Goal: Information Seeking & Learning: Learn about a topic

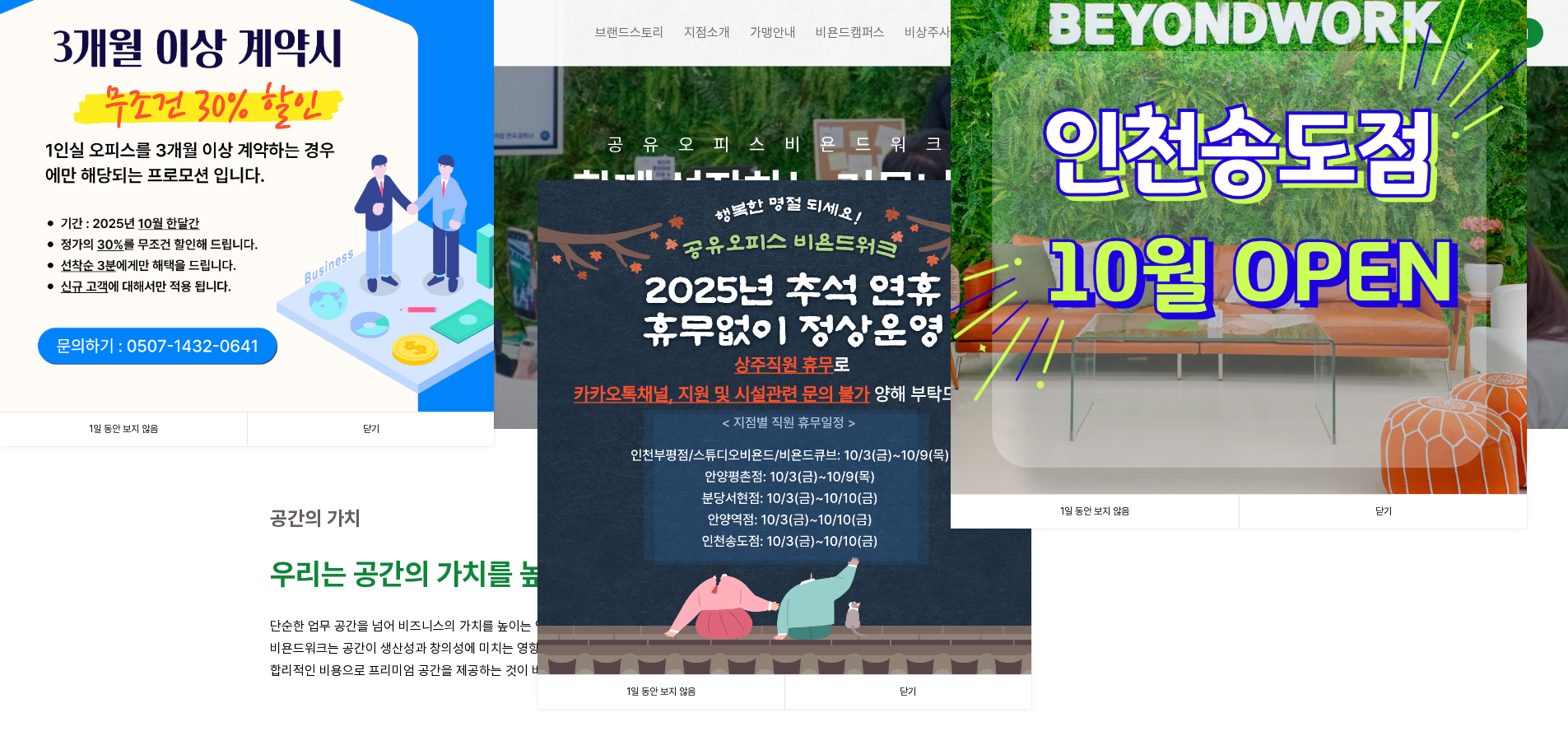
scroll to position [165, 0]
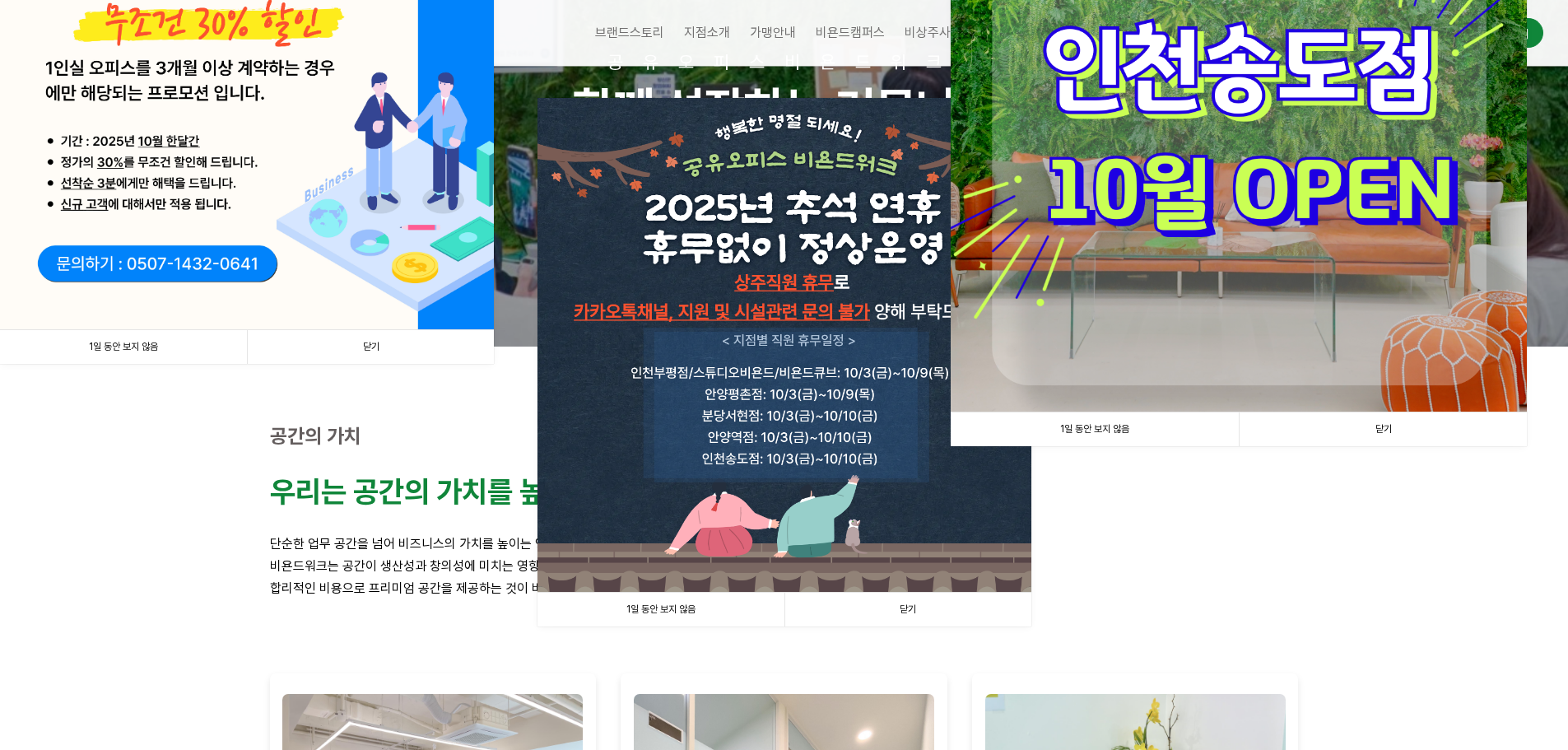
click at [914, 614] on link "닫기" at bounding box center [907, 610] width 247 height 34
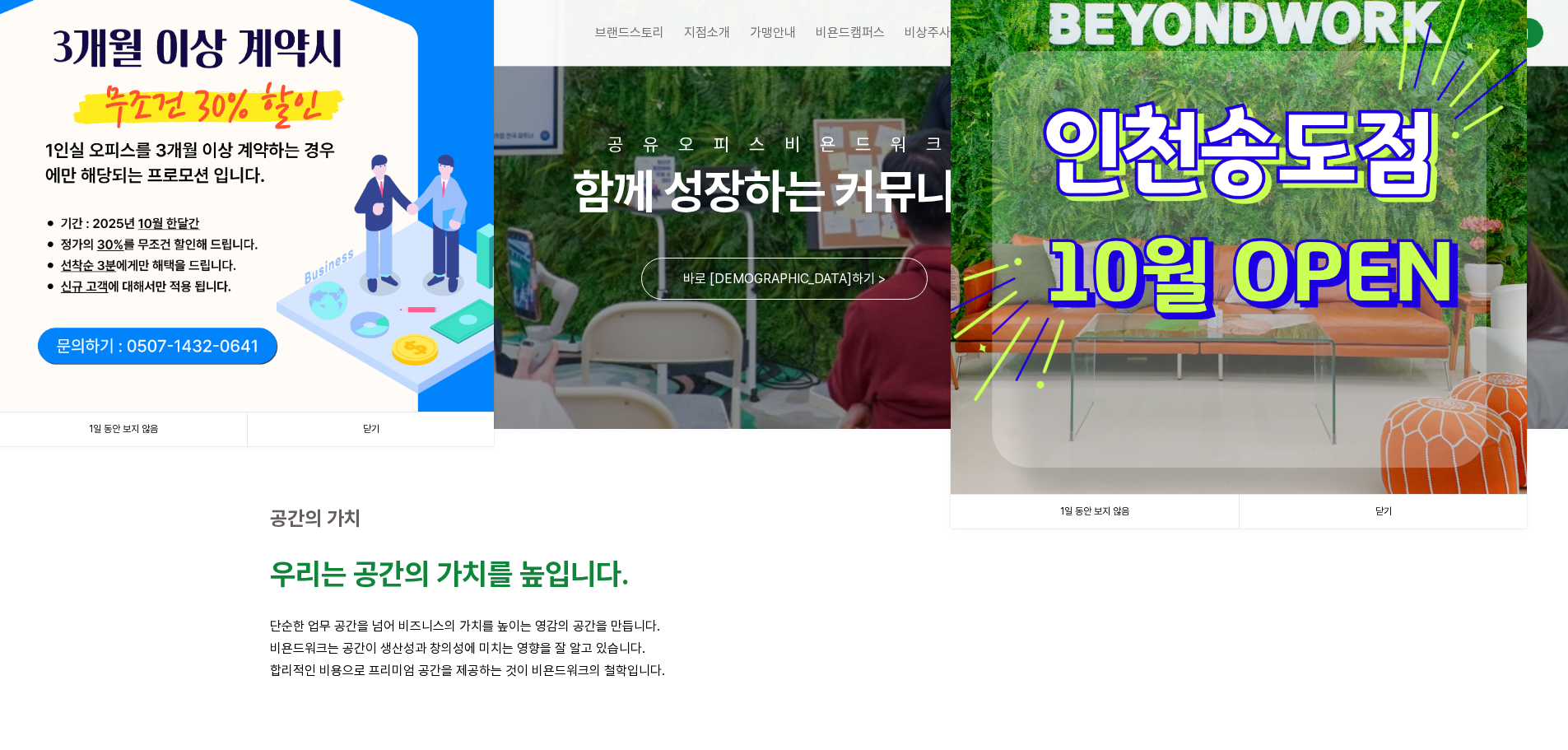
scroll to position [0, 0]
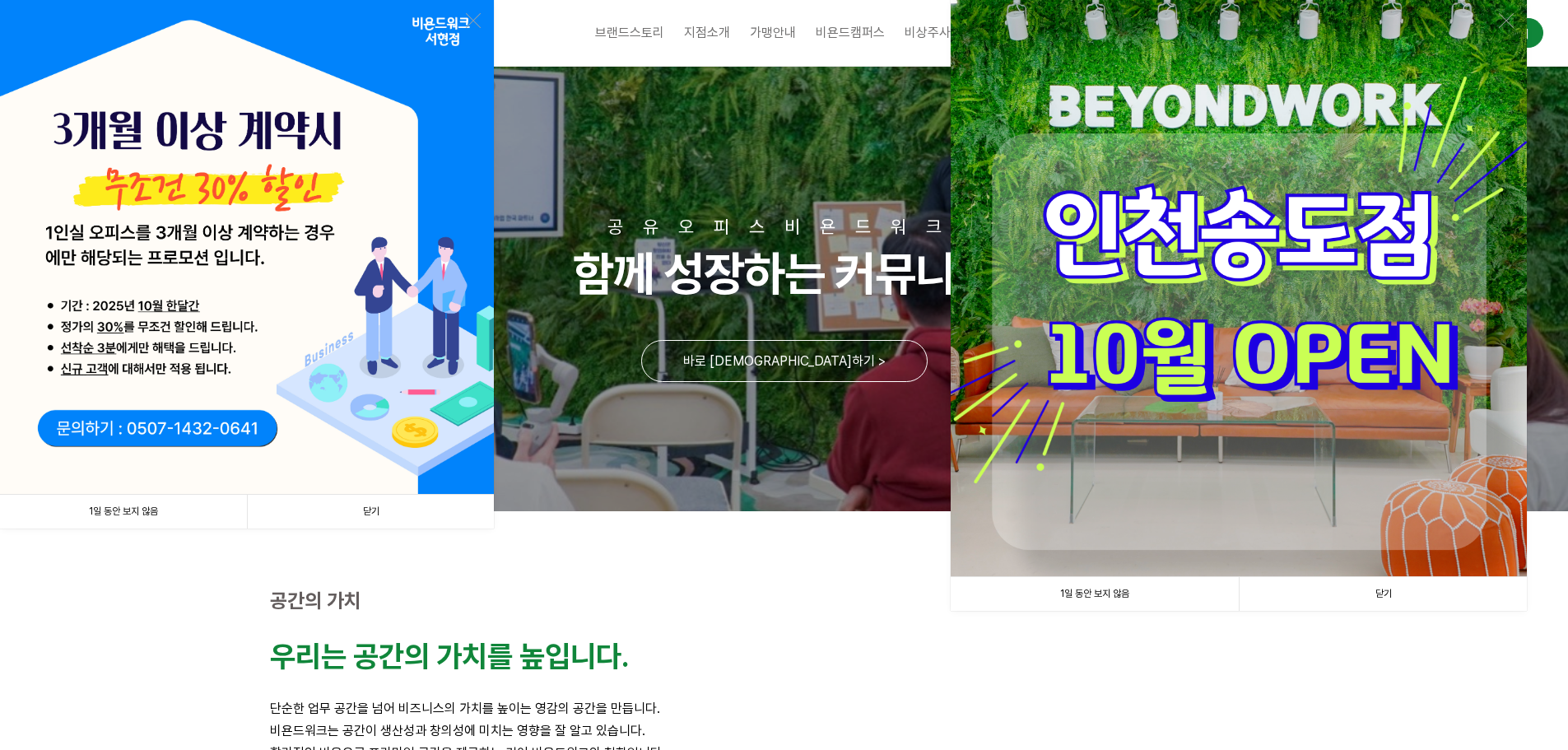
click at [1384, 608] on link "닫기" at bounding box center [1383, 593] width 288 height 34
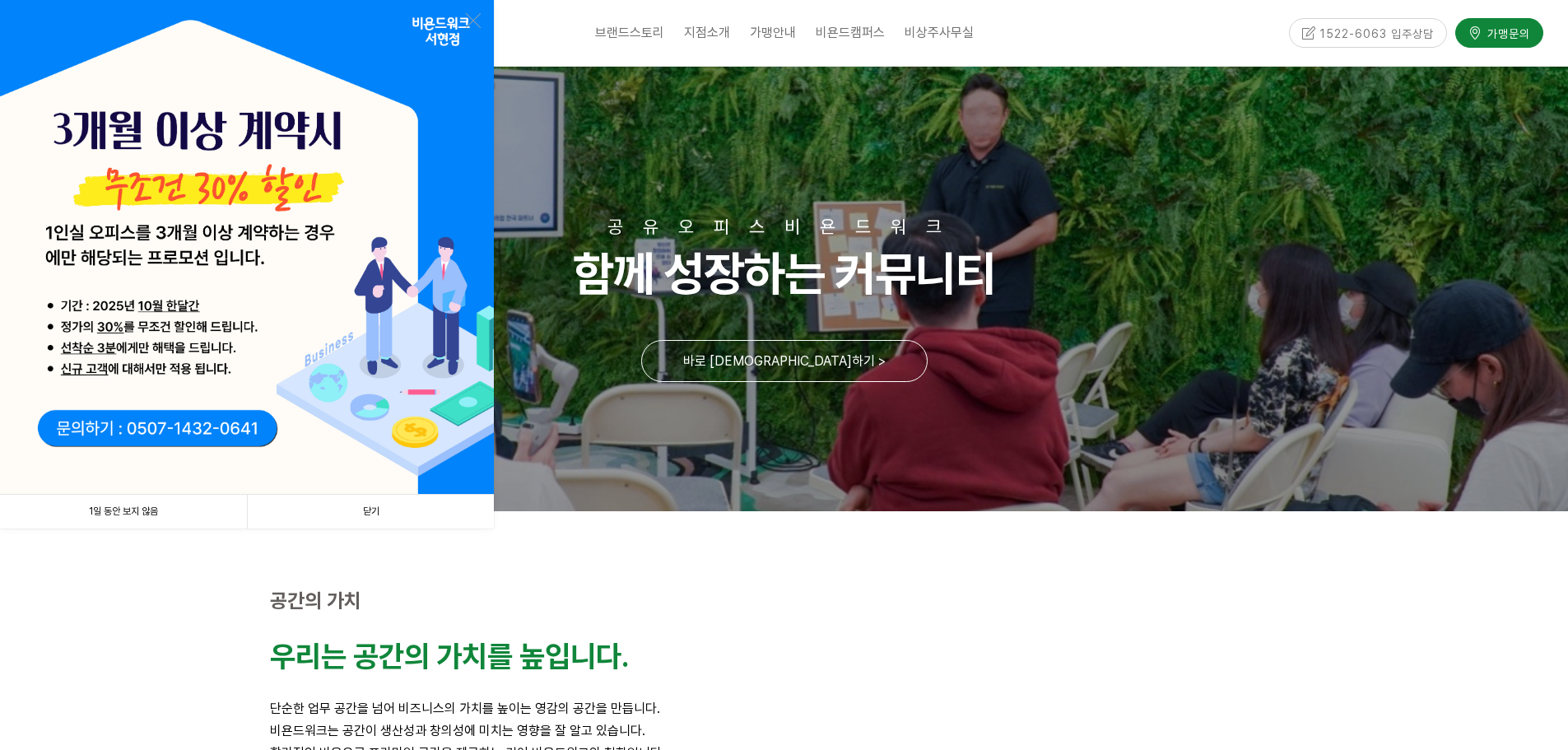
scroll to position [165, 0]
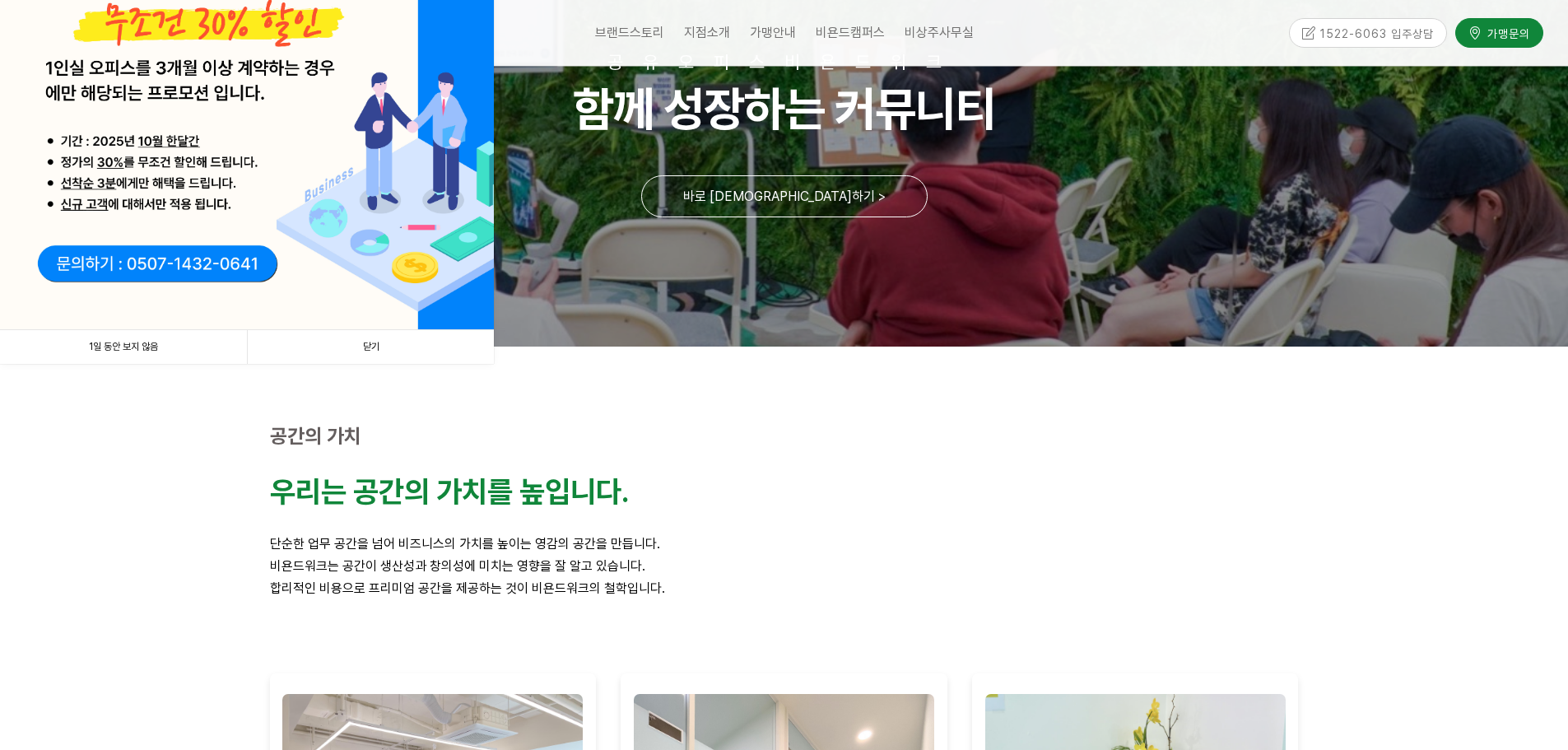
click at [372, 353] on link "닫기" at bounding box center [370, 346] width 247 height 34
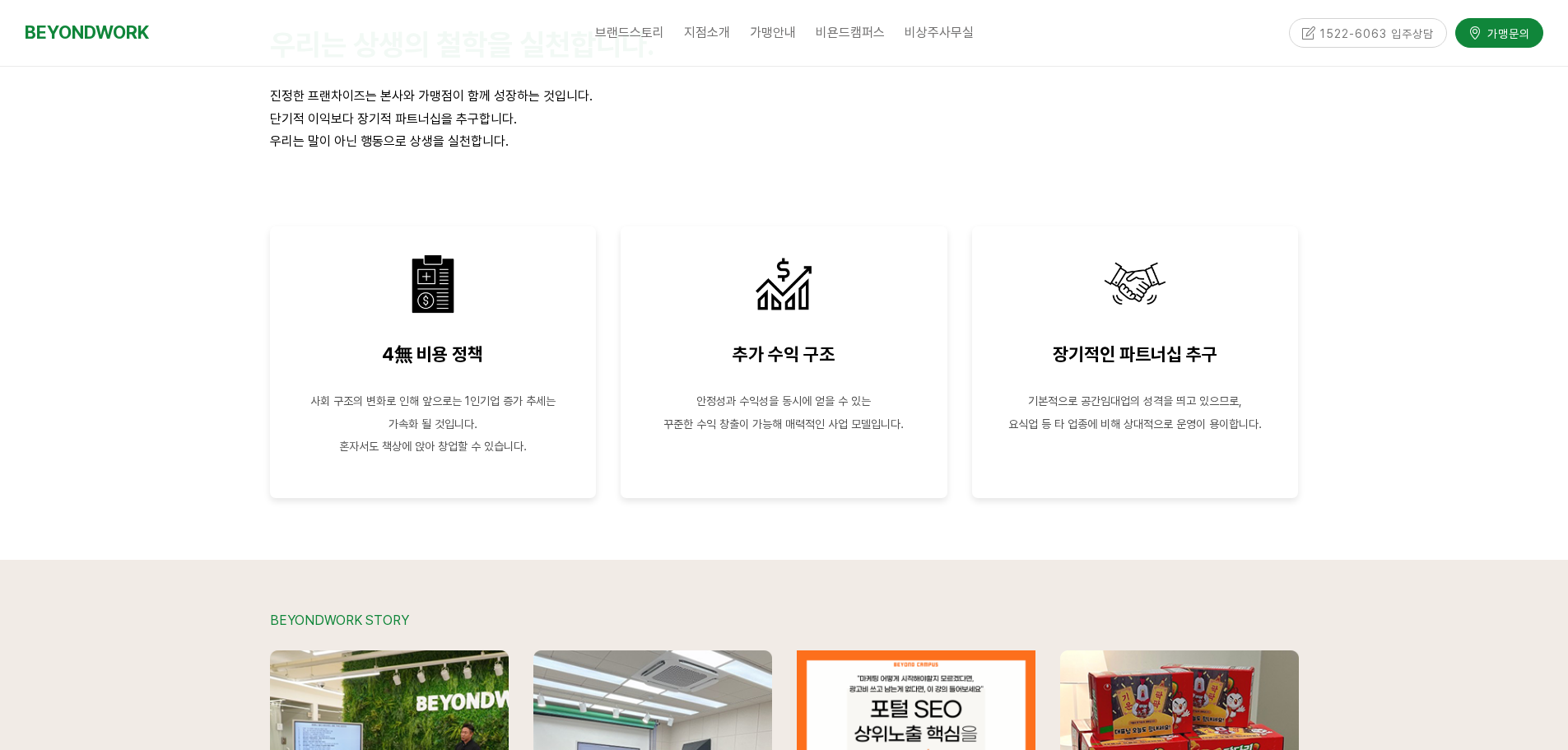
scroll to position [0, 0]
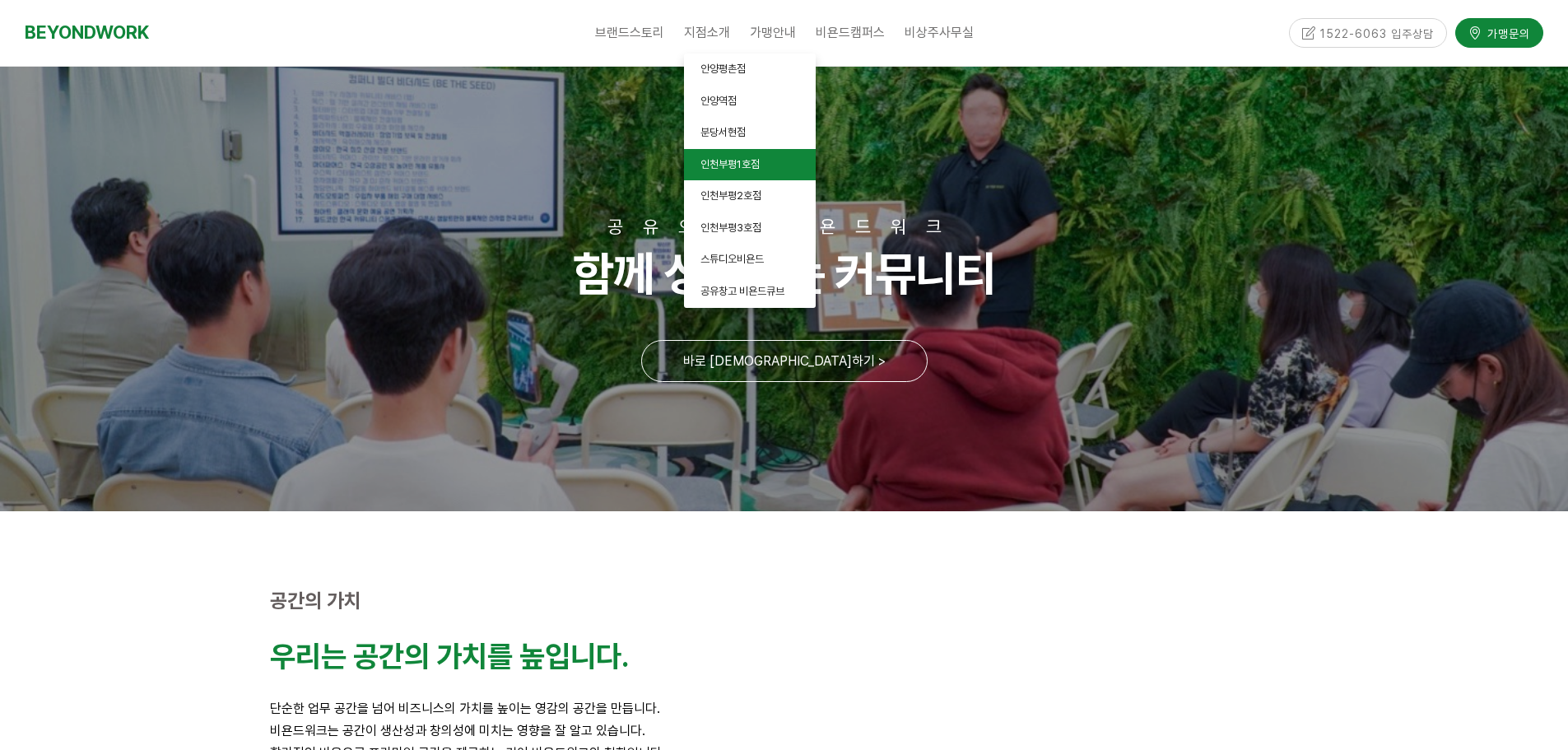
click at [748, 174] on link "인천부평1호점" at bounding box center [750, 165] width 132 height 32
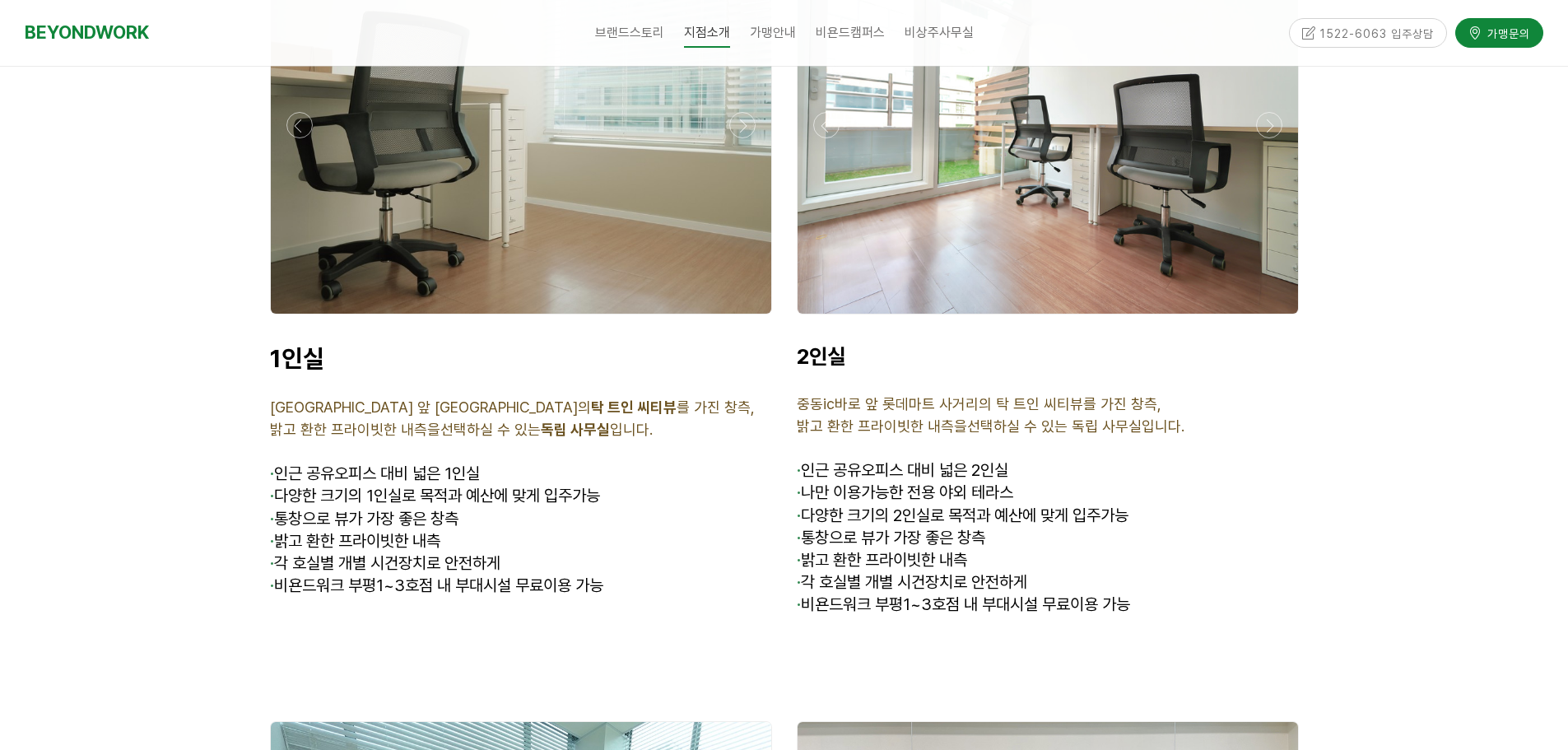
scroll to position [4199, 0]
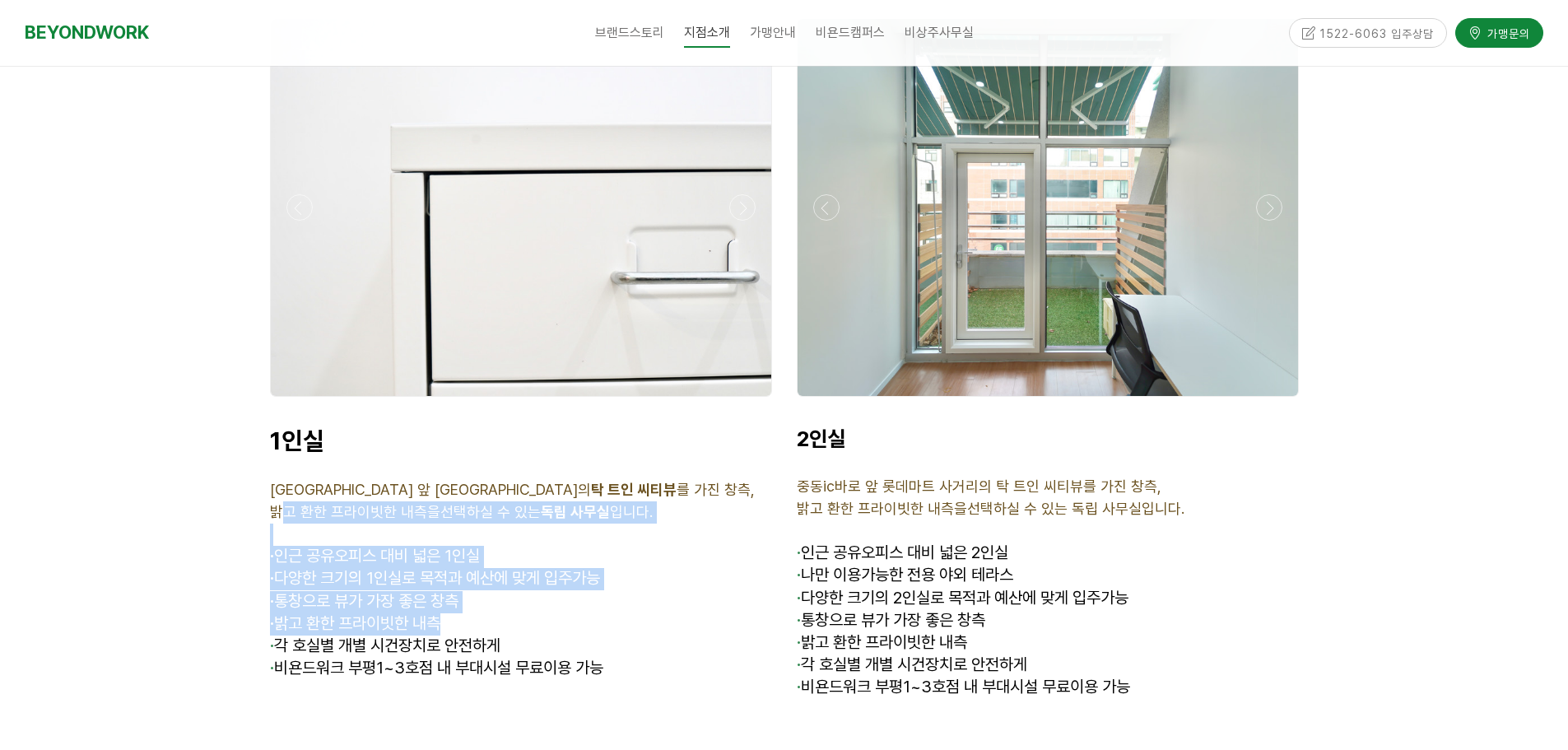
drag, startPoint x: 280, startPoint y: 482, endPoint x: 595, endPoint y: 601, distance: 336.7
click at [595, 601] on div "1인실 중동ic바로 앞 롯데마트 사거리의 탁 트인 씨티뷰 를 가진 창측, 밝고 환한 프라이빗한 내측을 선택하실 수 있는 독립 사무실 입니다. …" at bounding box center [521, 575] width 502 height 299
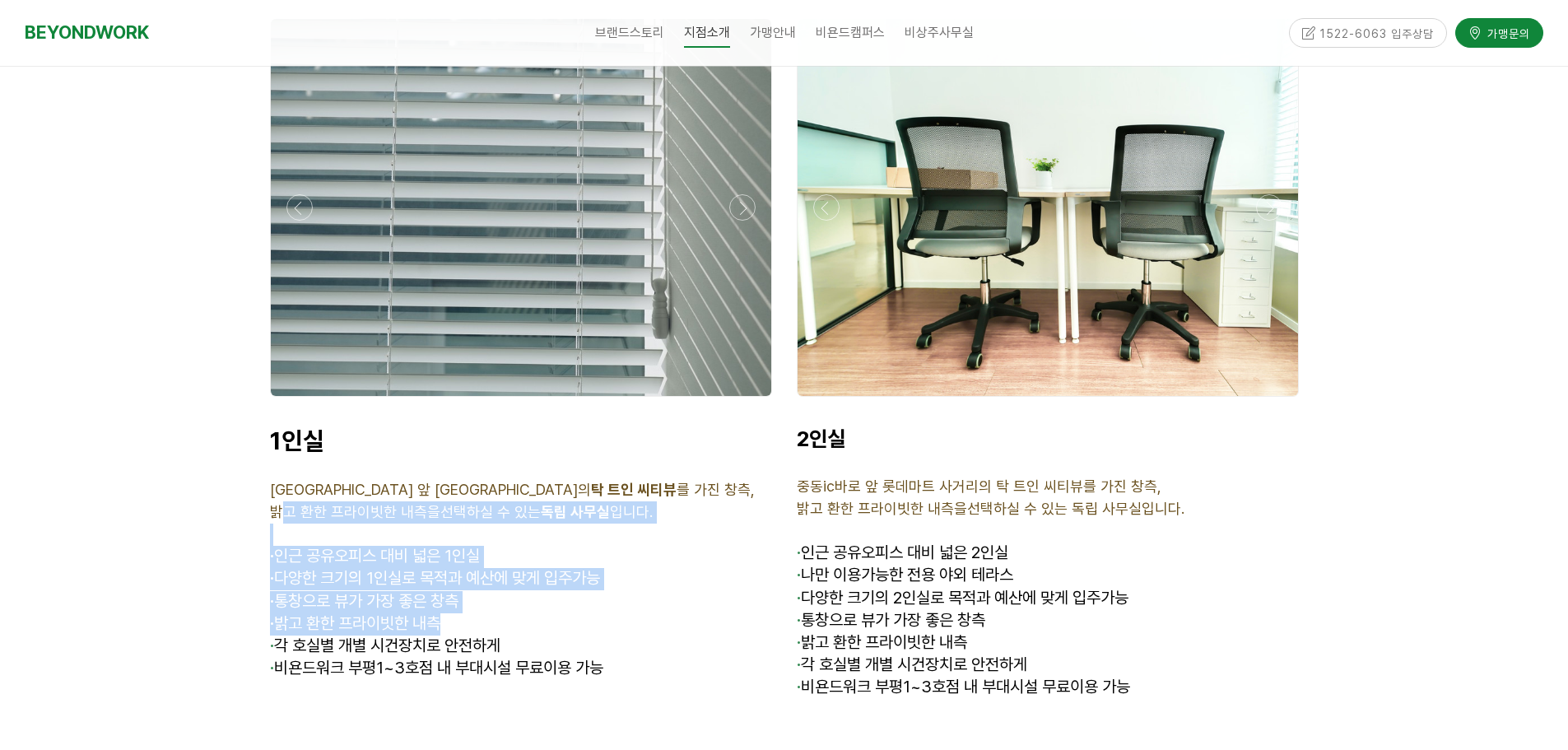
click at [595, 613] on p "· 밝고 환한 프라이빗한 내측" at bounding box center [521, 624] width 502 height 23
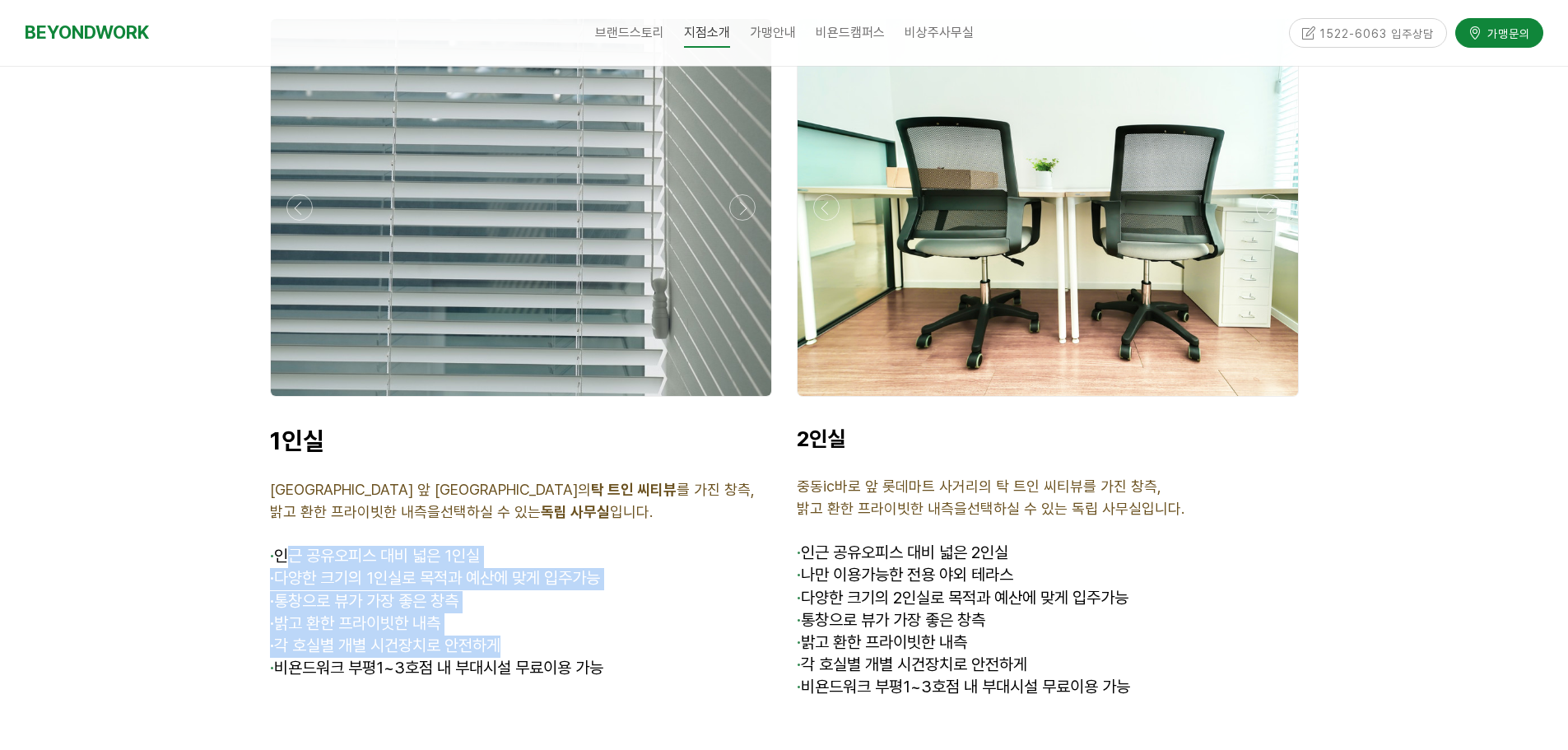
drag, startPoint x: 609, startPoint y: 615, endPoint x: 294, endPoint y: 533, distance: 325.5
click at [294, 533] on div "1인실 중동ic바로 앞 롯데마트 사거리의 탁 트인 씨티뷰 를 가진 창측, 밝고 환한 프라이빗한 내측을 선택하실 수 있는 독립 사무실 입니다. …" at bounding box center [521, 575] width 502 height 299
click at [294, 546] on span "인근 공유오피스 대비 넓은 1인실" at bounding box center [377, 555] width 206 height 20
drag, startPoint x: 292, startPoint y: 533, endPoint x: 740, endPoint y: 643, distance: 461.3
click at [740, 643] on div "1인실 중동ic바로 앞 롯데마트 사거리의 탁 트인 씨티뷰 를 가진 창측, 밝고 환한 프라이빗한 내측을 선택하실 수 있는 독립 사무실 입니다. …" at bounding box center [521, 575] width 502 height 299
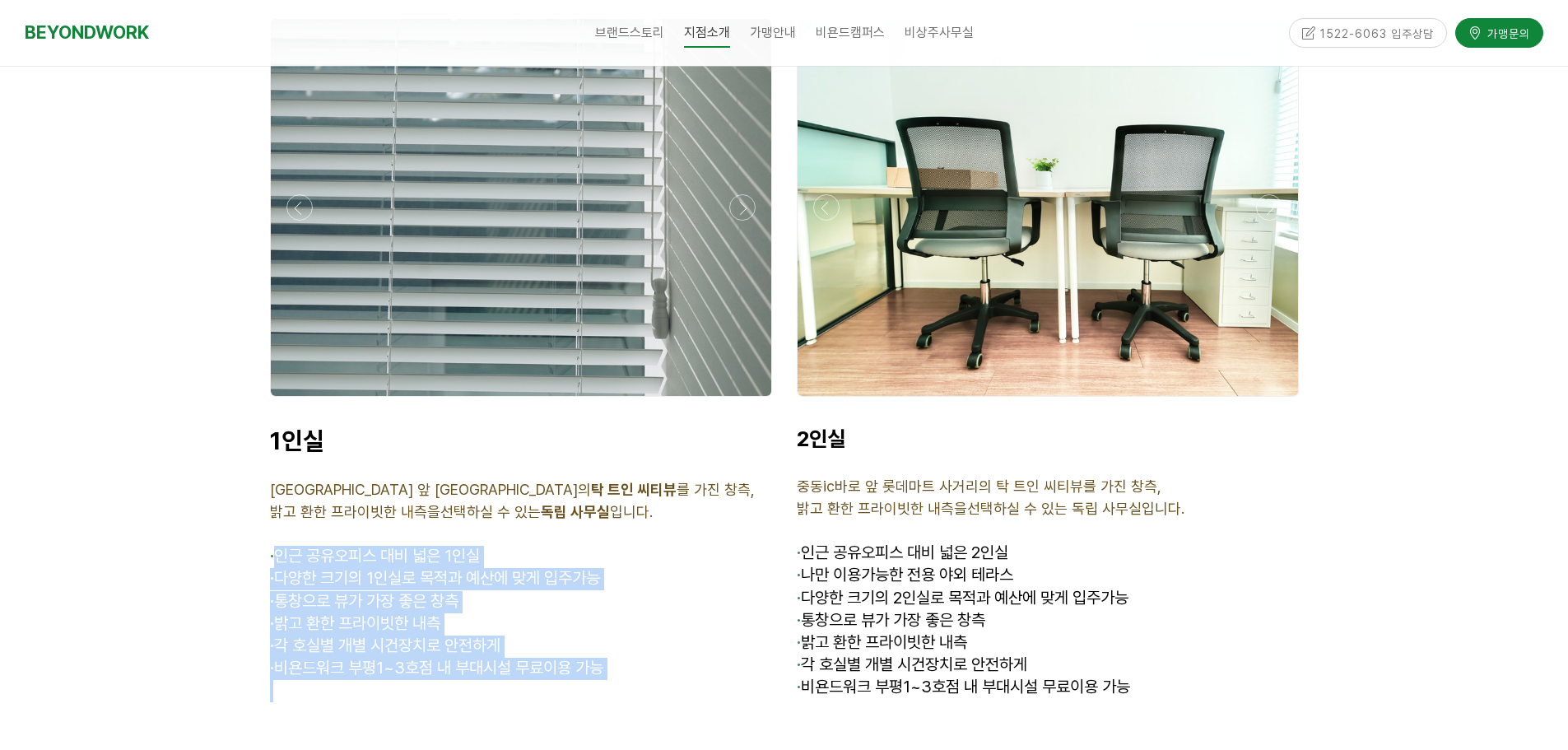
click at [740, 658] on p "· 비욘드워크 부평1~3호점 내 부대시설 무료이용 가능" at bounding box center [521, 669] width 502 height 23
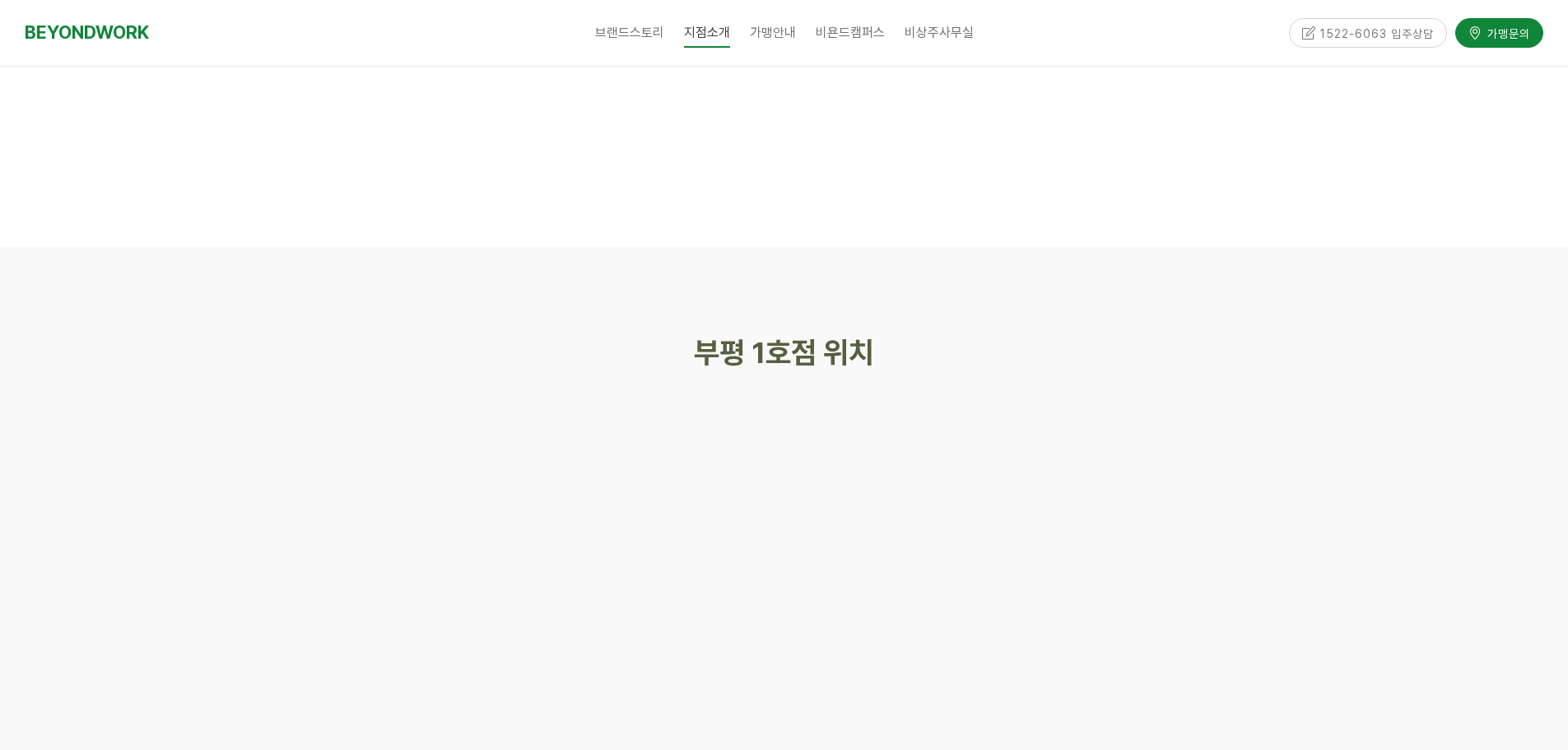
scroll to position [6834, 0]
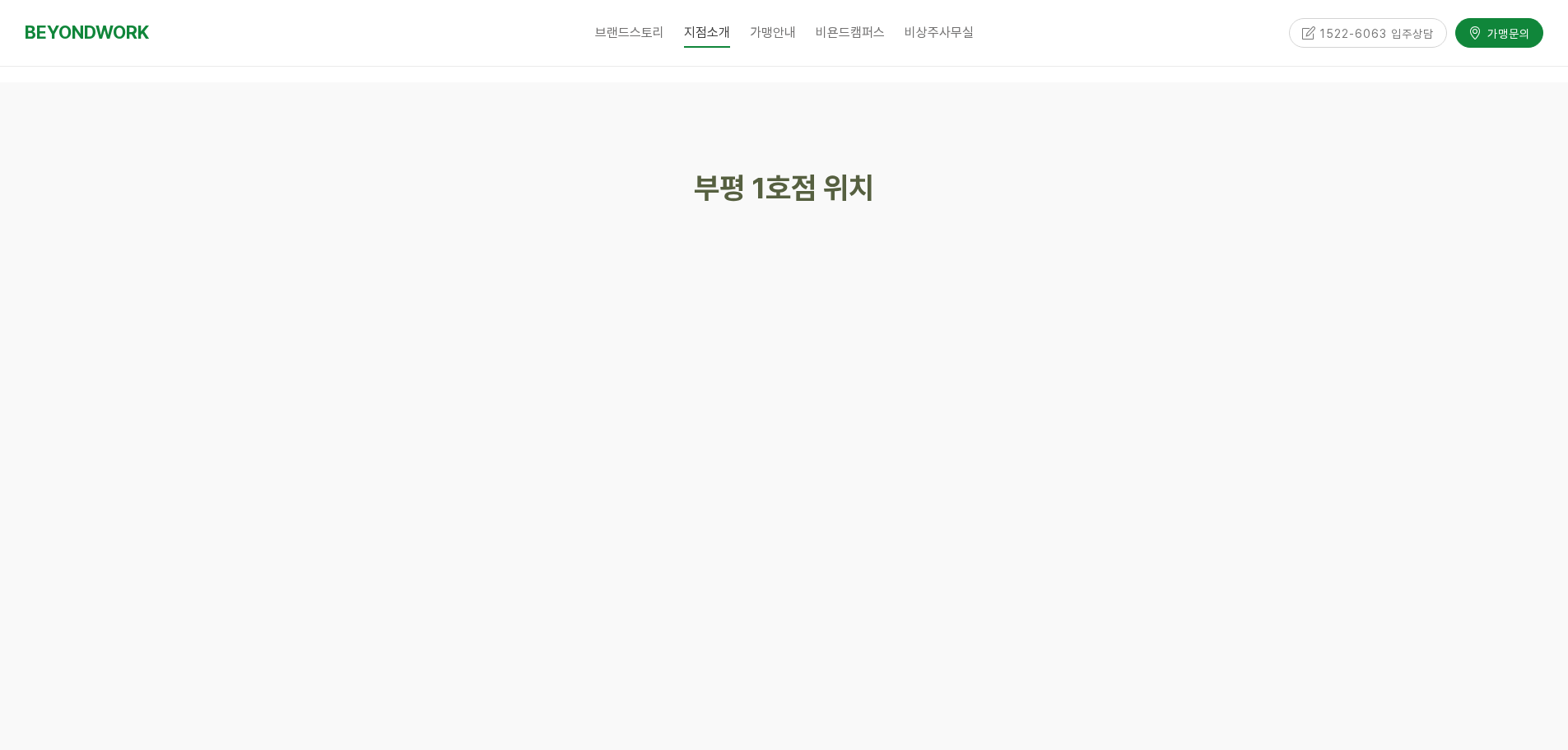
click at [1521, 523] on div at bounding box center [784, 535] width 1568 height 906
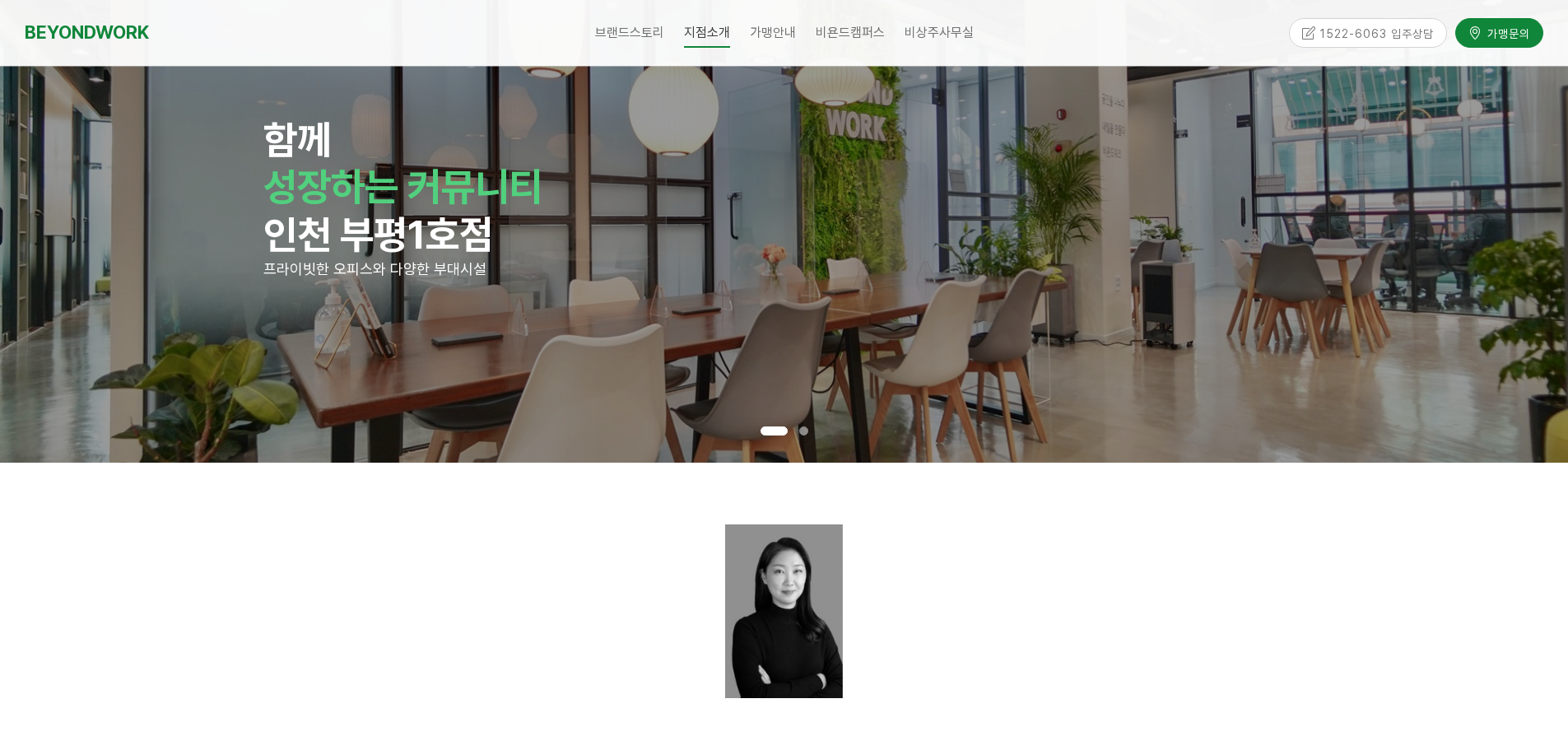
scroll to position [0, 0]
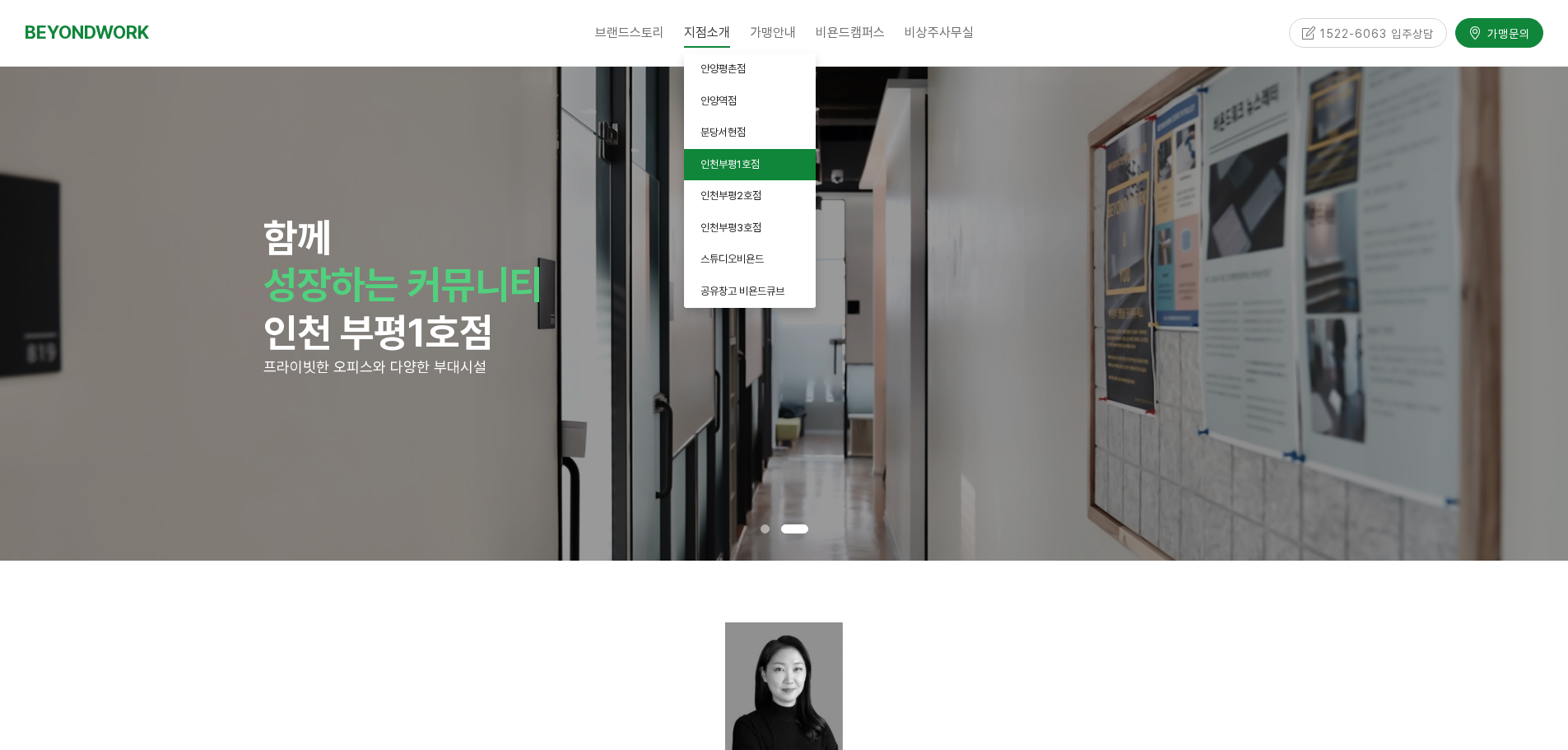
click at [726, 155] on link "인천부평1호점" at bounding box center [750, 165] width 132 height 32
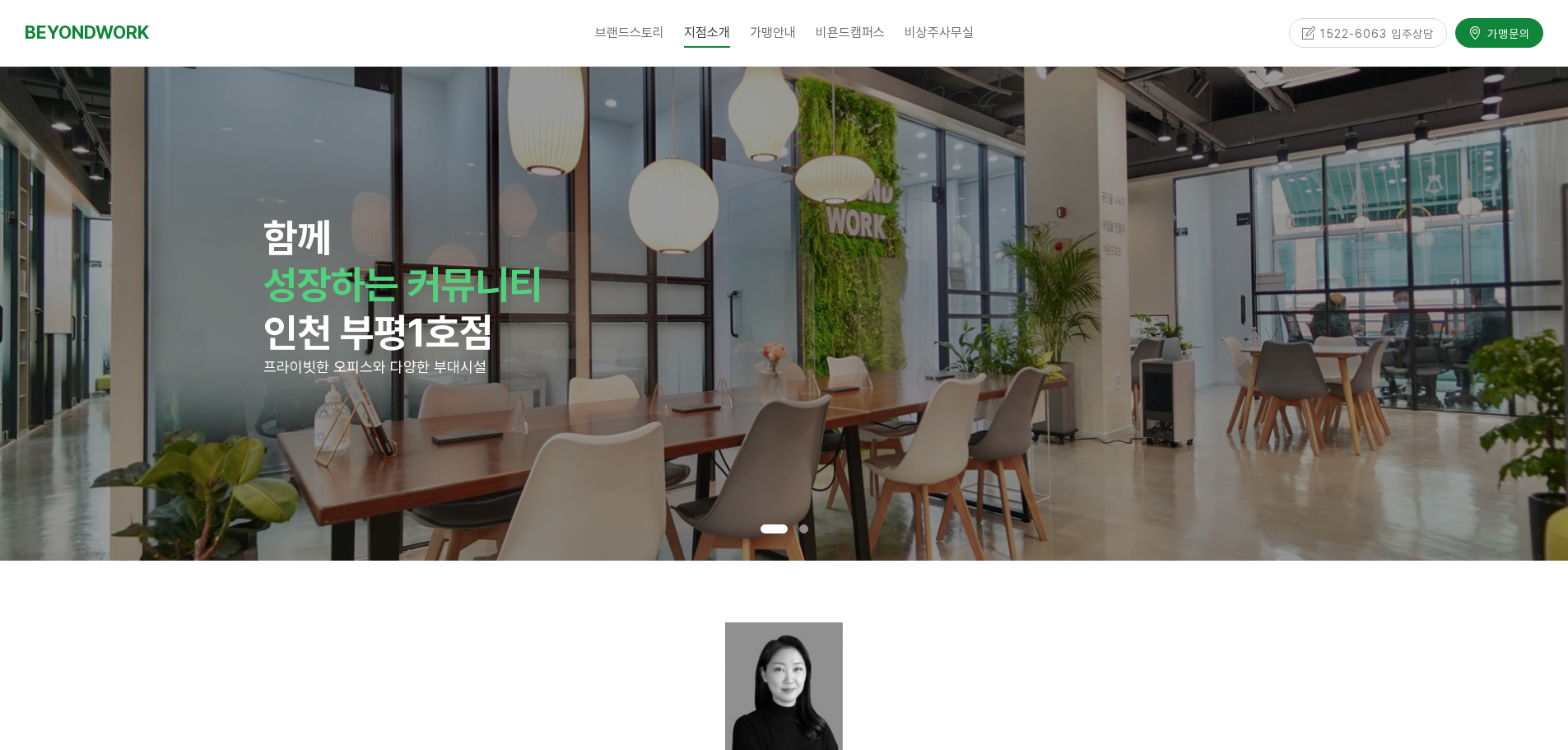
scroll to position [494, 0]
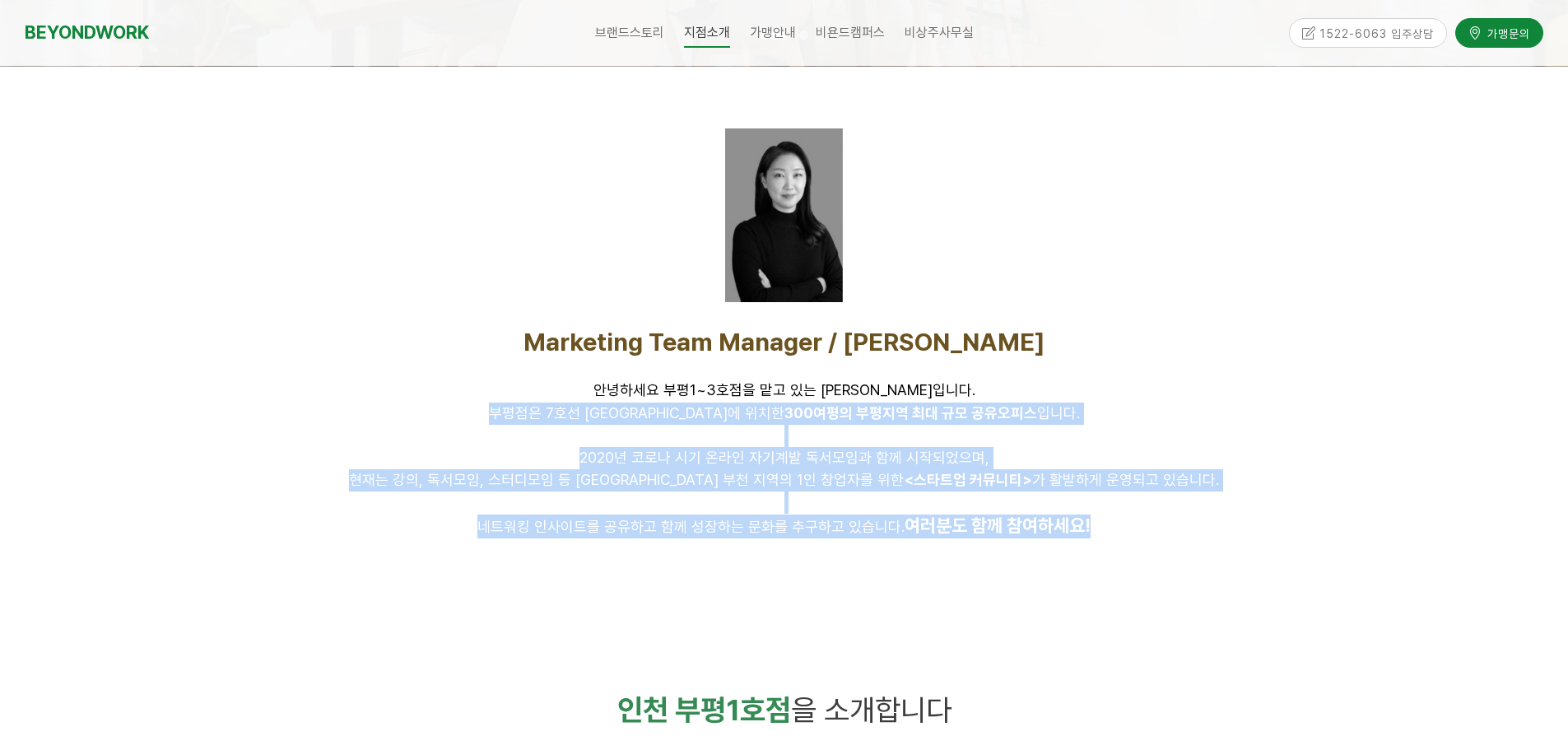
drag, startPoint x: 541, startPoint y: 420, endPoint x: 759, endPoint y: 571, distance: 265.2
click at [759, 571] on div "Marketing Team Manager / 김인환 안녕하세요 부평1~3호점을 맡고 있는 김인환입니다. 부평점은 7호선 굴포천역에 위치한 30…" at bounding box center [784, 333] width 1054 height 533
click at [759, 571] on div at bounding box center [784, 575] width 1029 height 25
drag, startPoint x: 759, startPoint y: 571, endPoint x: 567, endPoint y: 369, distance: 278.7
click at [567, 370] on div "Marketing Team Manager / 김인환 안녕하세요 부평1~3호점을 맡고 있는 김인환입니다. 부평점은 7호선 굴포천역에 위치한 30…" at bounding box center [784, 333] width 1054 height 533
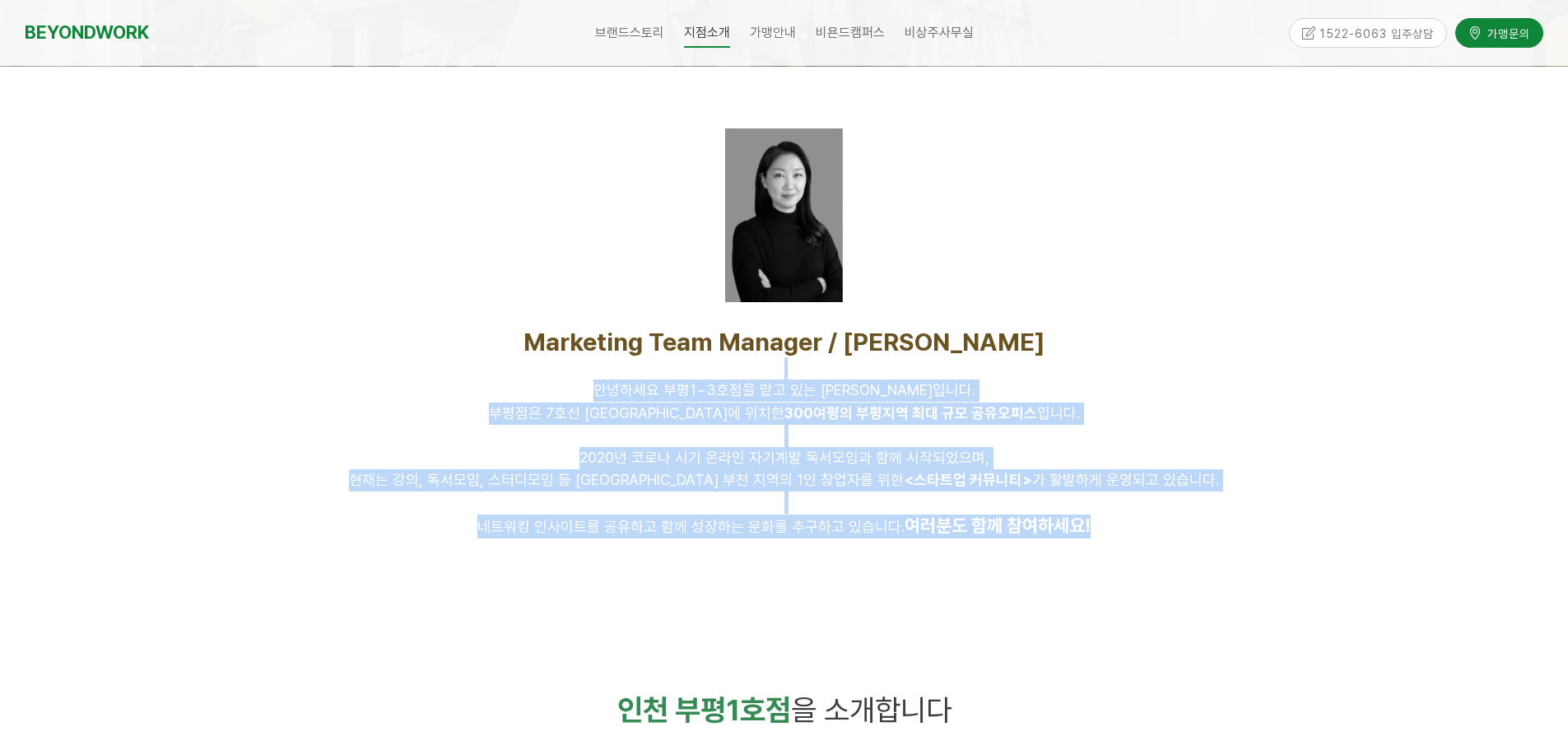
click at [567, 368] on p at bounding box center [784, 369] width 1029 height 23
drag, startPoint x: 520, startPoint y: 385, endPoint x: 593, endPoint y: 566, distance: 195.2
click at [593, 566] on div "Marketing Team Manager / 김인환 안녕하세요 부평1~3호점을 맡고 있는 김인환입니다. 부평점은 7호선 굴포천역에 위치한 30…" at bounding box center [784, 333] width 1054 height 533
click at [593, 566] on div at bounding box center [784, 575] width 1029 height 25
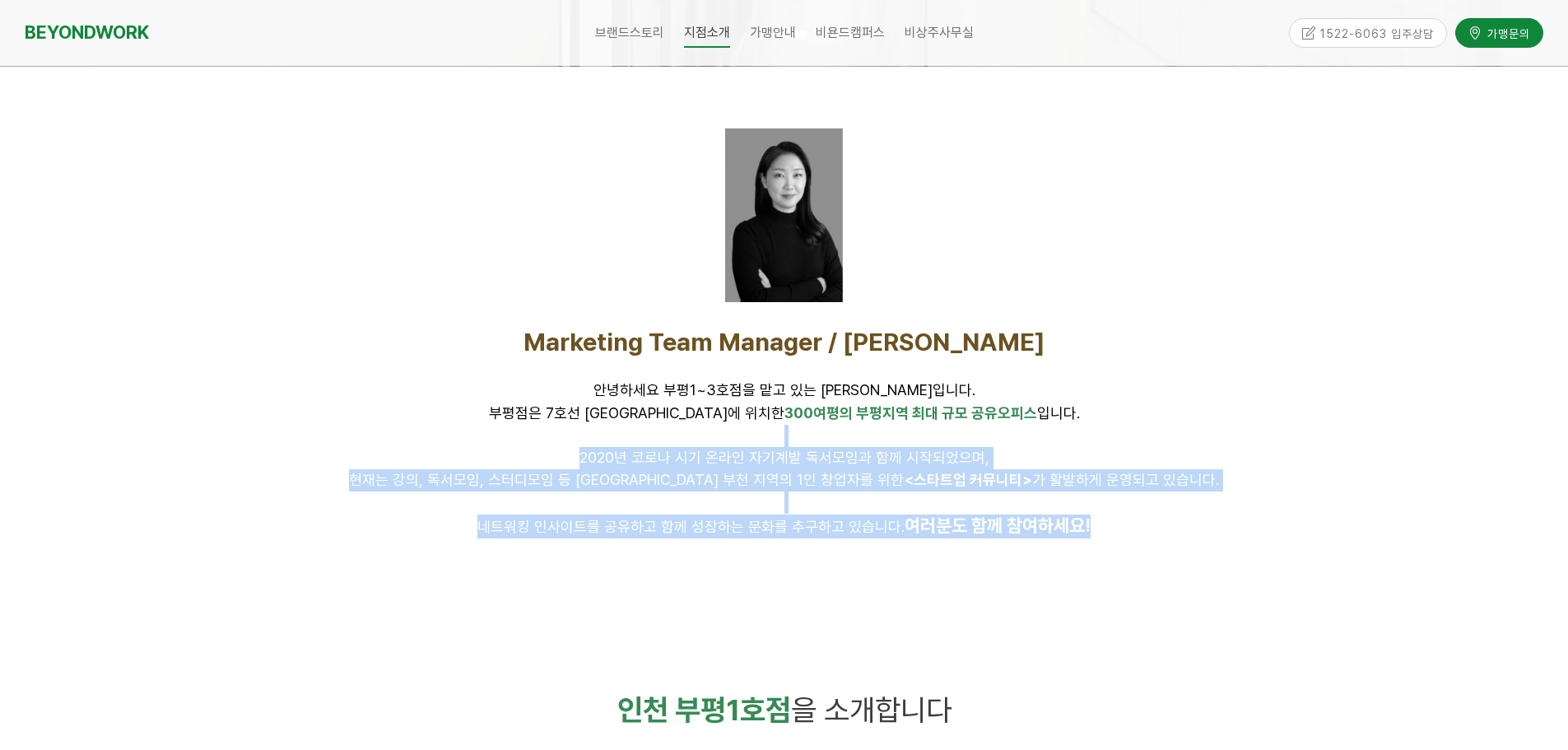
drag, startPoint x: 590, startPoint y: 564, endPoint x: 566, endPoint y: 424, distance: 142.0
click at [566, 424] on div "Marketing Team Manager / 김인환 안녕하세요 부평1~3호점을 맡고 있는 김인환입니다. 부평점은 7호선 굴포천역에 위치한 30…" at bounding box center [784, 333] width 1054 height 533
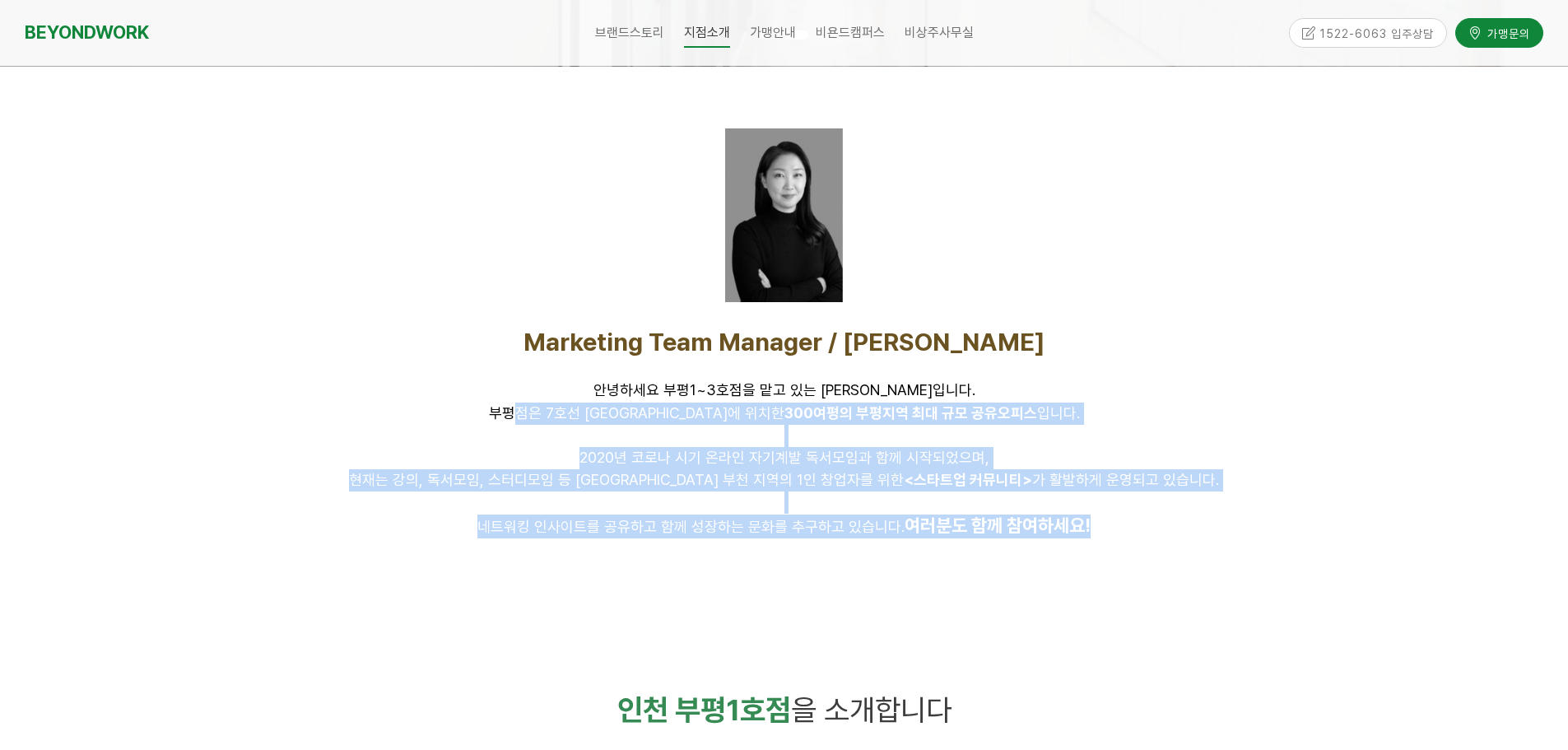
click at [566, 424] on p "부평점은 7호선 굴포천역에 위치한 300여평의 부평지역 최대 규모 공유오피스 입니다." at bounding box center [784, 414] width 1029 height 23
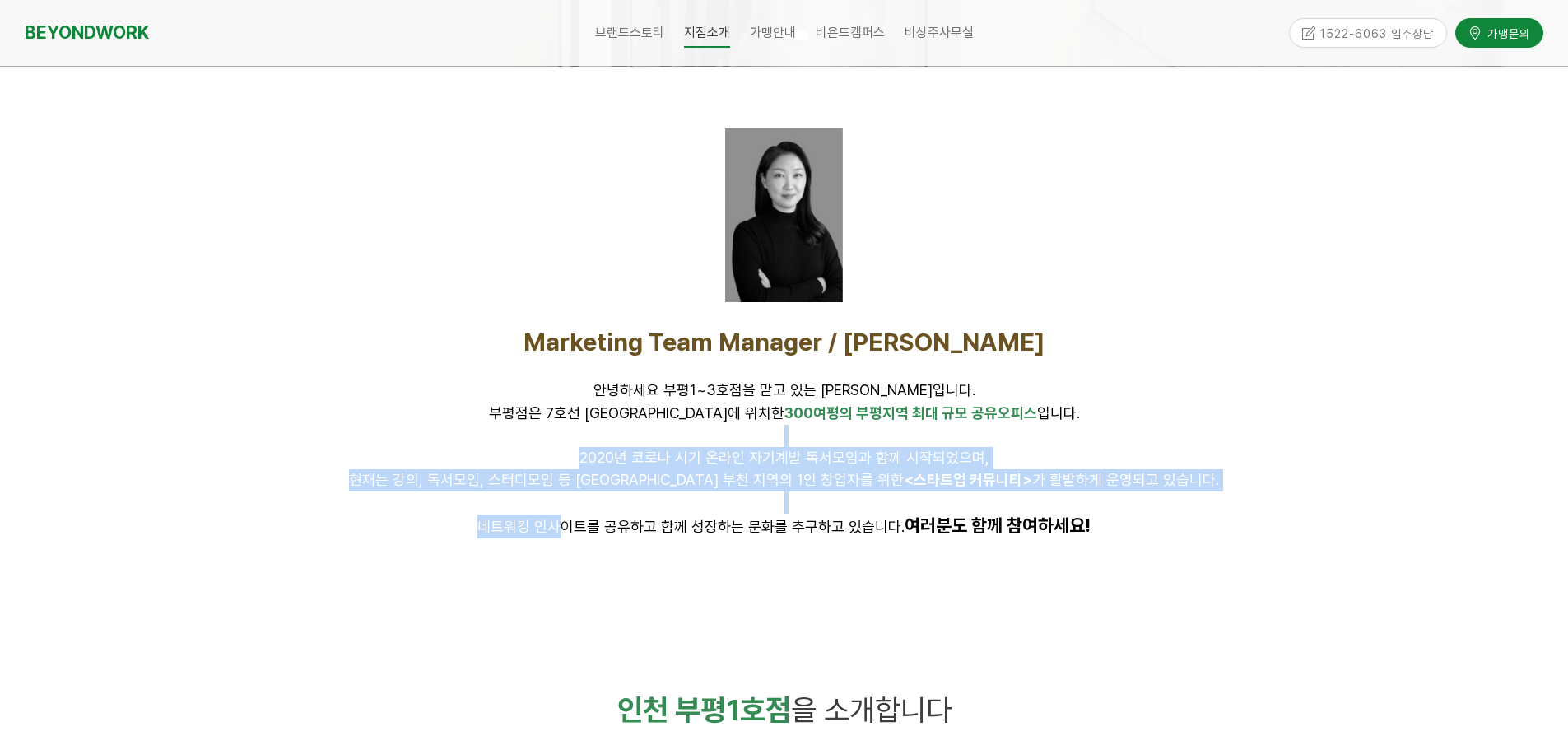
drag, startPoint x: 459, startPoint y: 442, endPoint x: 560, endPoint y: 549, distance: 147.1
click at [560, 549] on div "Marketing Team Manager / 김인환 안녕하세요 부평1~3호점을 맡고 있는 김인환입니다. 부평점은 7호선 굴포천역에 위치한 30…" at bounding box center [784, 432] width 1054 height 236
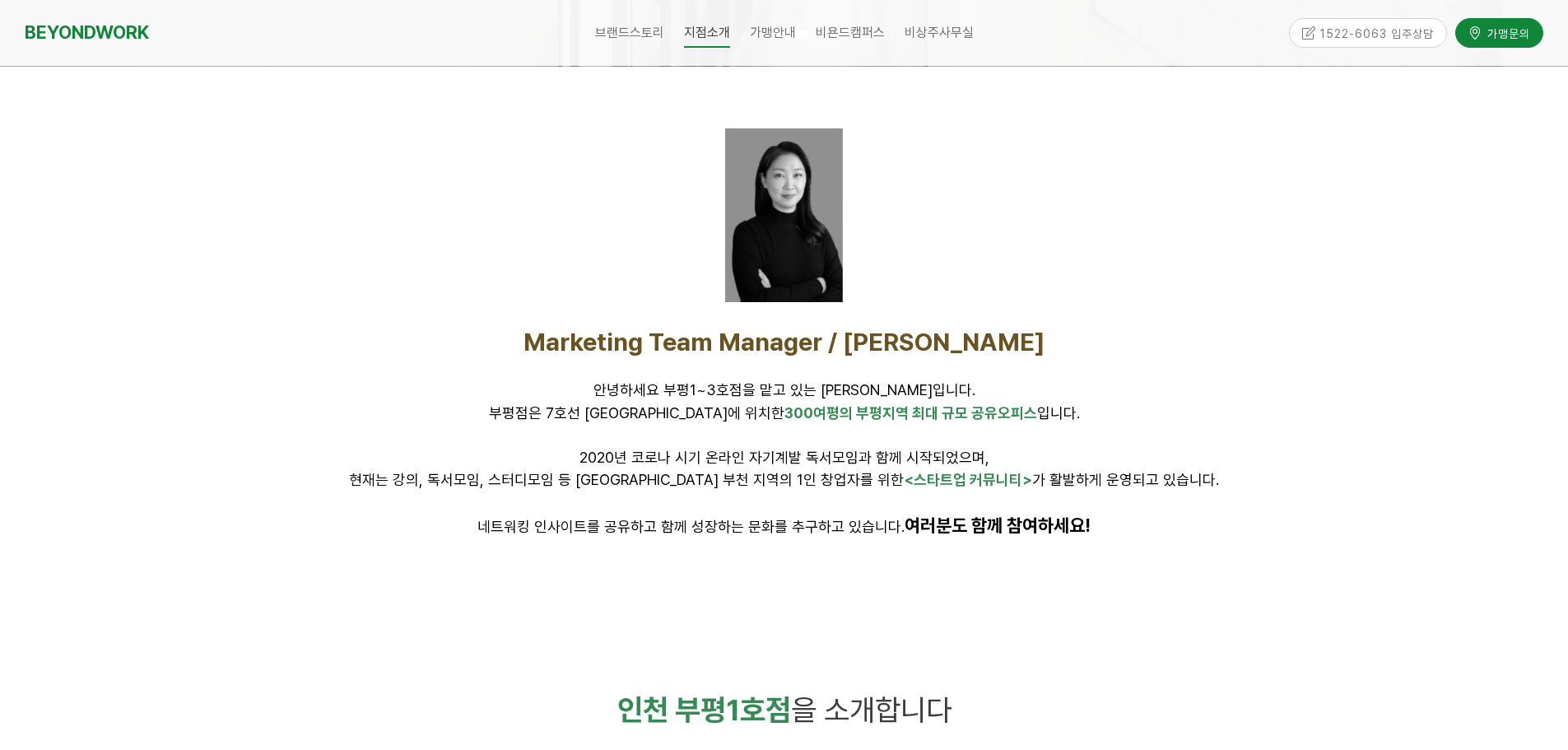
click at [562, 555] on div at bounding box center [784, 575] width 1054 height 49
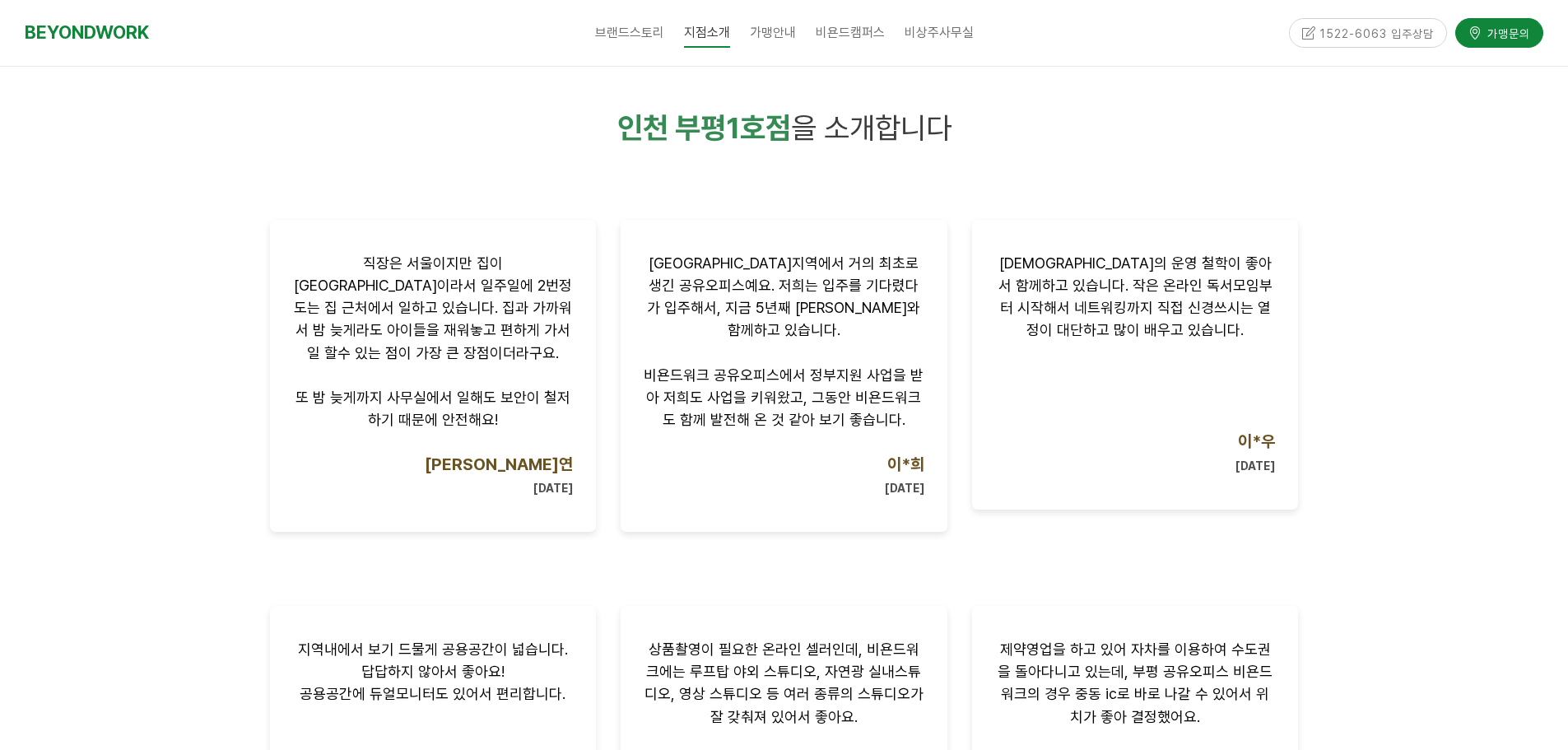
scroll to position [0, 0]
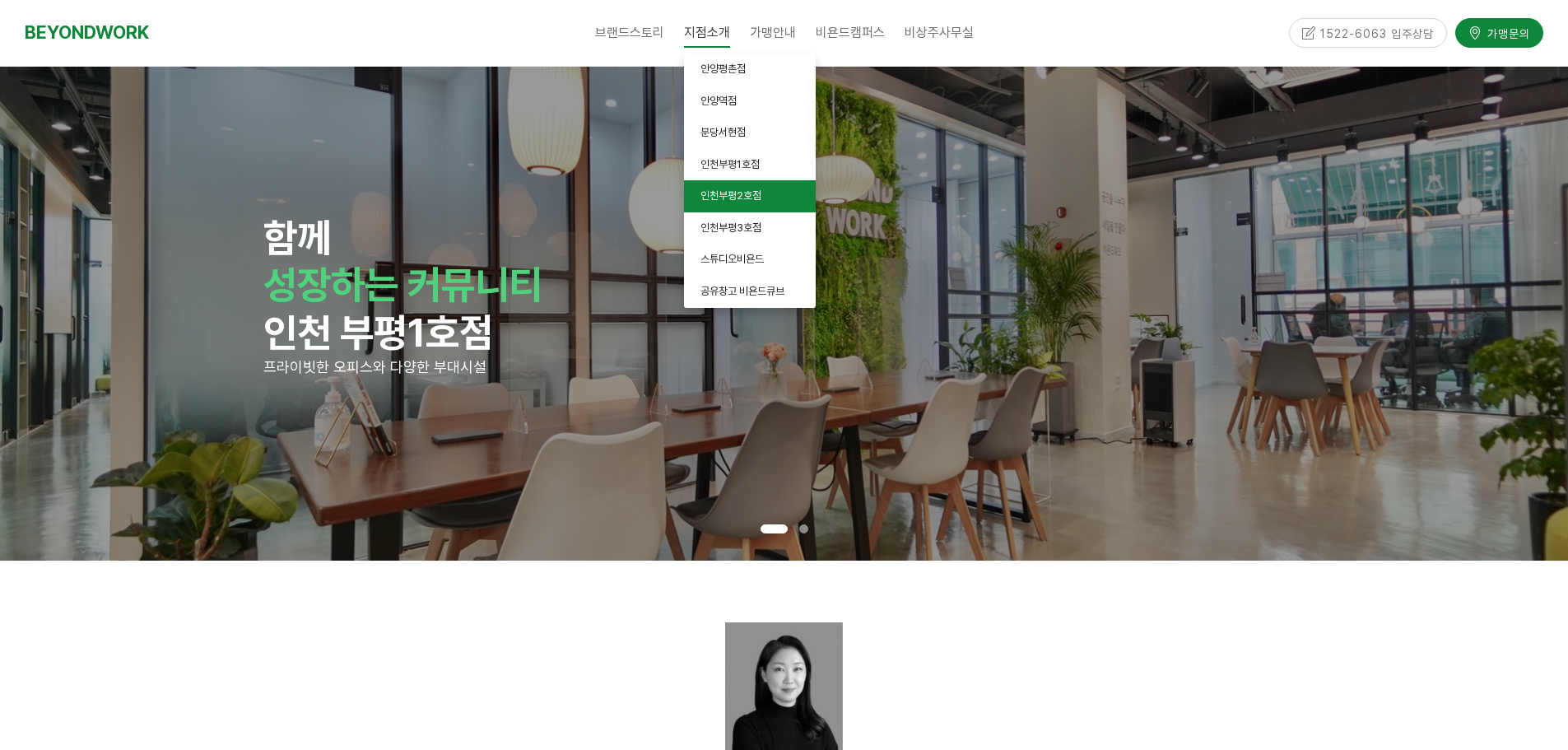
click at [746, 197] on span "인천부평2호점" at bounding box center [731, 196] width 61 height 12
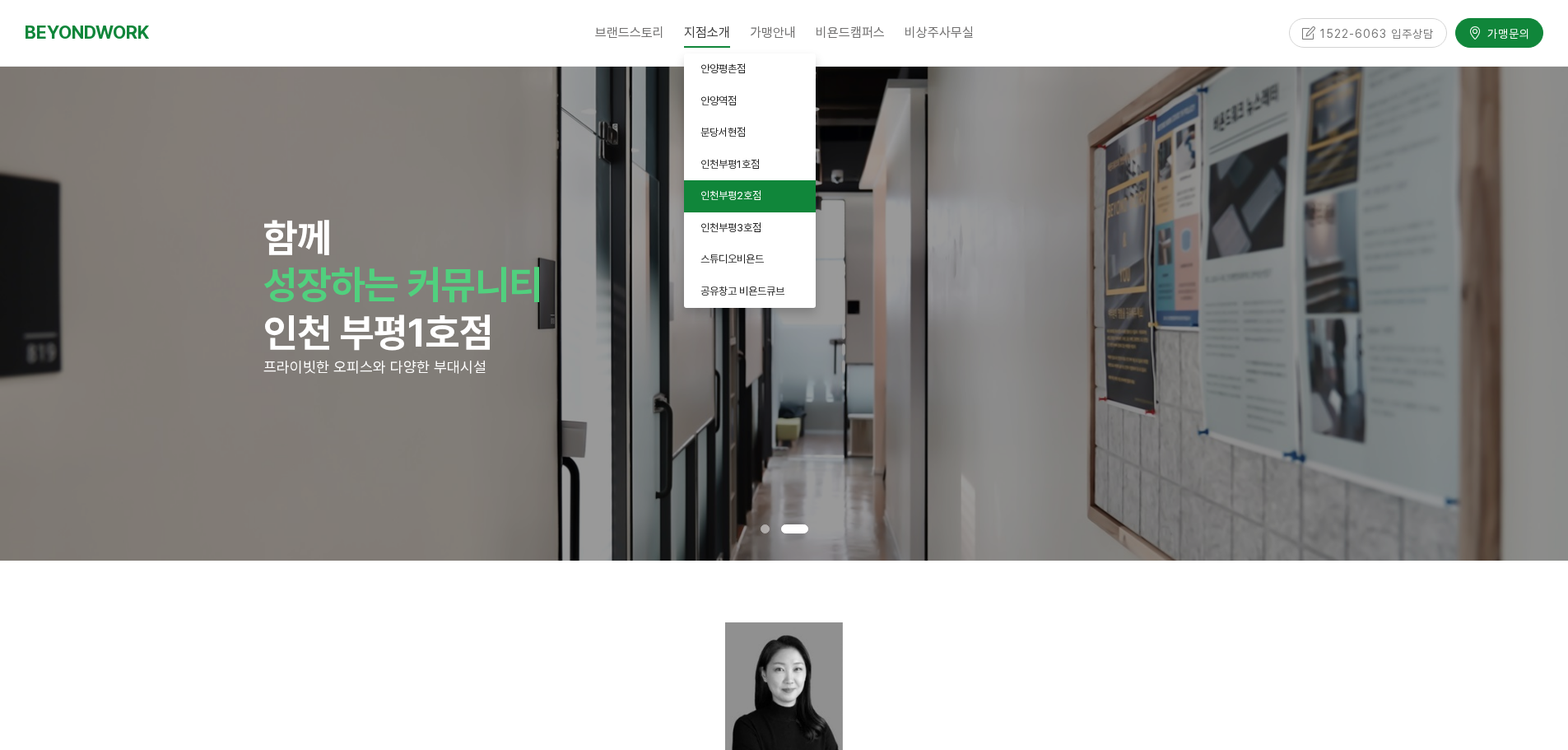
click at [746, 197] on span "인천부평2호점" at bounding box center [731, 196] width 61 height 12
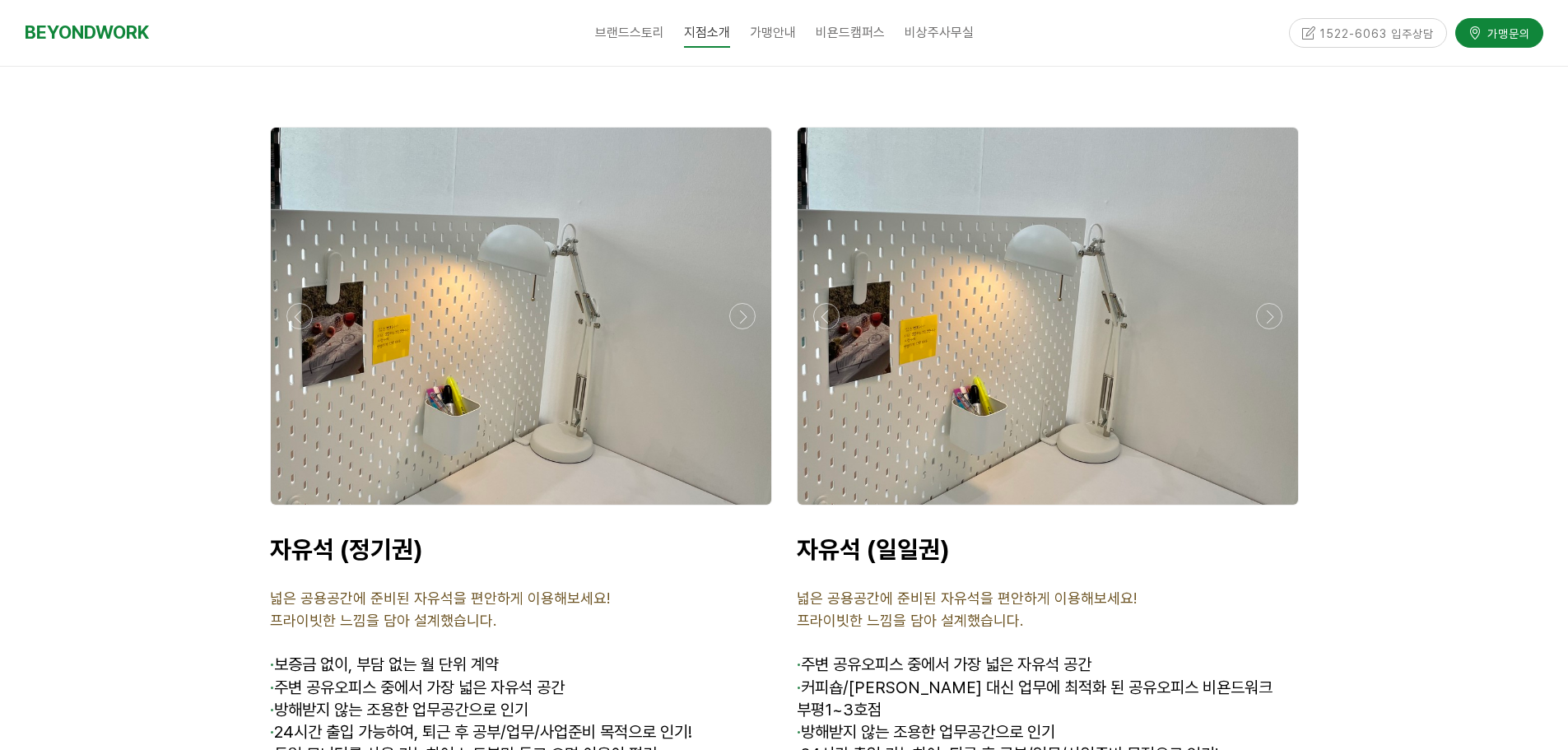
scroll to position [5721, 0]
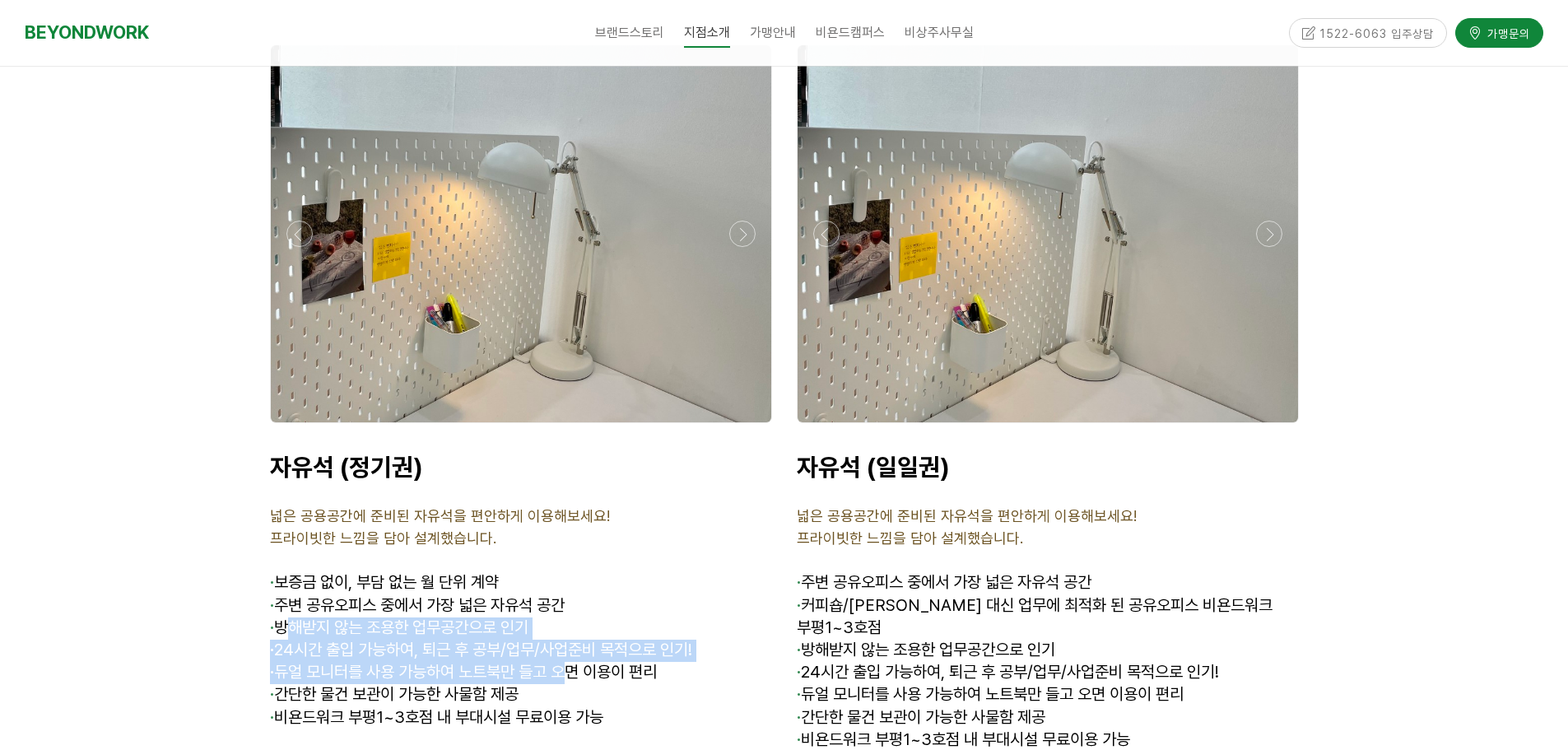
drag, startPoint x: 293, startPoint y: 610, endPoint x: 588, endPoint y: 660, distance: 299.2
click at [588, 660] on div "자유석 (정기권) 넓은 공용공간에 준비된 자유석을 편안하게 이용해보세요! 프라이빗한 느낌을 담아 설계했습니다. · 보증금 없이, 부담 없는 월…" at bounding box center [521, 613] width 502 height 322
click at [588, 662] on p "· 듀얼 모니터를 사용 가능하여 노트북만 들고 오면 이용이 편리" at bounding box center [521, 673] width 502 height 23
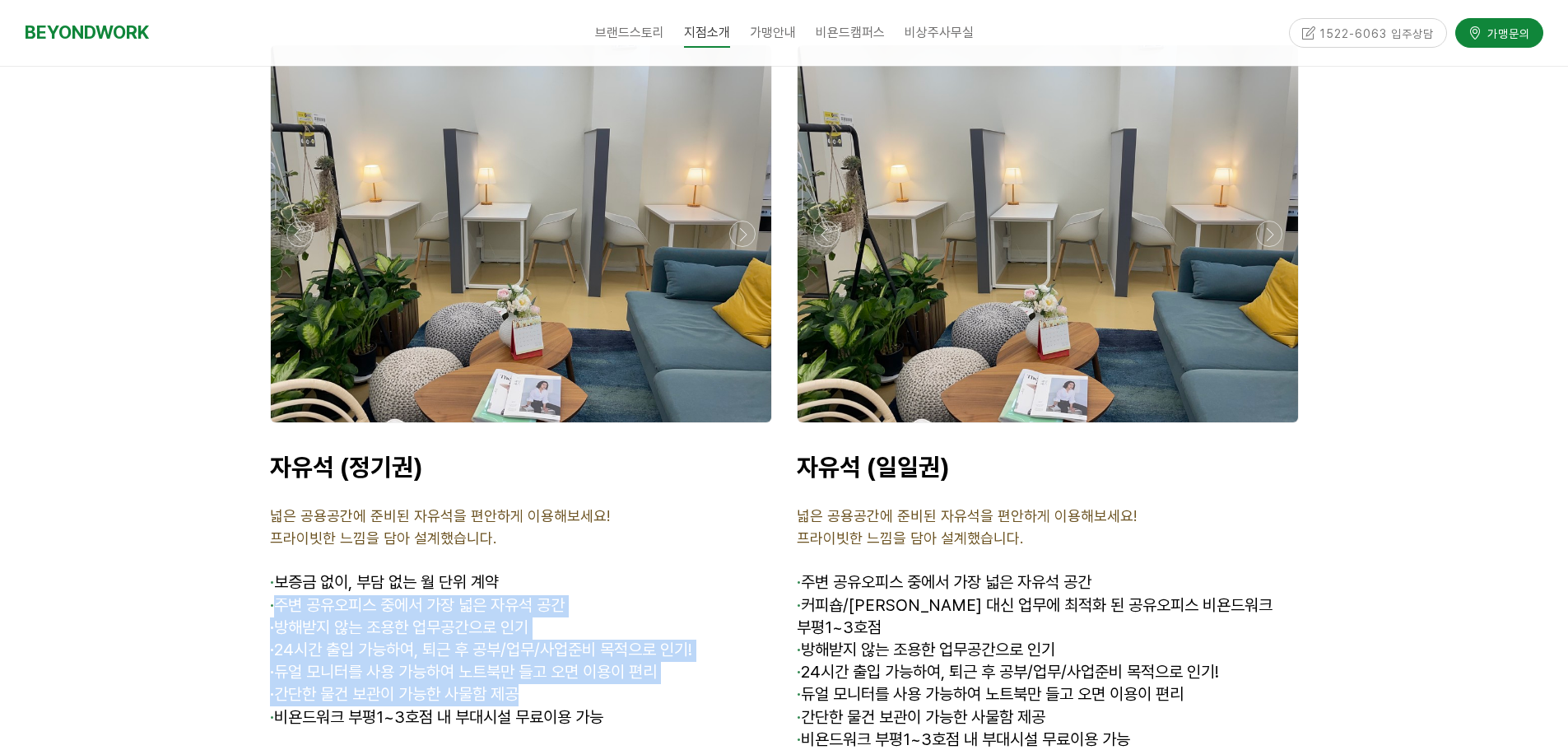
drag, startPoint x: 600, startPoint y: 676, endPoint x: 274, endPoint y: 576, distance: 341.0
click at [274, 576] on div "자유석 (정기권) 넓은 공용공간에 준비된 자유석을 편안하게 이용해보세요! 프라이빗한 느낌을 담아 설계했습니다. · 보증금 없이, 부담 없는 월…" at bounding box center [521, 613] width 502 height 322
click at [274, 595] on strong "·" at bounding box center [272, 605] width 4 height 20
drag, startPoint x: 273, startPoint y: 558, endPoint x: 667, endPoint y: 669, distance: 409.3
click at [667, 669] on div "자유석 (정기권) 넓은 공용공간에 준비된 자유석을 편안하게 이용해보세요! 프라이빗한 느낌을 담아 설계했습니다. · 보증금 없이, 부담 없는 월…" at bounding box center [521, 613] width 502 height 322
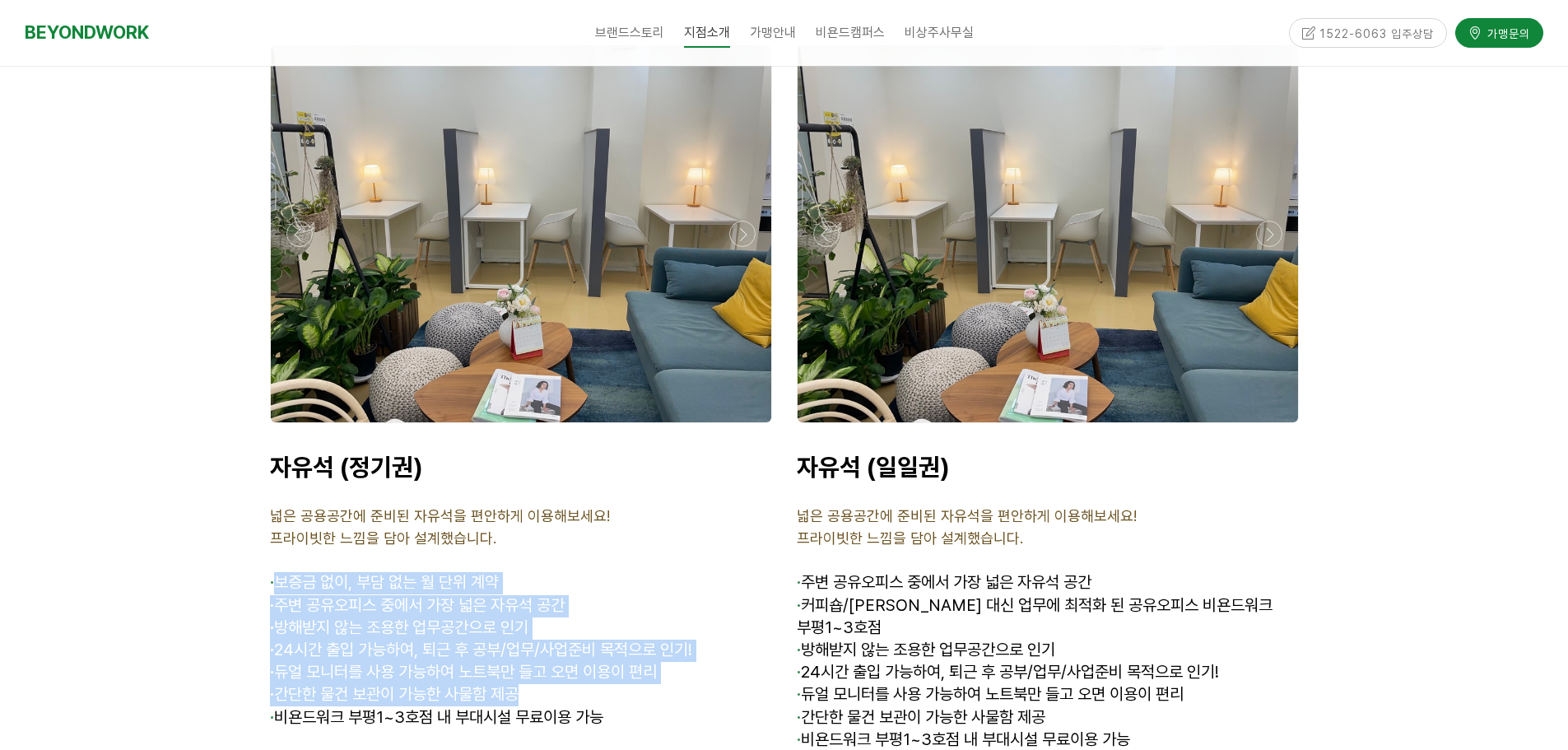
click at [667, 684] on p "· 간단한 물건 보관이 가능한 사물함 제공" at bounding box center [521, 695] width 502 height 23
drag, startPoint x: 632, startPoint y: 677, endPoint x: 315, endPoint y: 576, distance: 332.7
click at [315, 576] on div "자유석 (정기권) 넓은 공용공간에 준비된 자유석을 편안하게 이용해보세요! 프라이빗한 느낌을 담아 설계했습니다. · 보증금 없이, 부담 없는 월…" at bounding box center [521, 613] width 502 height 322
click at [315, 595] on span "· 주변 공유오피스 중에서 가장 넓은 자유석 공간" at bounding box center [417, 605] width 294 height 20
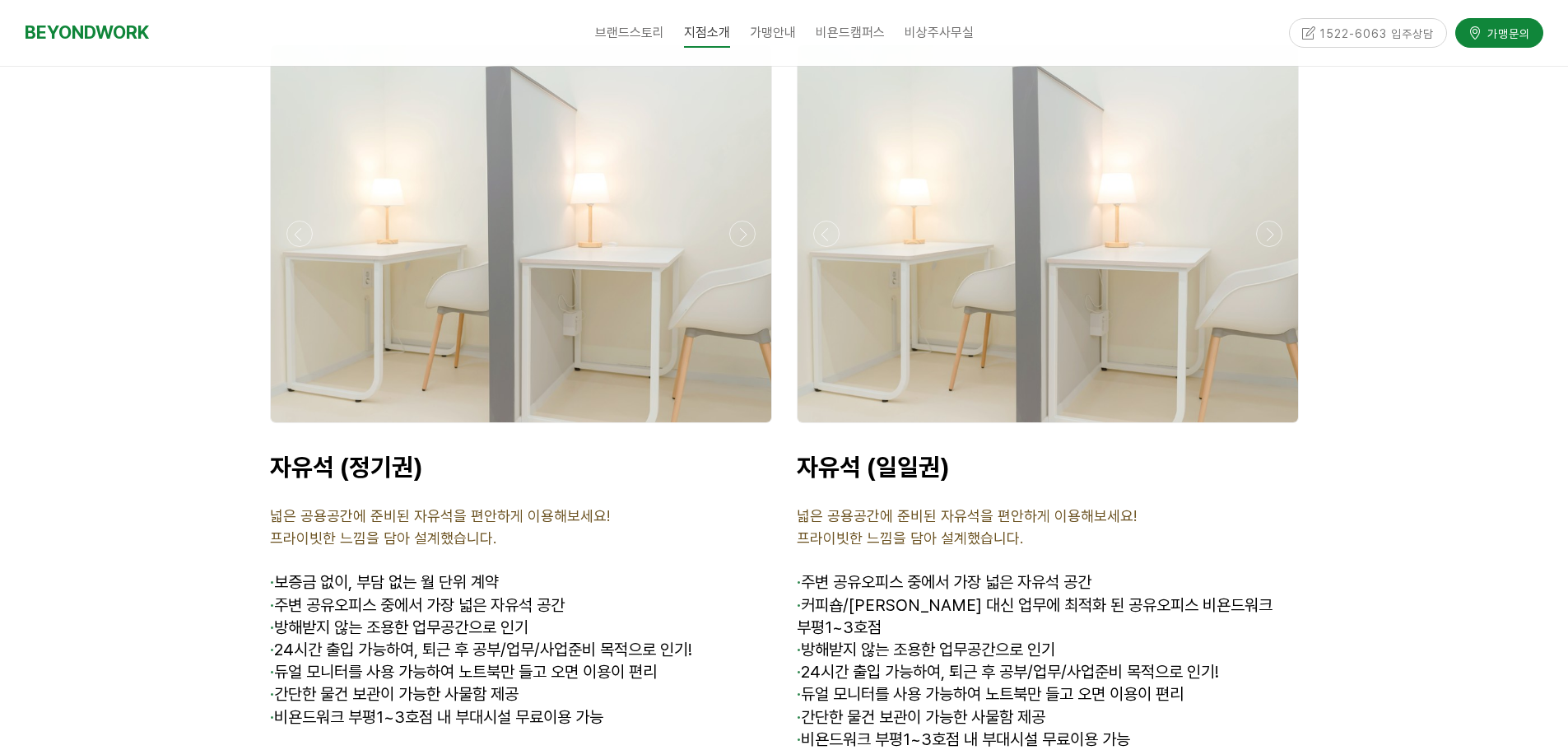
scroll to position [5803, 0]
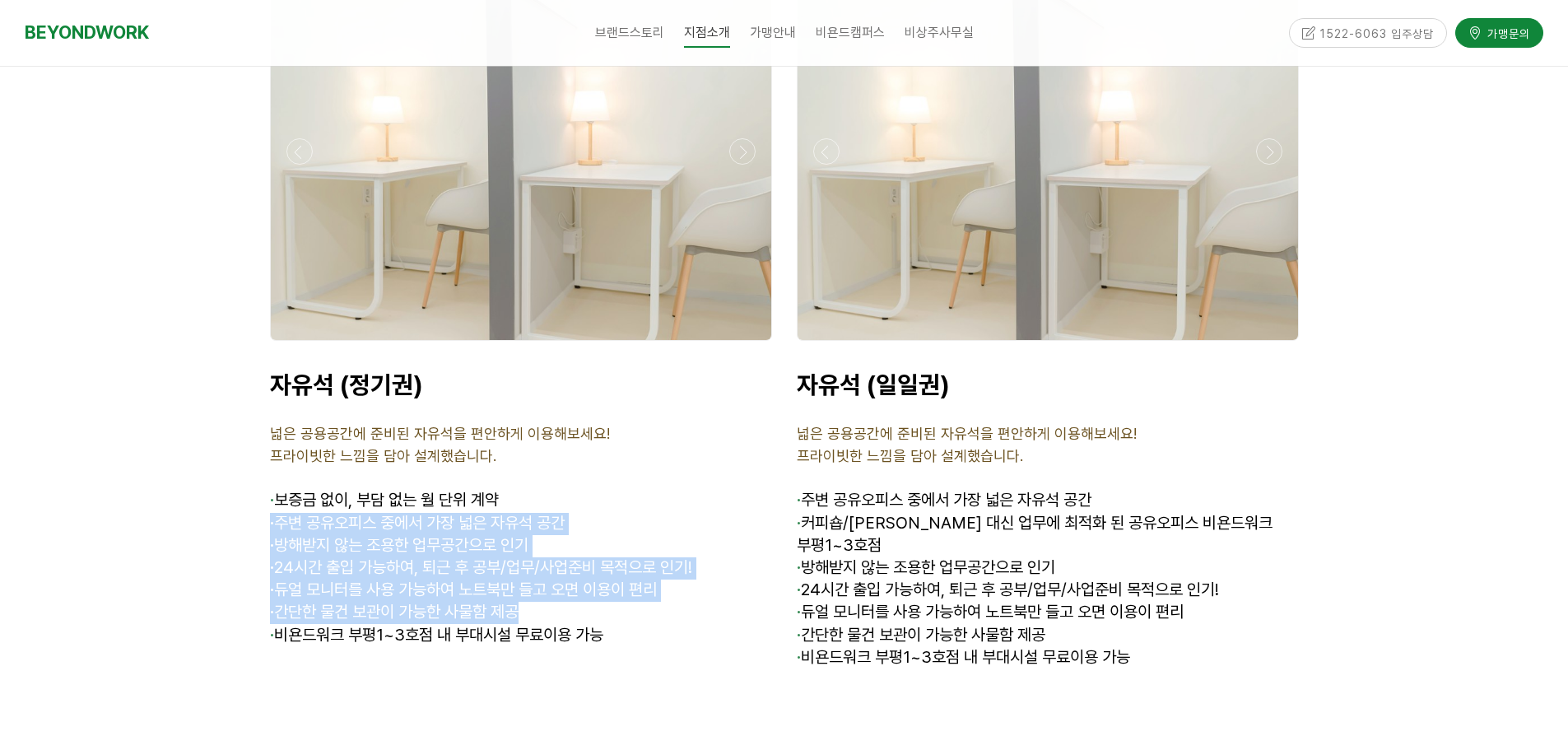
drag, startPoint x: 665, startPoint y: 591, endPoint x: 268, endPoint y: 500, distance: 407.3
click at [268, 500] on div "자유석 (정기권) 넓은 공용공간에 준비된 자유석을 편안하게 이용해보세요! 프라이빗한 느낌을 담아 설계했습니다. · 보증금 없이, 부담 없는 월…" at bounding box center [521, 531] width 526 height 346
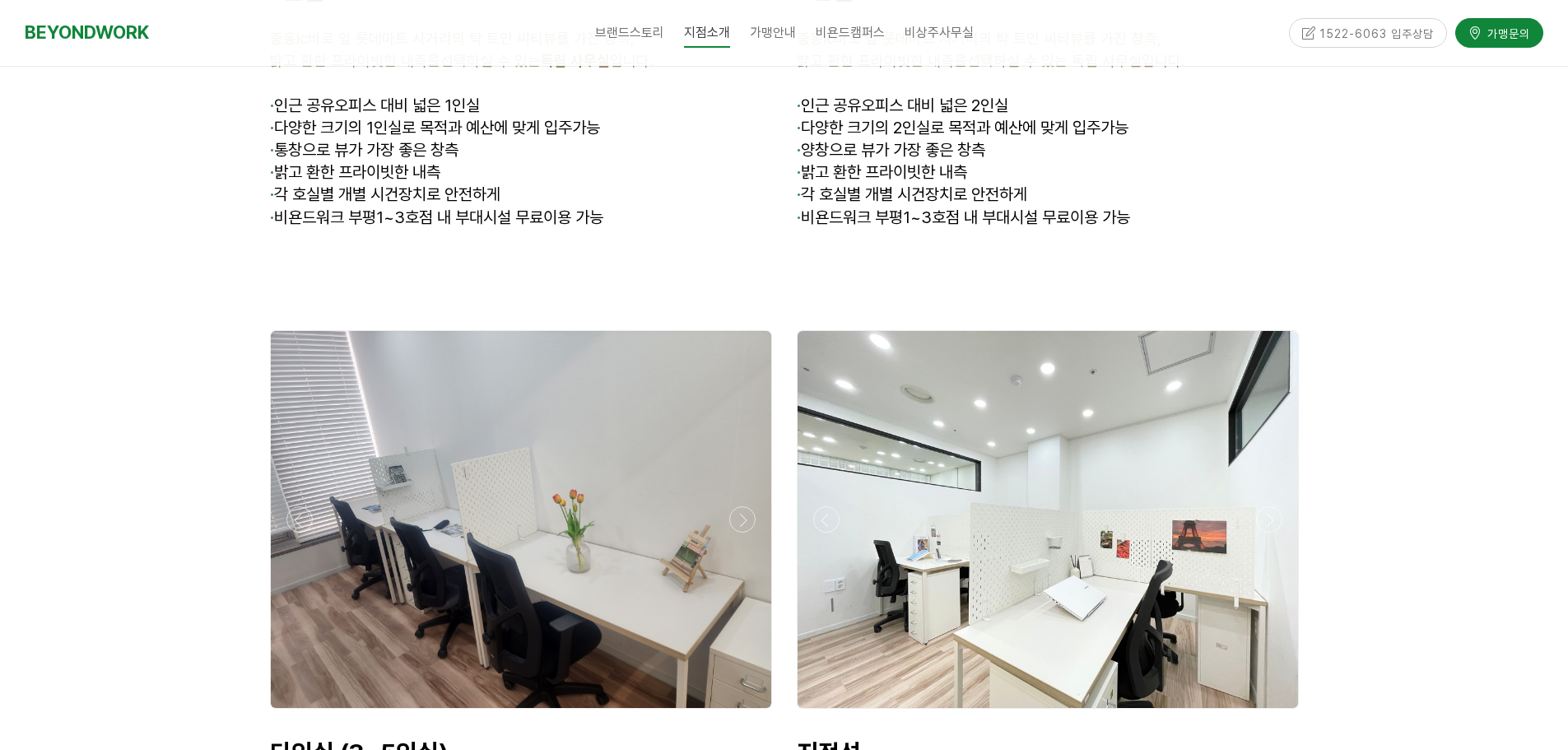
scroll to position [4898, 0]
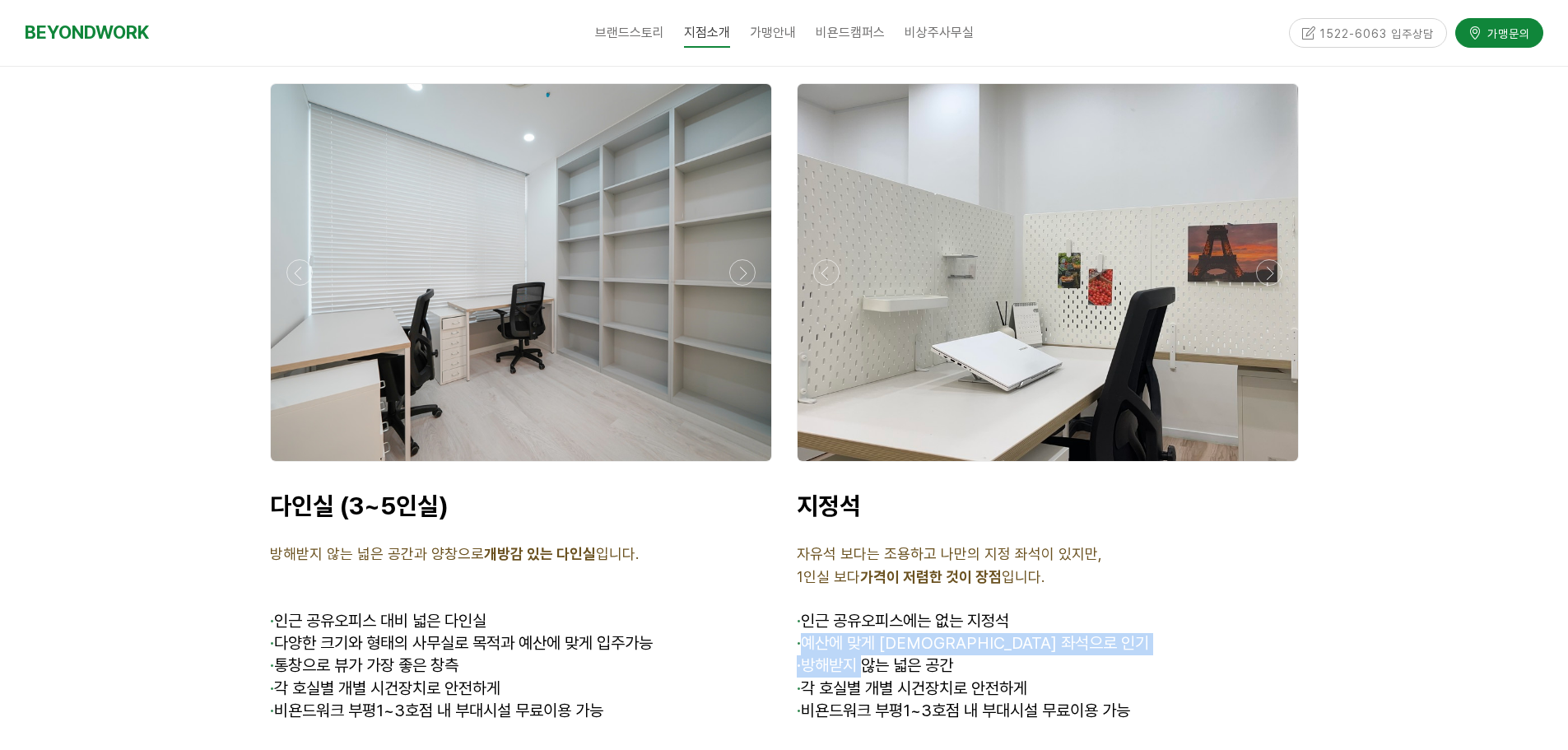
drag, startPoint x: 866, startPoint y: 654, endPoint x: 801, endPoint y: 617, distance: 74.8
click at [801, 617] on div "지정석 자유석 보다는 조용하고 나만의 지정 좌석이 있지만, 1인실 보다 가격이 저렴한 것이 장점 입니다. · 인근 공유오피스에는 없는 지정석 …" at bounding box center [1048, 640] width 502 height 299
click at [812, 633] on span "· 예산에 맞게 가성비 좌석으로 인기" at bounding box center [972, 643] width 352 height 20
click at [766, 611] on p "· 인근 공유오피스 대비 넓은 다인실" at bounding box center [521, 622] width 502 height 23
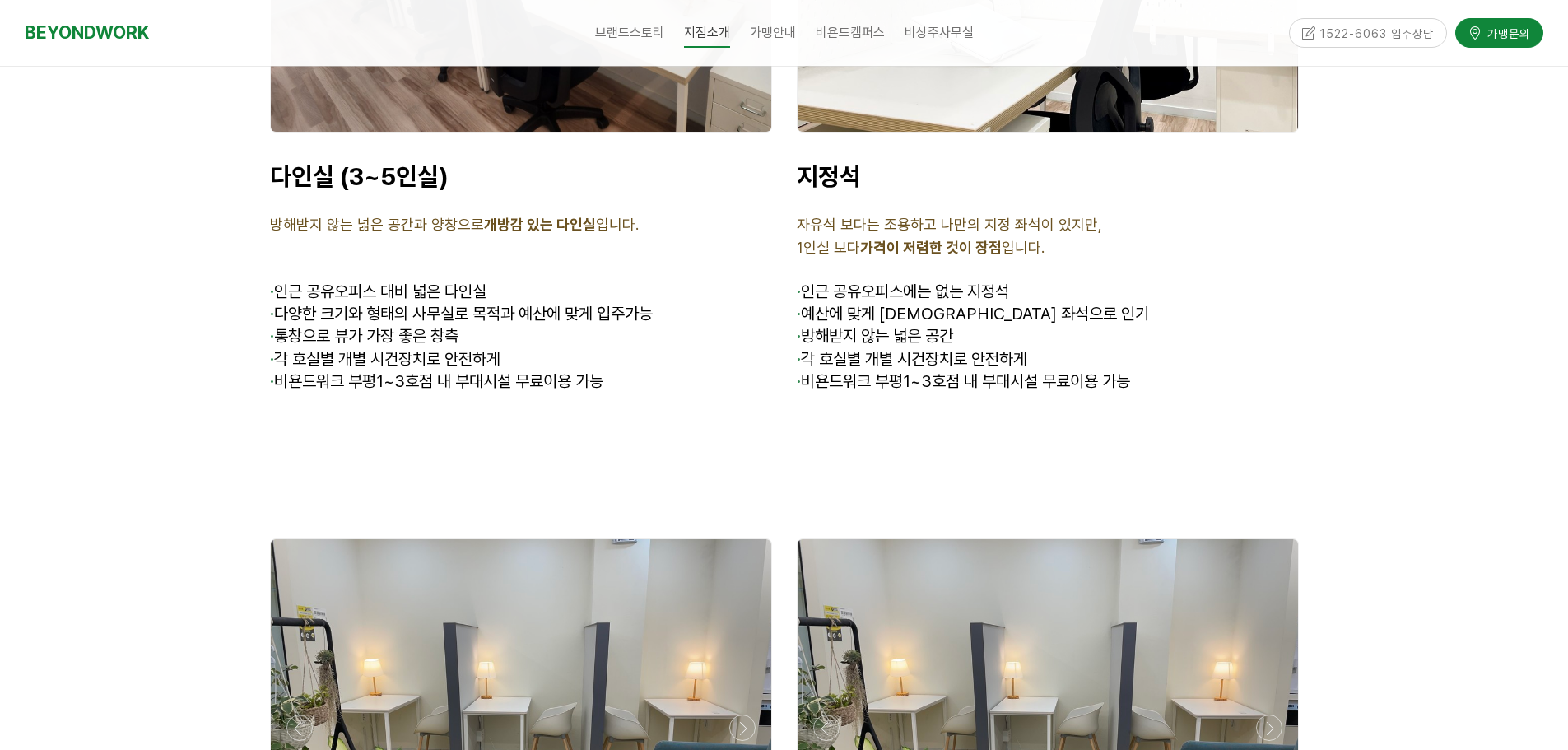
scroll to position [4981, 0]
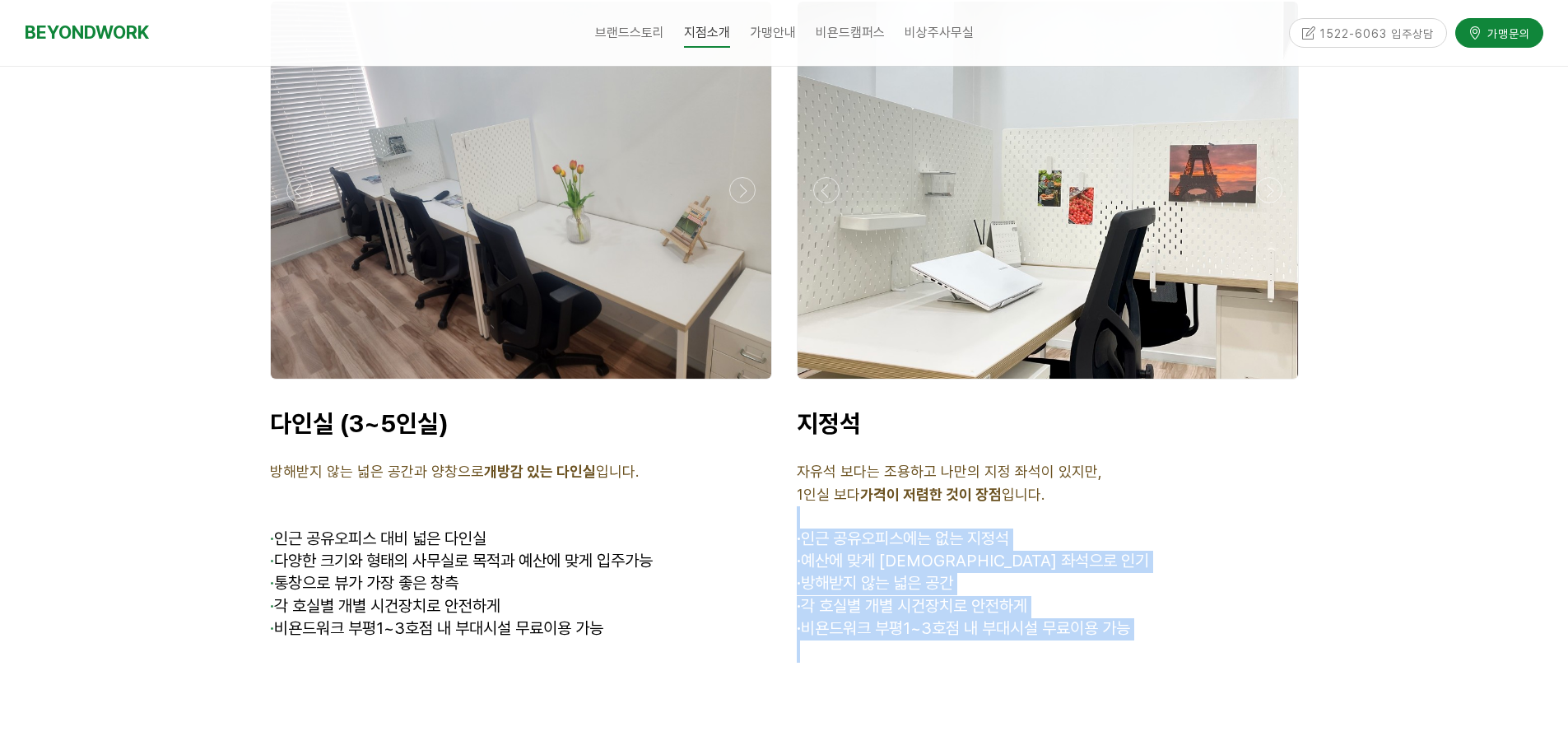
drag, startPoint x: 1094, startPoint y: 625, endPoint x: 797, endPoint y: 494, distance: 324.6
click at [797, 494] on div "지정석 자유석 보다는 조용하고 나만의 지정 좌석이 있지만, 1인실 보다 가격이 저렴한 것이 장점 입니다. · 인근 공유오피스에는 없는 지정석 …" at bounding box center [1048, 558] width 502 height 299
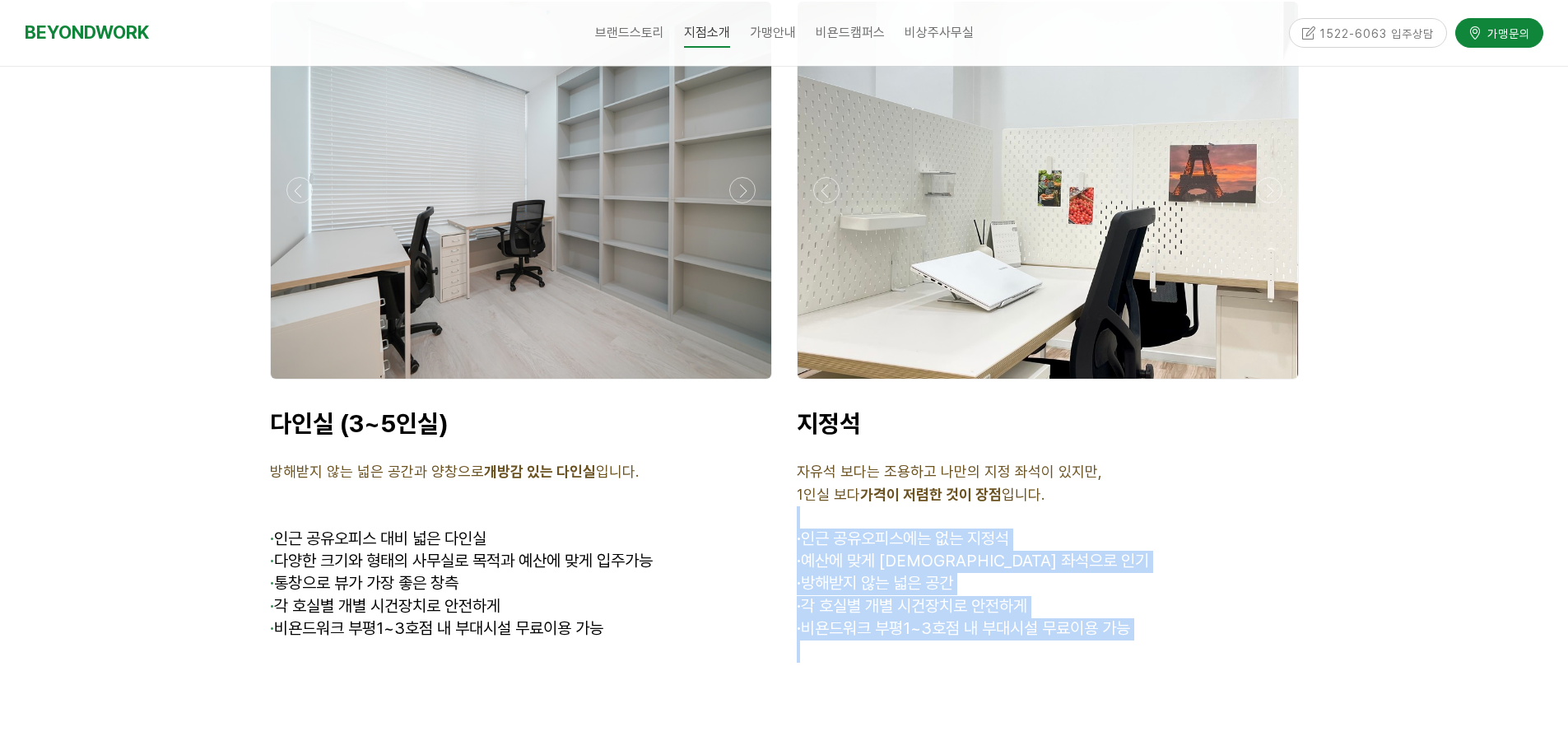
click at [797, 507] on p at bounding box center [1048, 518] width 502 height 23
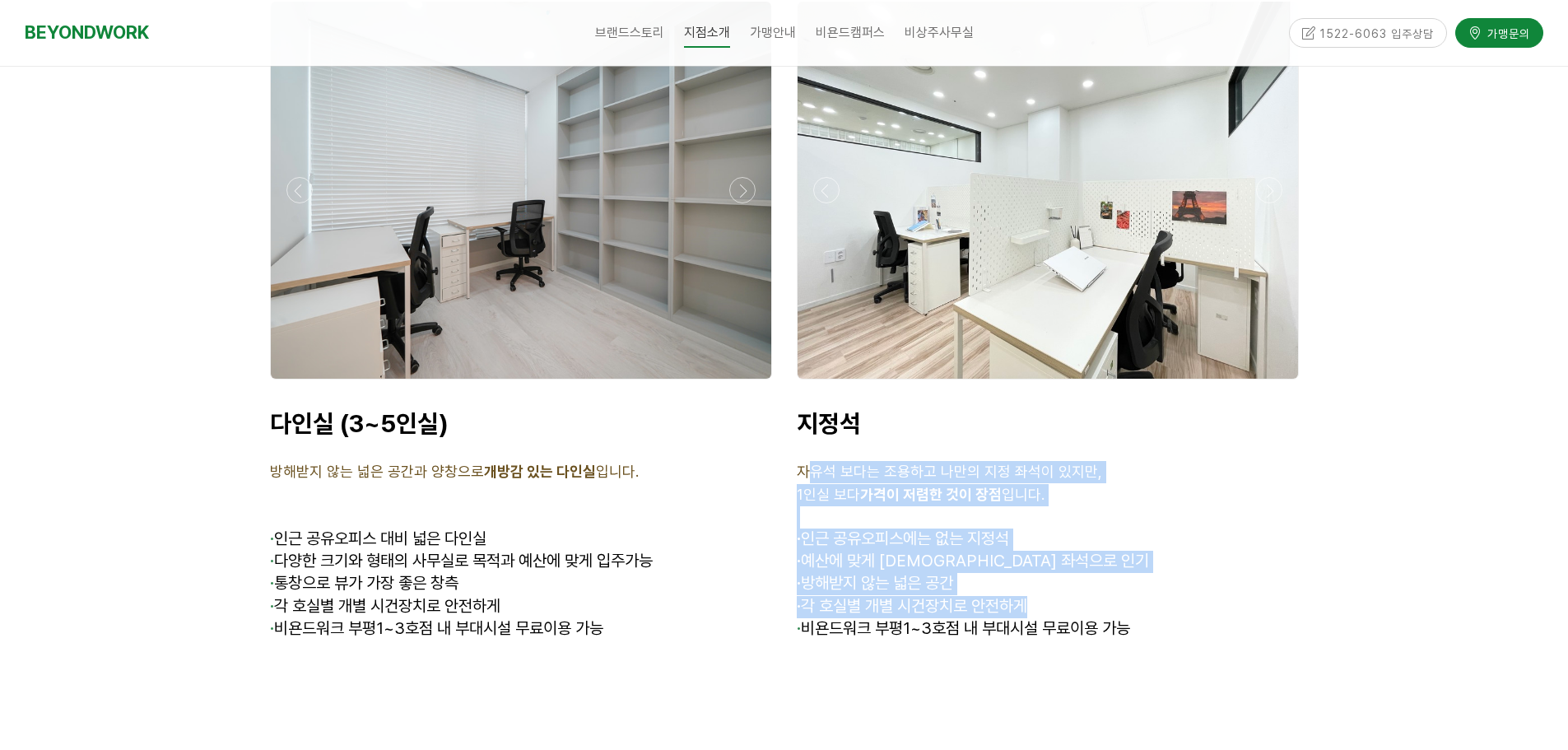
drag, startPoint x: 812, startPoint y: 456, endPoint x: 1064, endPoint y: 592, distance: 286.4
click at [1064, 592] on div "지정석 자유석 보다는 조용하고 나만의 지정 좌석이 있지만, 1인실 보다 가격이 저렴한 것이 장점 입니다. · 인근 공유오피스에는 없는 지정석 …" at bounding box center [1048, 558] width 502 height 299
click at [1064, 596] on p "· 각 호실별 개별 시건장치로 안전하게" at bounding box center [1048, 607] width 502 height 23
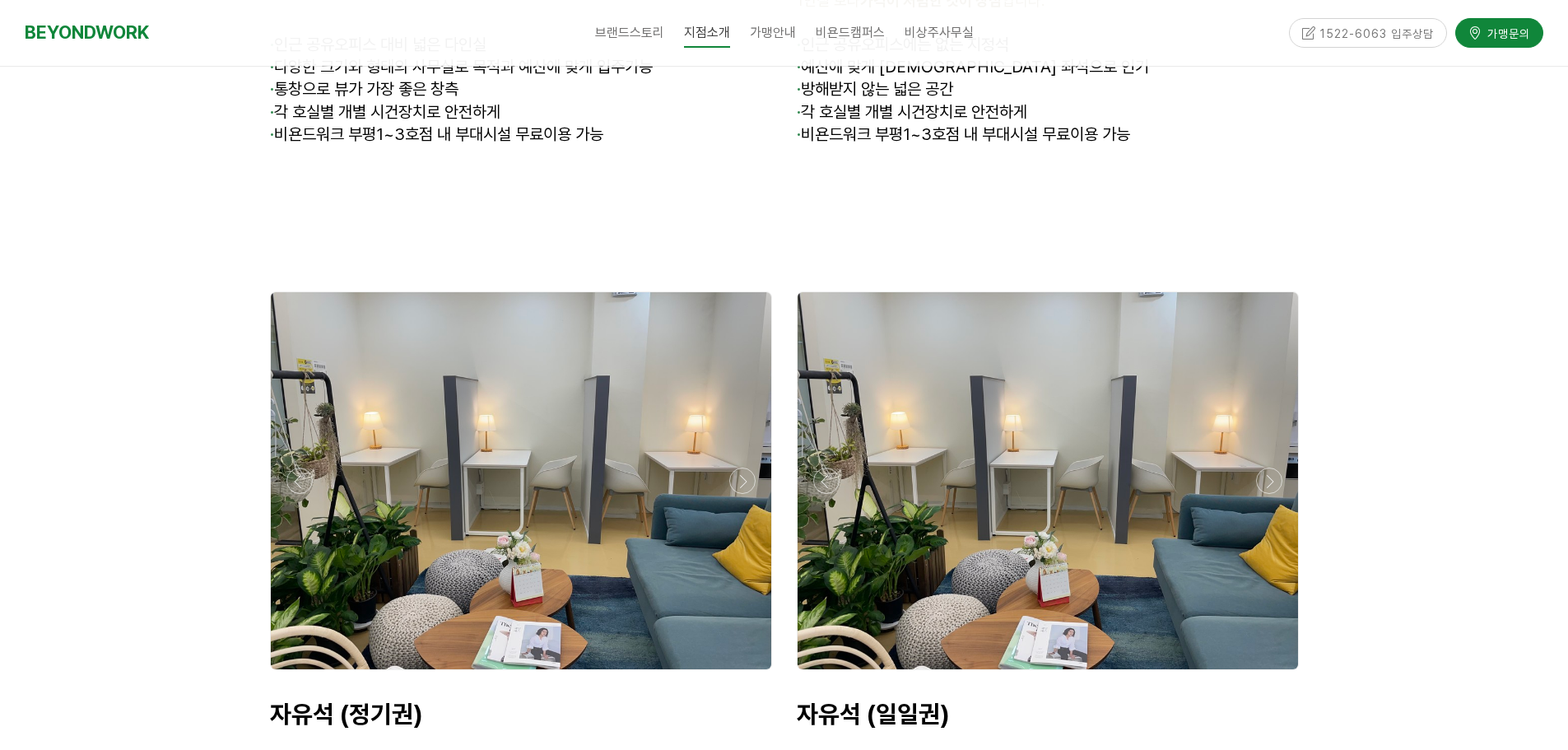
scroll to position [5063, 0]
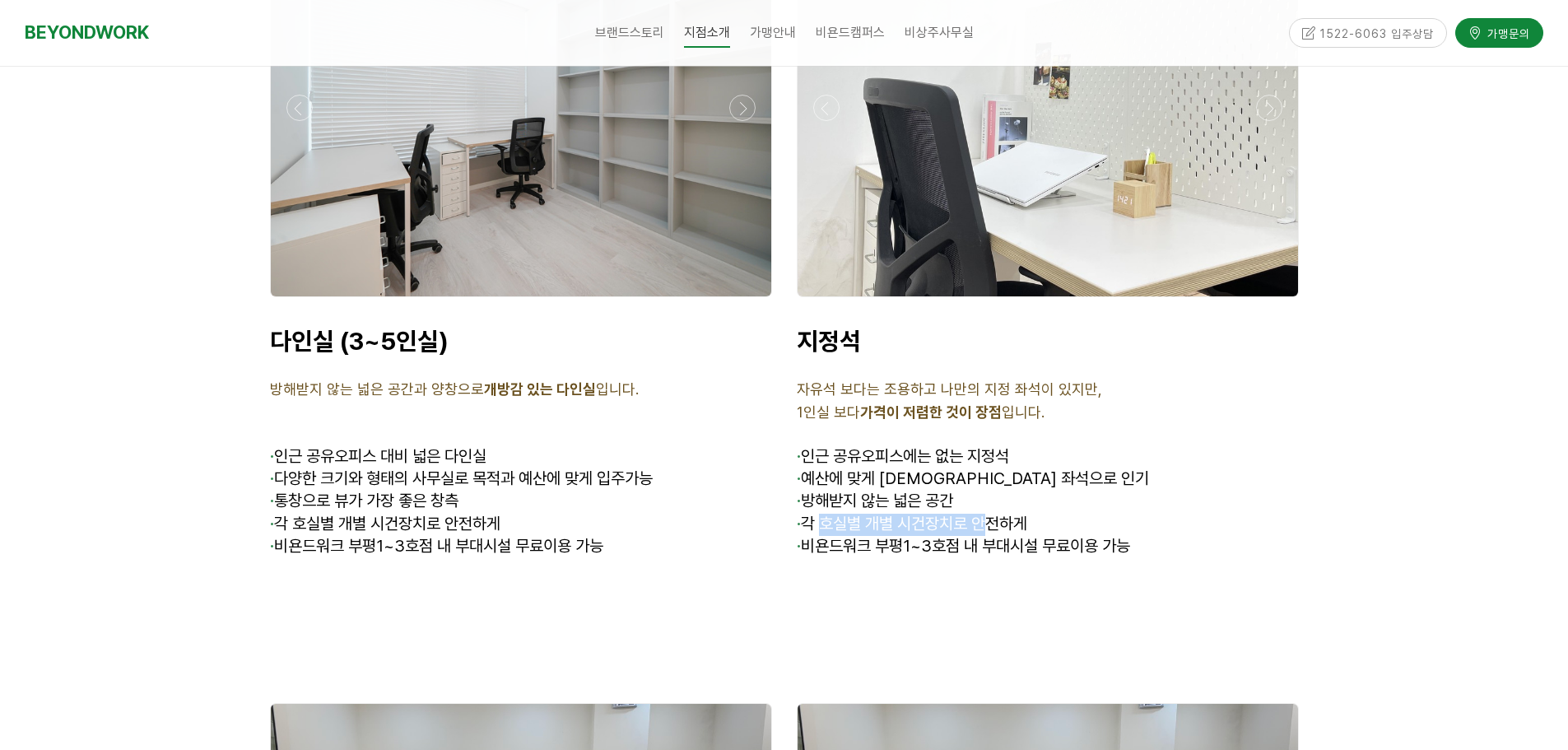
drag, startPoint x: 994, startPoint y: 508, endPoint x: 824, endPoint y: 495, distance: 170.5
click at [824, 514] on span "· 각 호실별 개별 시건장치로 안전하게" at bounding box center [912, 523] width 230 height 20
click at [832, 514] on span "· 각 호실별 개별 시건장치로 안전하게" at bounding box center [912, 523] width 230 height 20
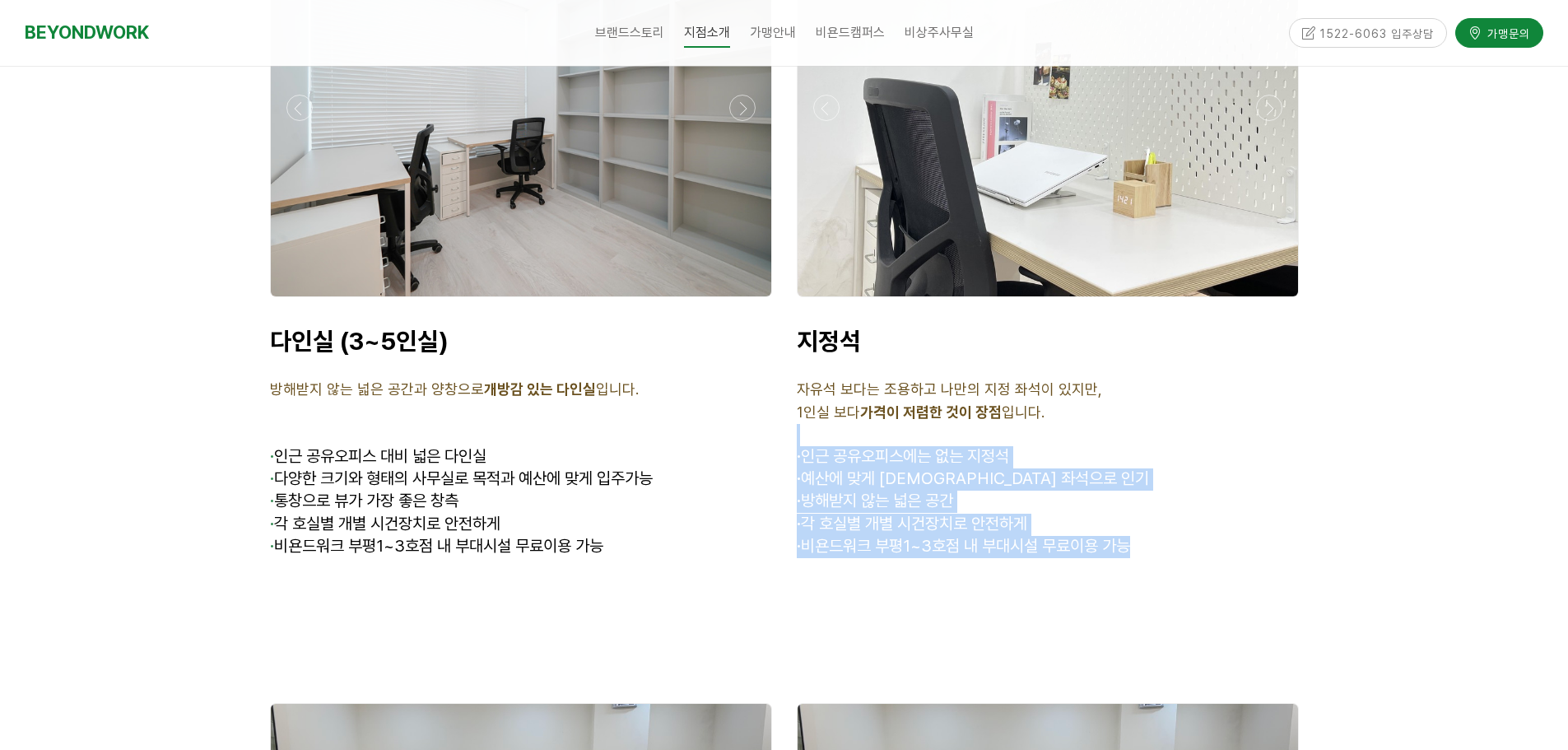
drag, startPoint x: 810, startPoint y: 421, endPoint x: 1178, endPoint y: 530, distance: 383.8
click at [1178, 530] on div "지정석 자유석 보다는 조용하고 나만의 지정 좌석이 있지만, 1인실 보다 가격이 저렴한 것이 장점 입니다. · 인근 공유오피스에는 없는 지정석 …" at bounding box center [1048, 475] width 502 height 299
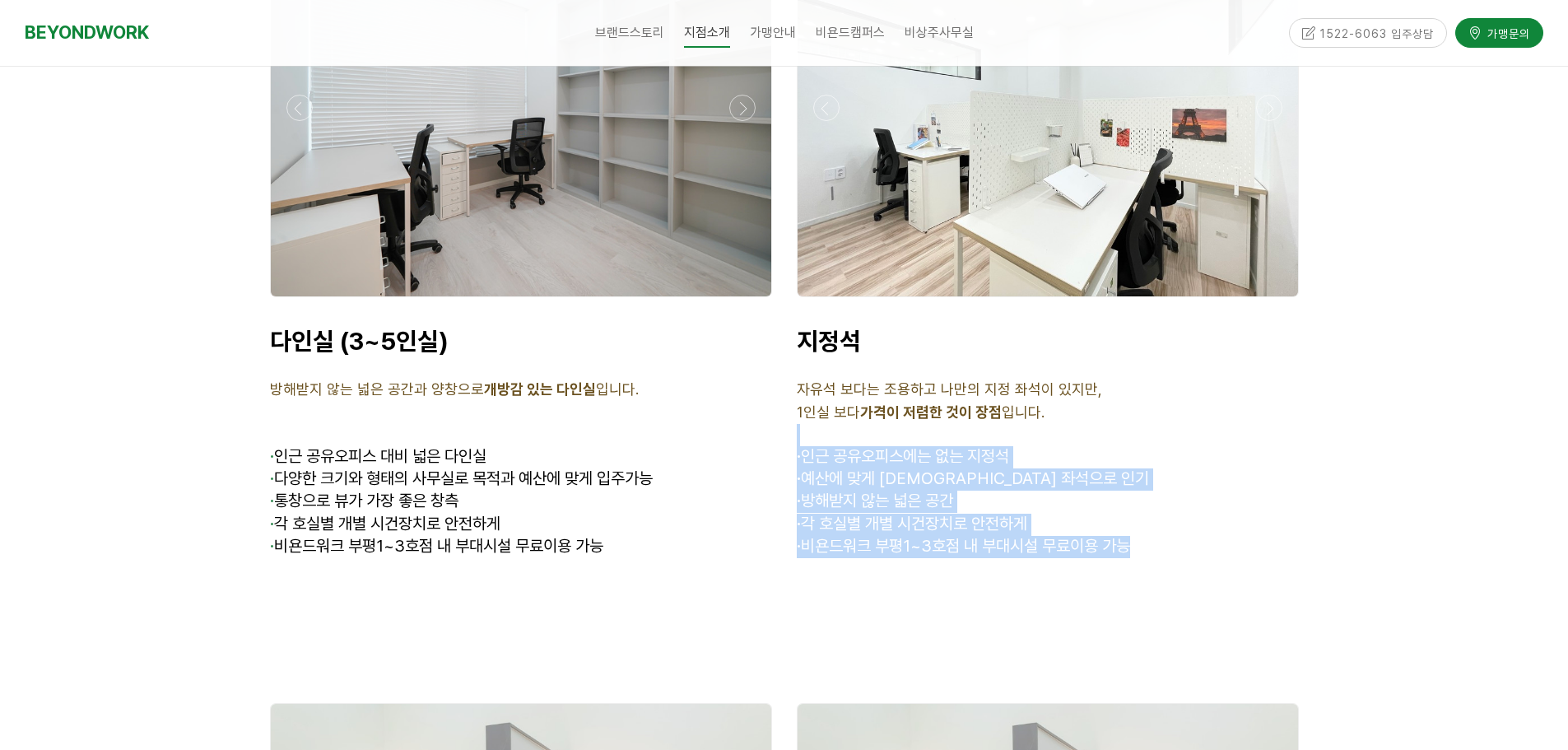
click at [1178, 536] on p "· 비욘드워크 부평1~3호점 내 부대시설 무료이용 가능" at bounding box center [1048, 547] width 502 height 23
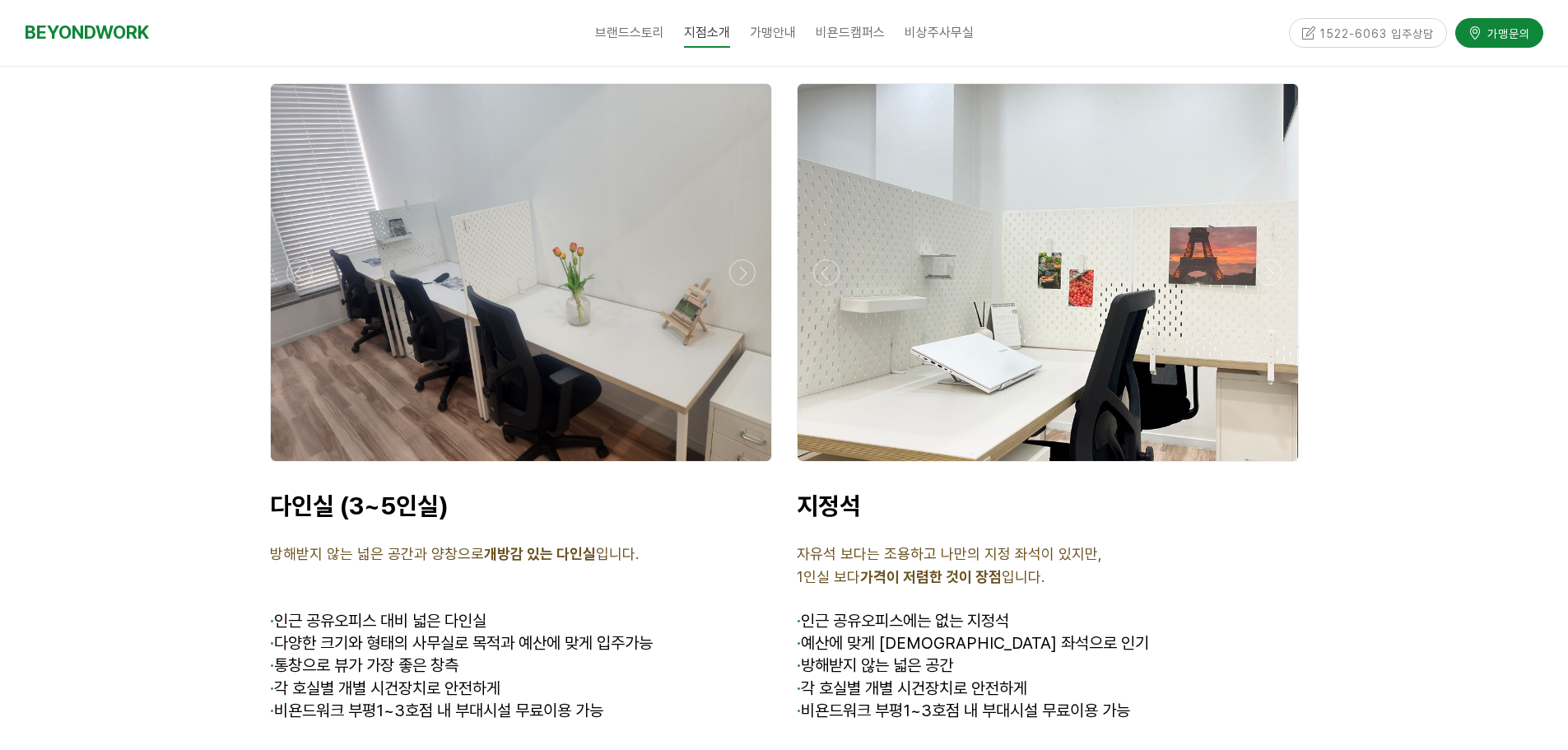
scroll to position [4981, 0]
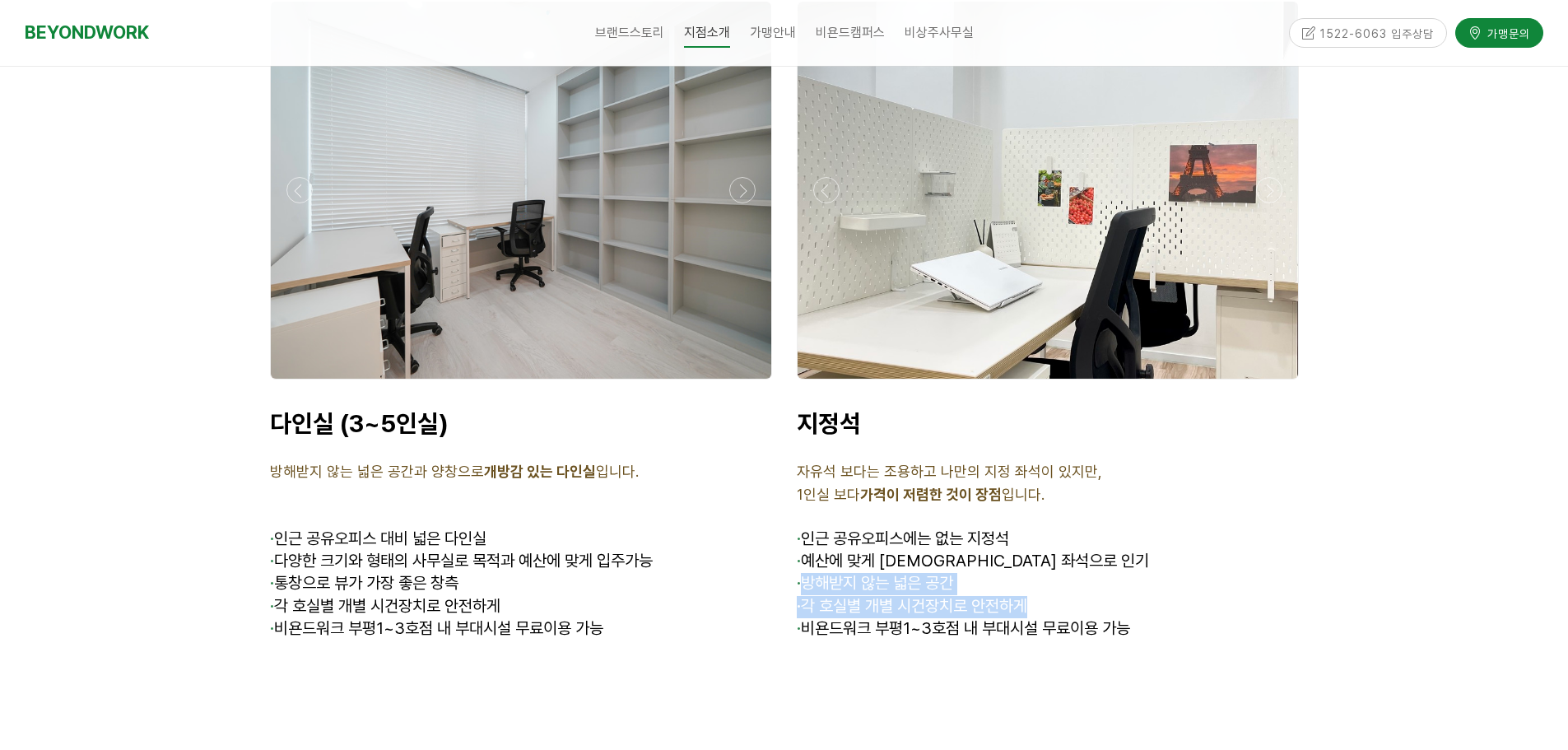
drag, startPoint x: 807, startPoint y: 571, endPoint x: 1223, endPoint y: 576, distance: 416.0
click at [1223, 576] on div "지정석 자유석 보다는 조용하고 나만의 지정 좌석이 있지만, 1인실 보다 가격이 저렴한 것이 장점 입니다. · 인근 공유오피스에는 없는 지정석 …" at bounding box center [1048, 558] width 502 height 299
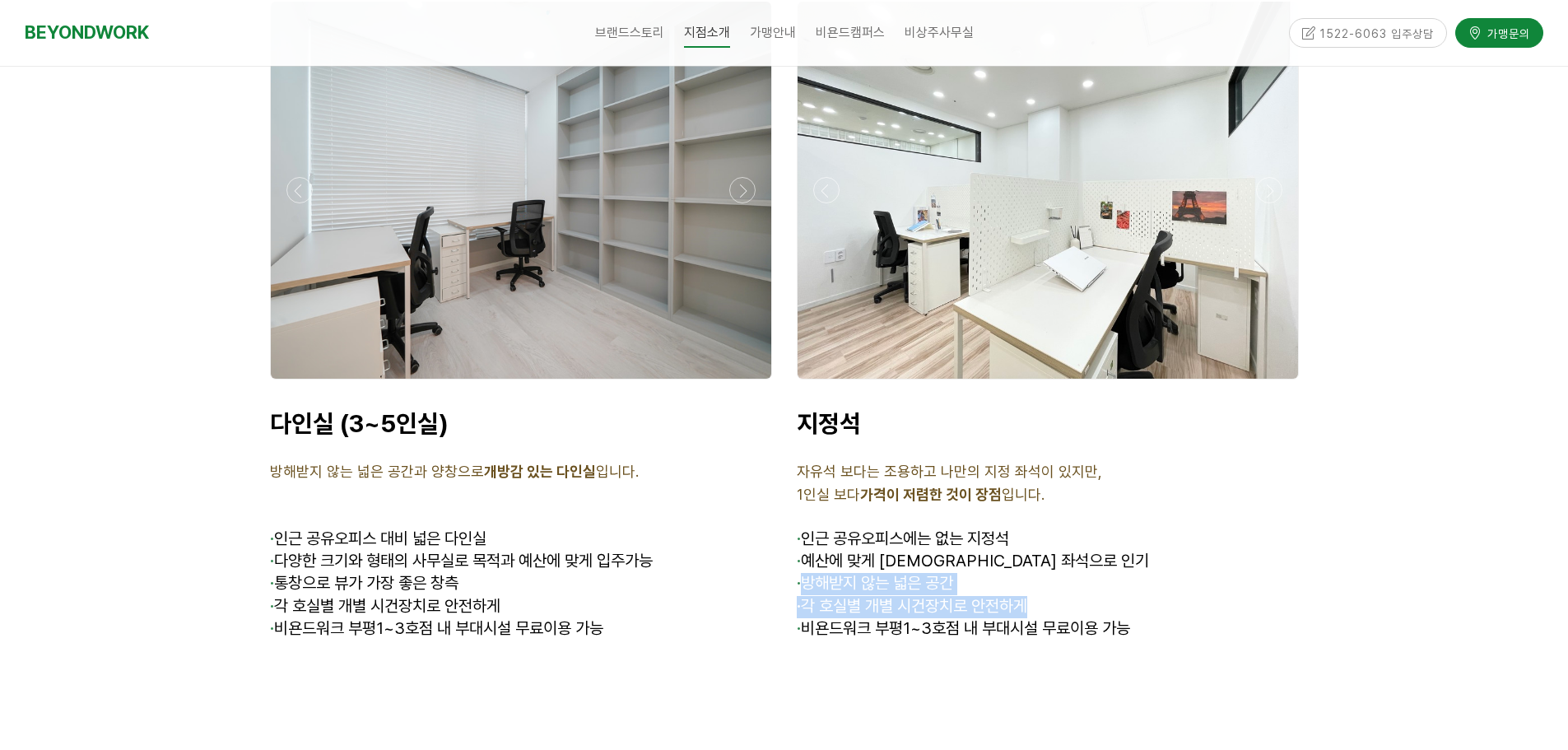
click at [1223, 596] on p "· 각 호실별 개별 시건장치로 안전하게" at bounding box center [1048, 607] width 502 height 23
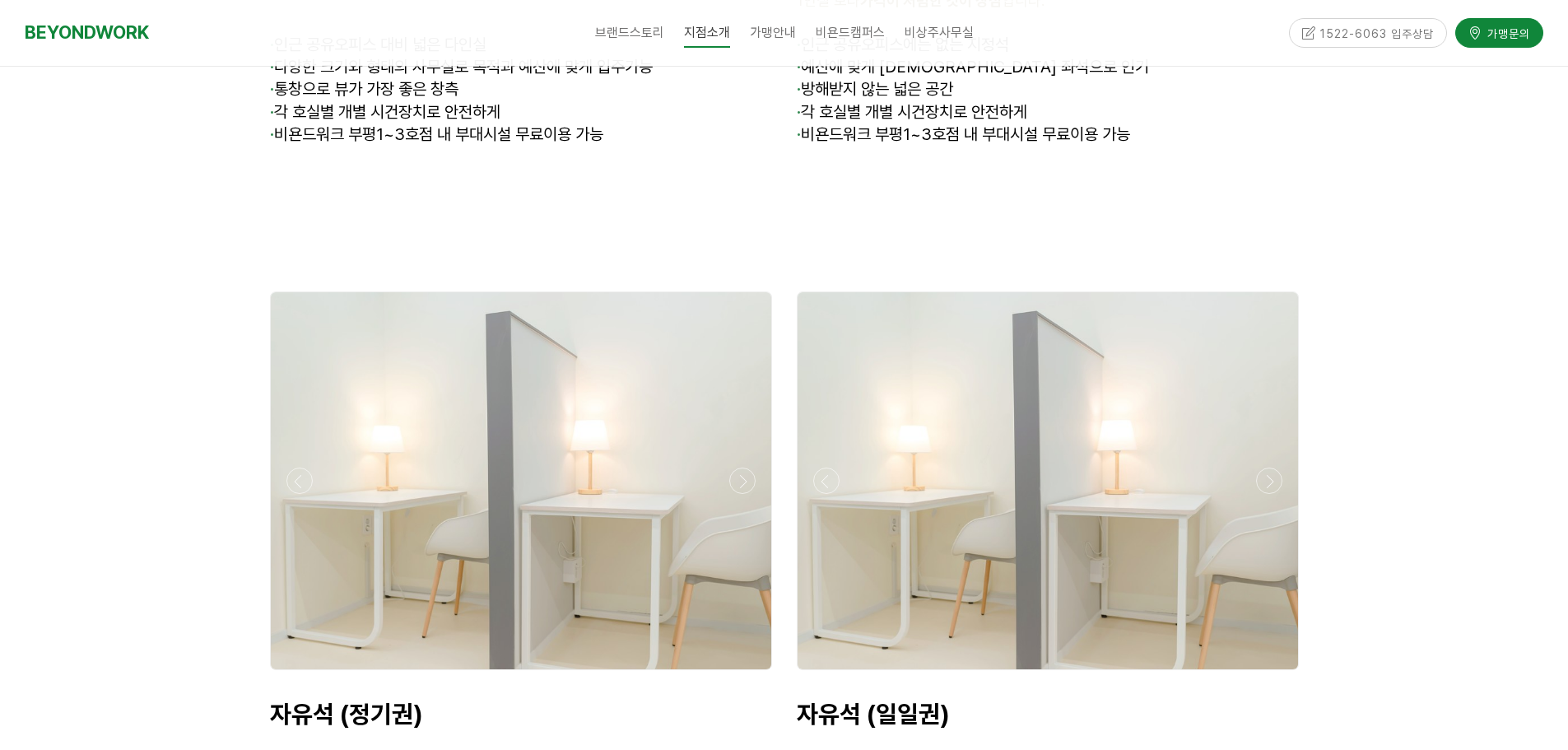
scroll to position [5639, 0]
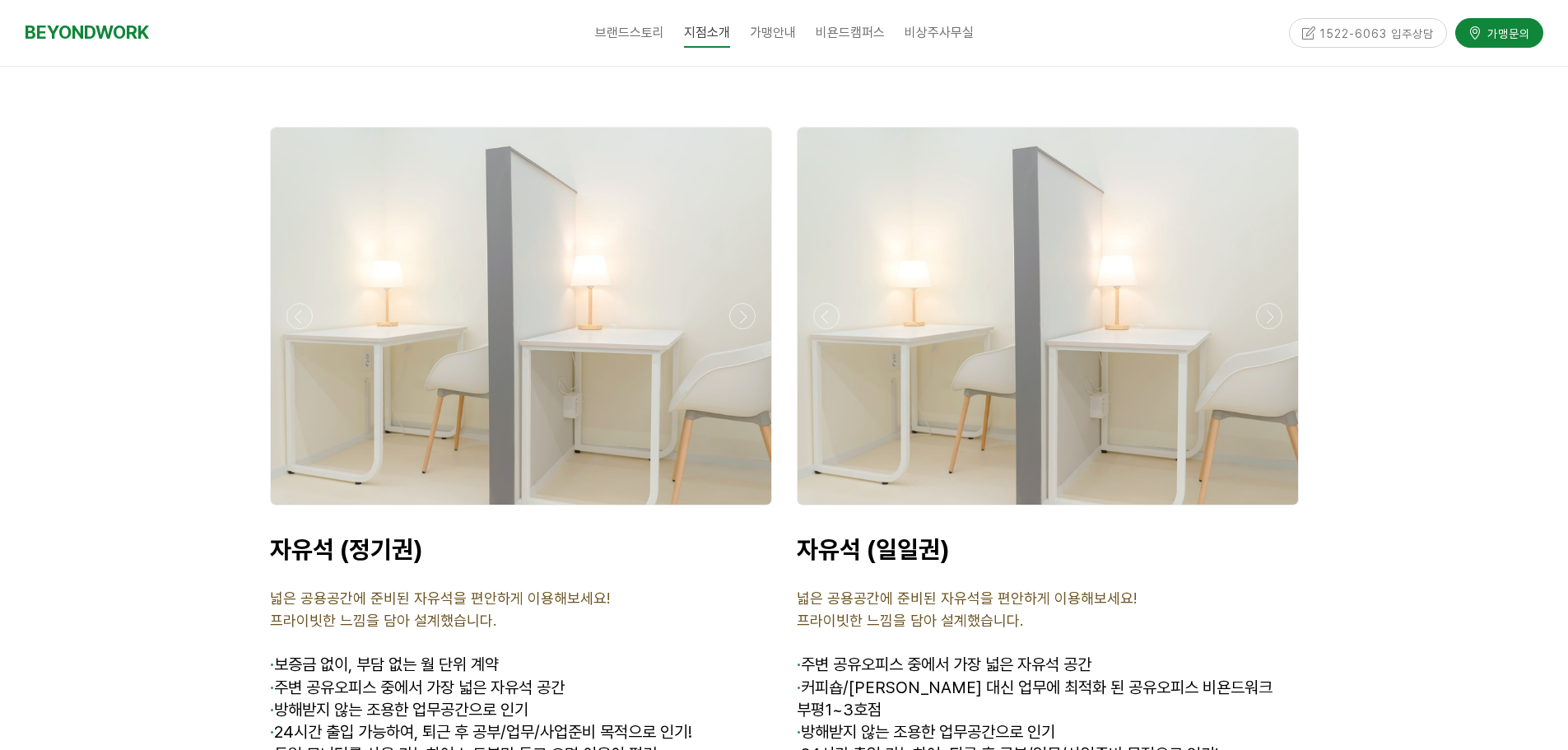
click at [739, 509] on div at bounding box center [520, 509] width 510 height 0
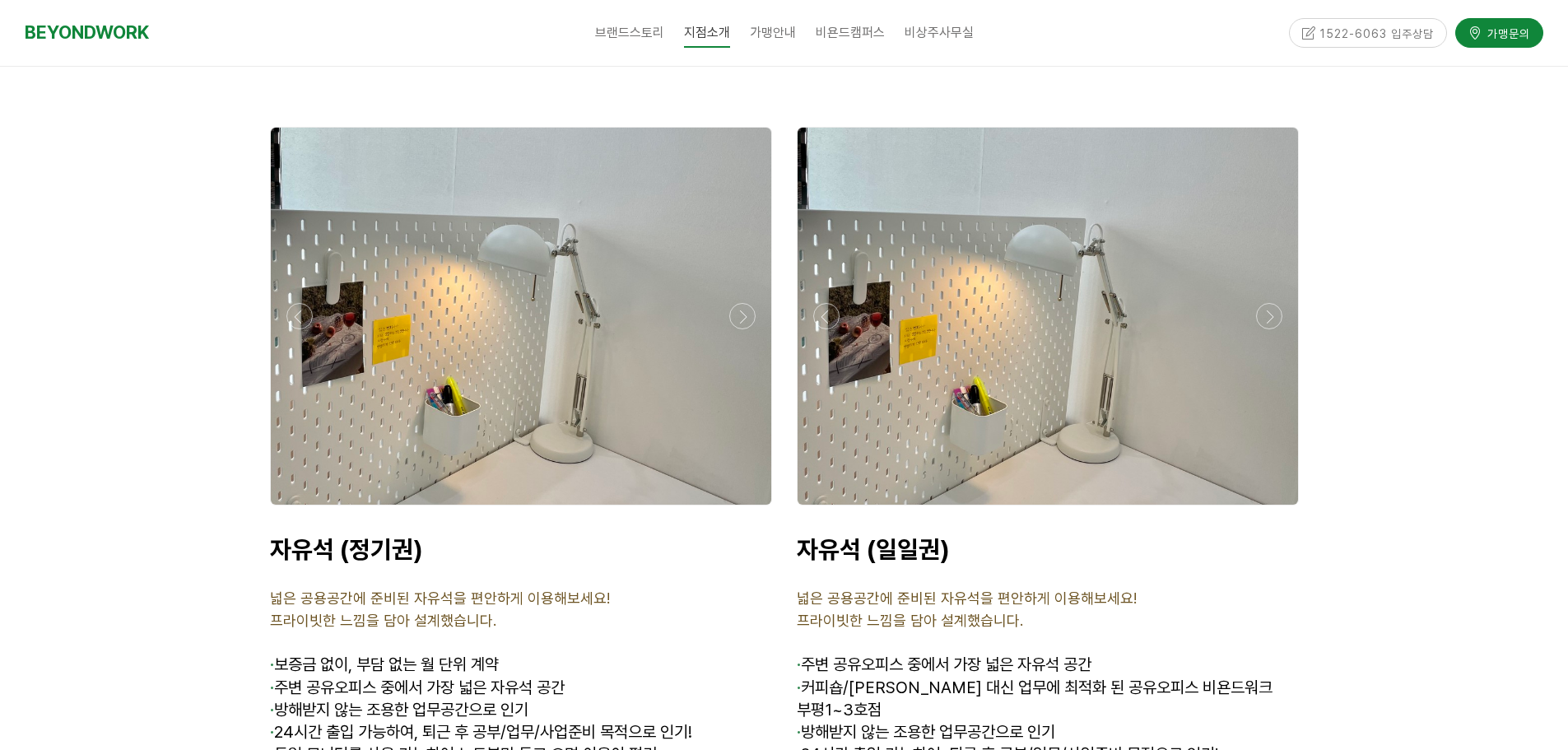
click at [739, 509] on div at bounding box center [520, 509] width 510 height 0
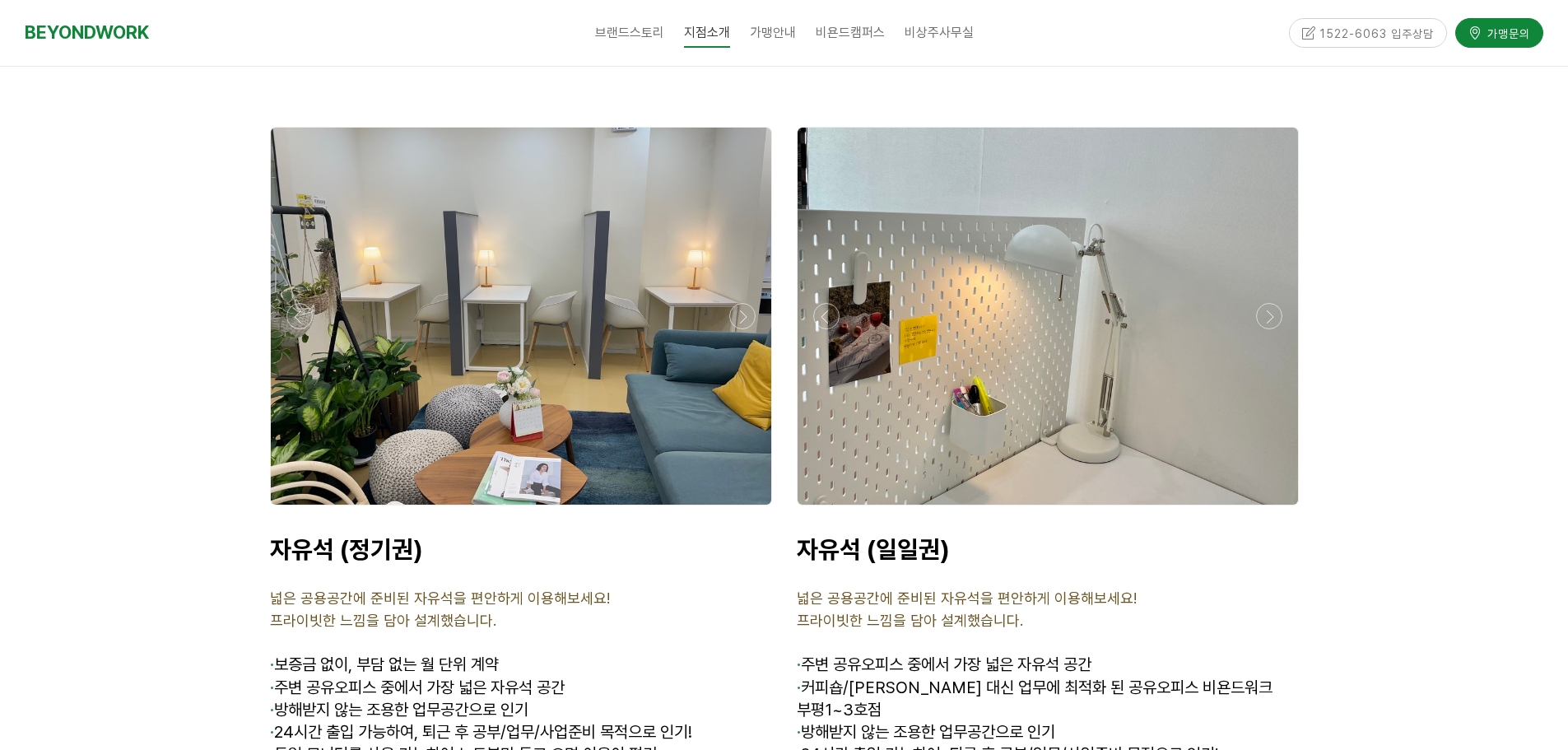
click at [739, 509] on div at bounding box center [520, 509] width 510 height 0
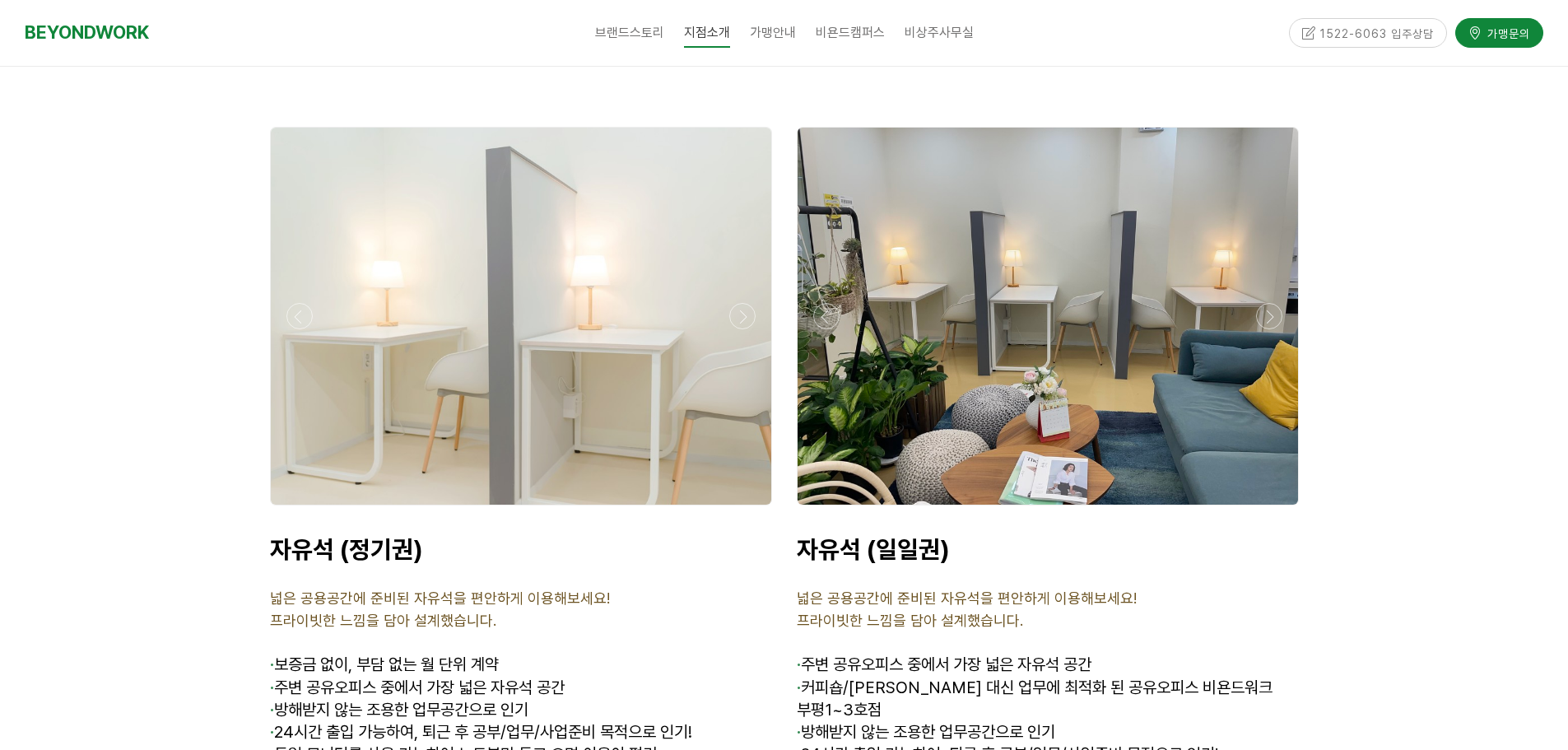
click at [739, 509] on div at bounding box center [520, 509] width 510 height 0
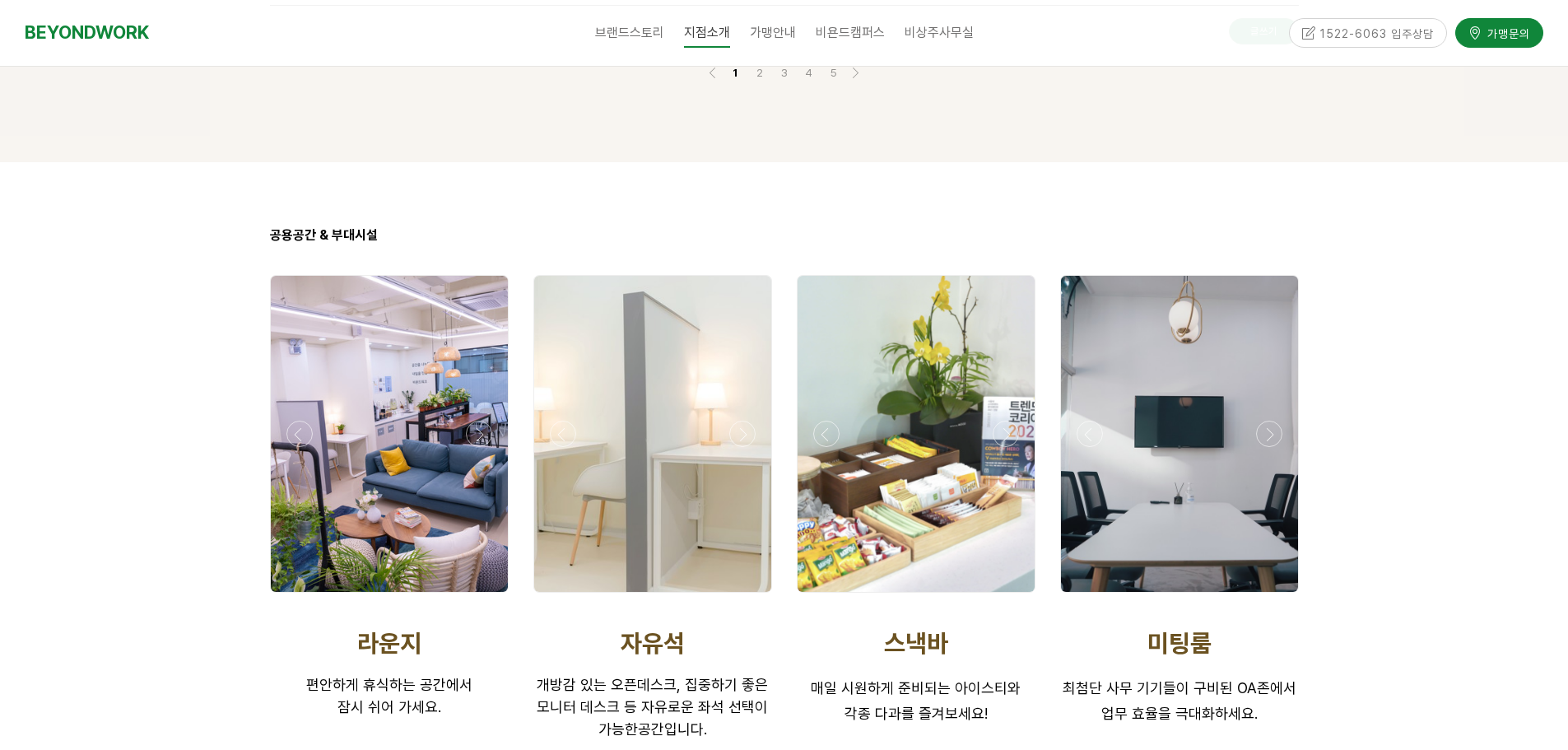
scroll to position [2098, 0]
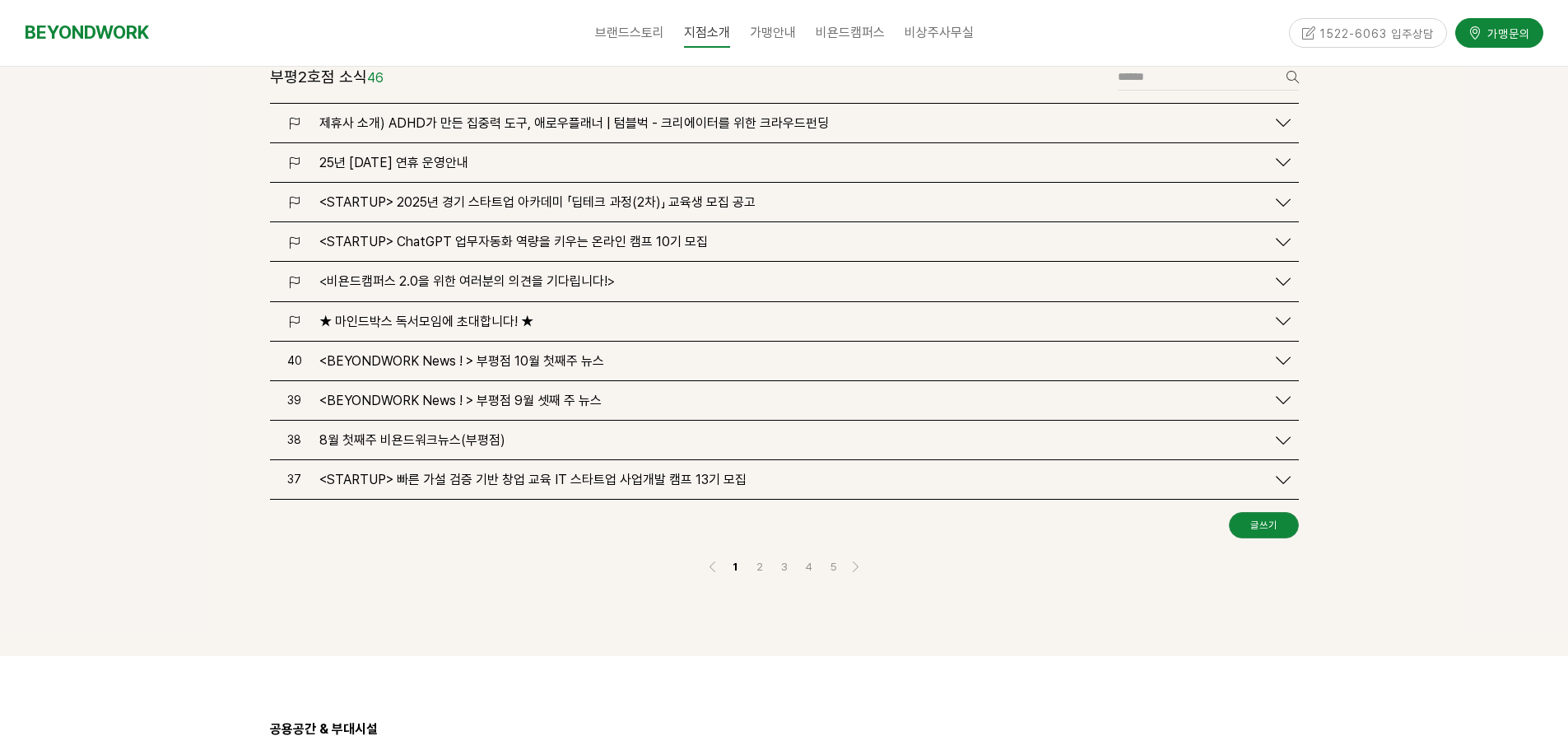
click at [568, 353] on span "<BEYONDWORK News ! > 부평점 10월 첫째주 뉴스" at bounding box center [461, 361] width 285 height 16
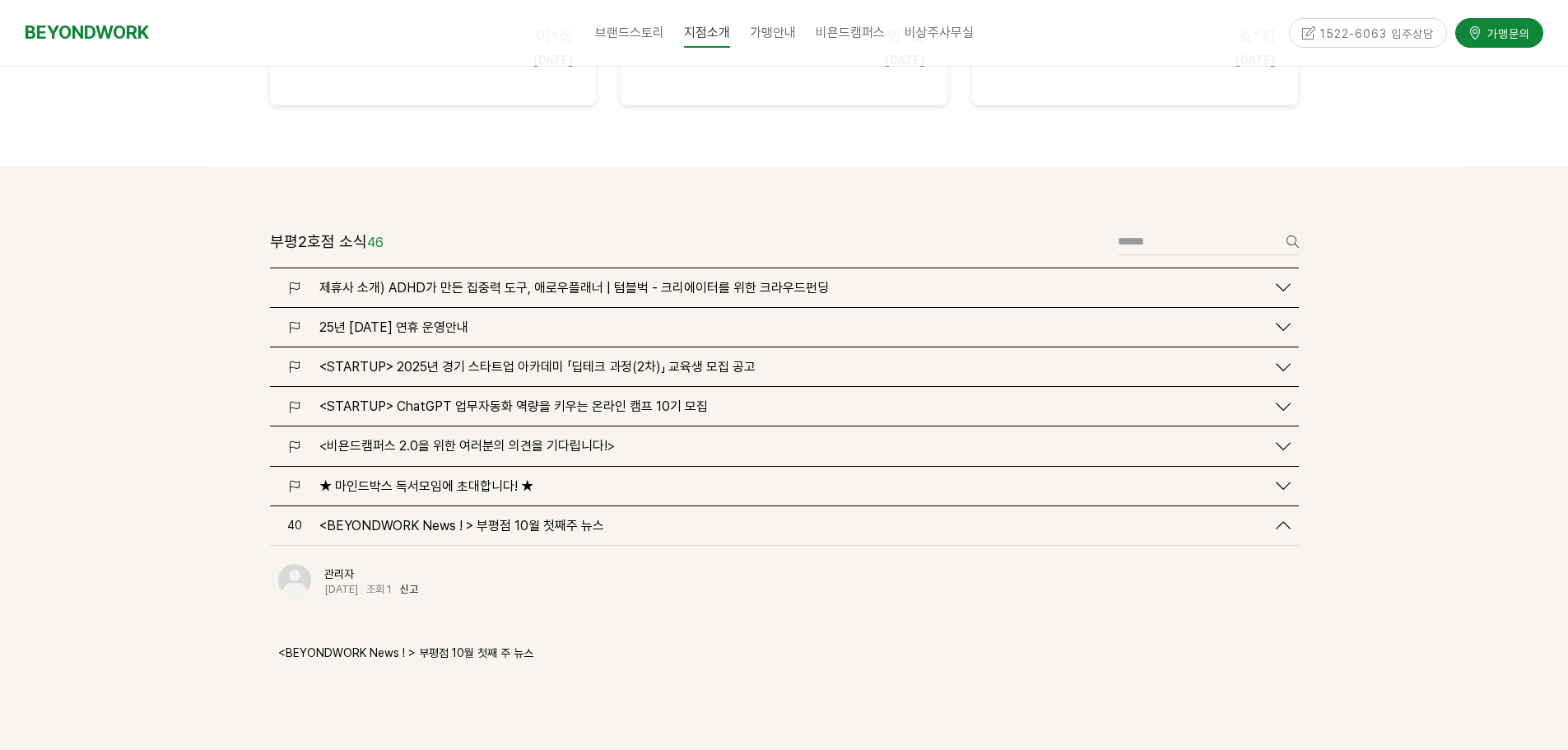
scroll to position [1852, 0]
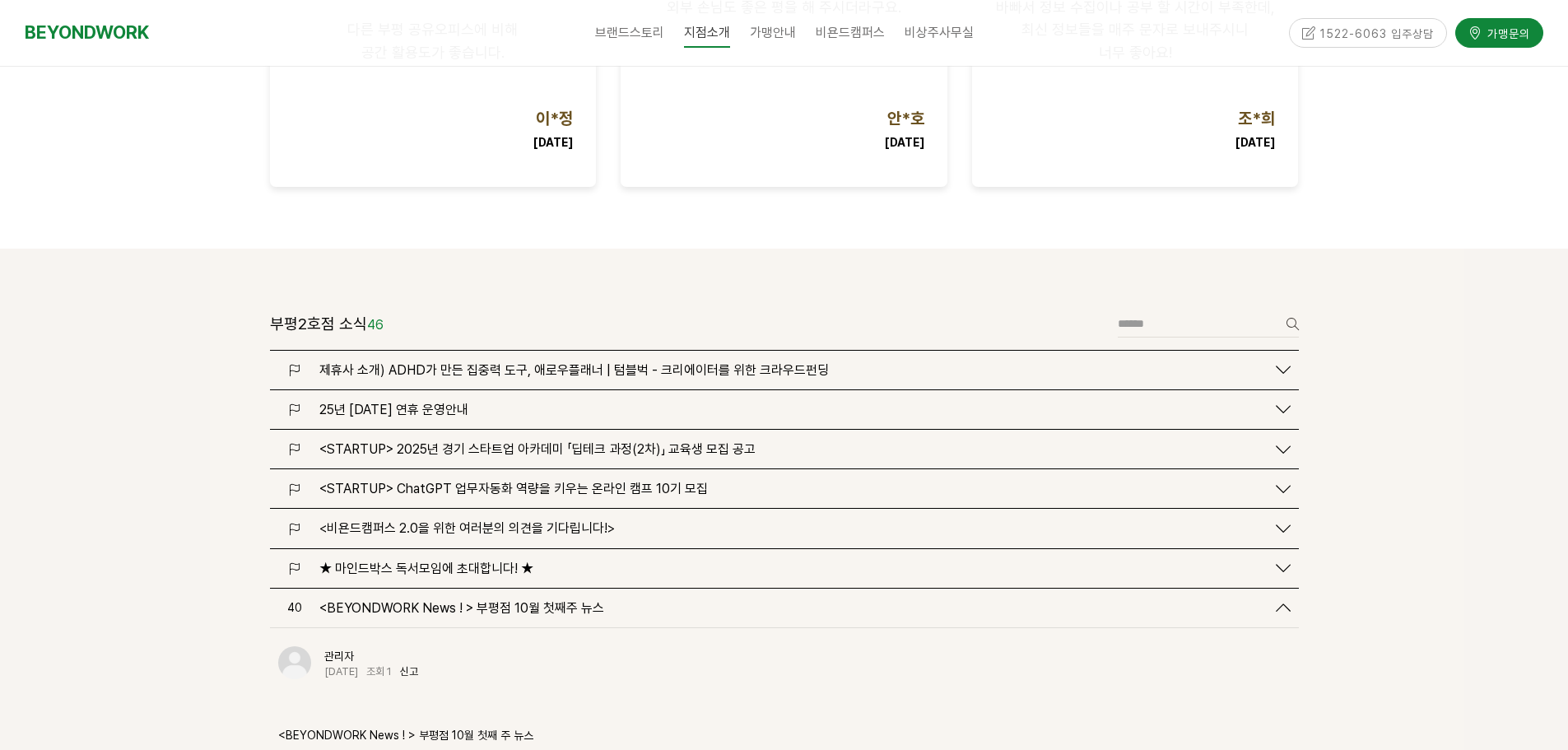
click at [481, 362] on span "제휴사 소개) ADHD가 만든 집중력 도구, 애로우플래너 | 텀블벅 - 크리에이터를 위한 크라우드펀딩" at bounding box center [574, 370] width 509 height 16
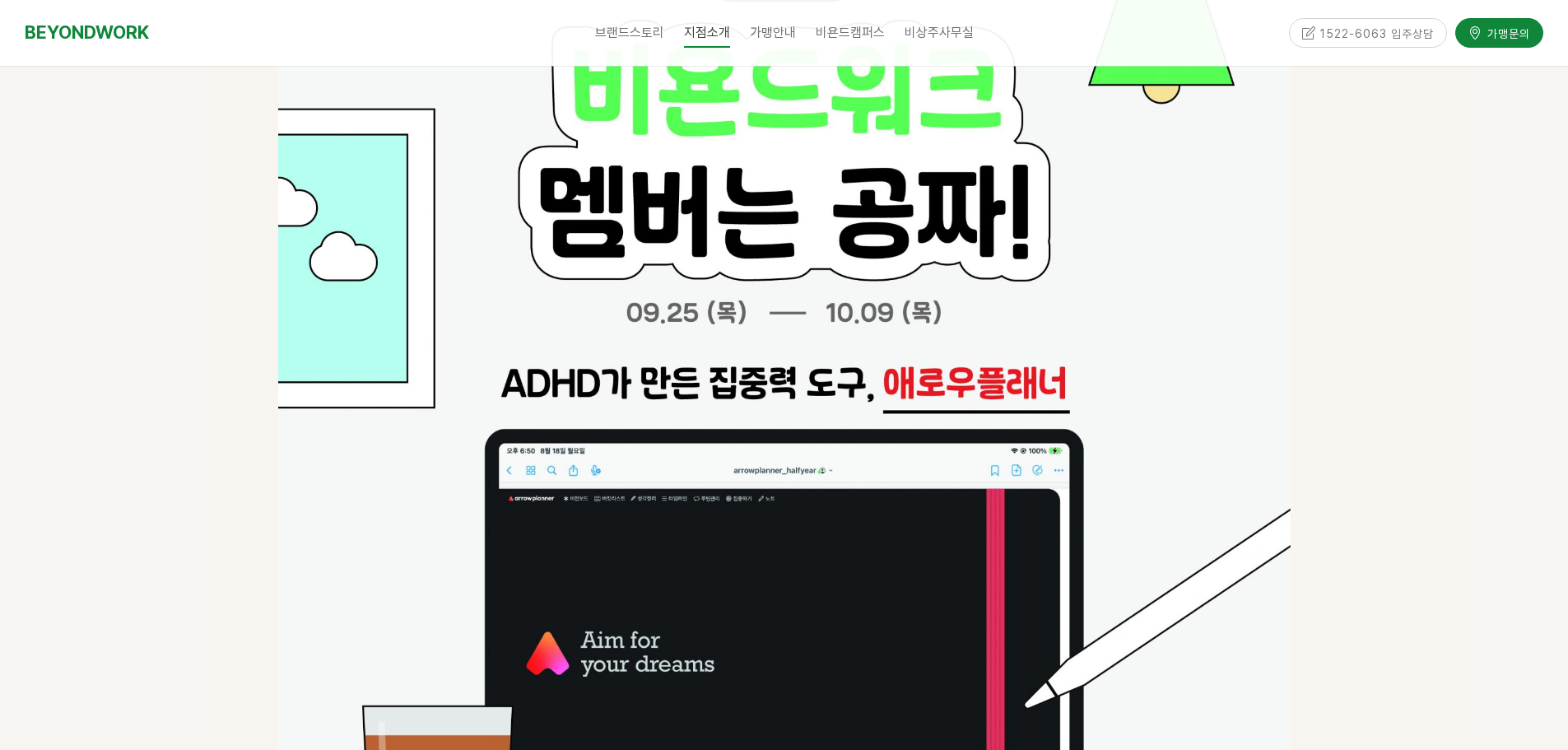
scroll to position [2758, 0]
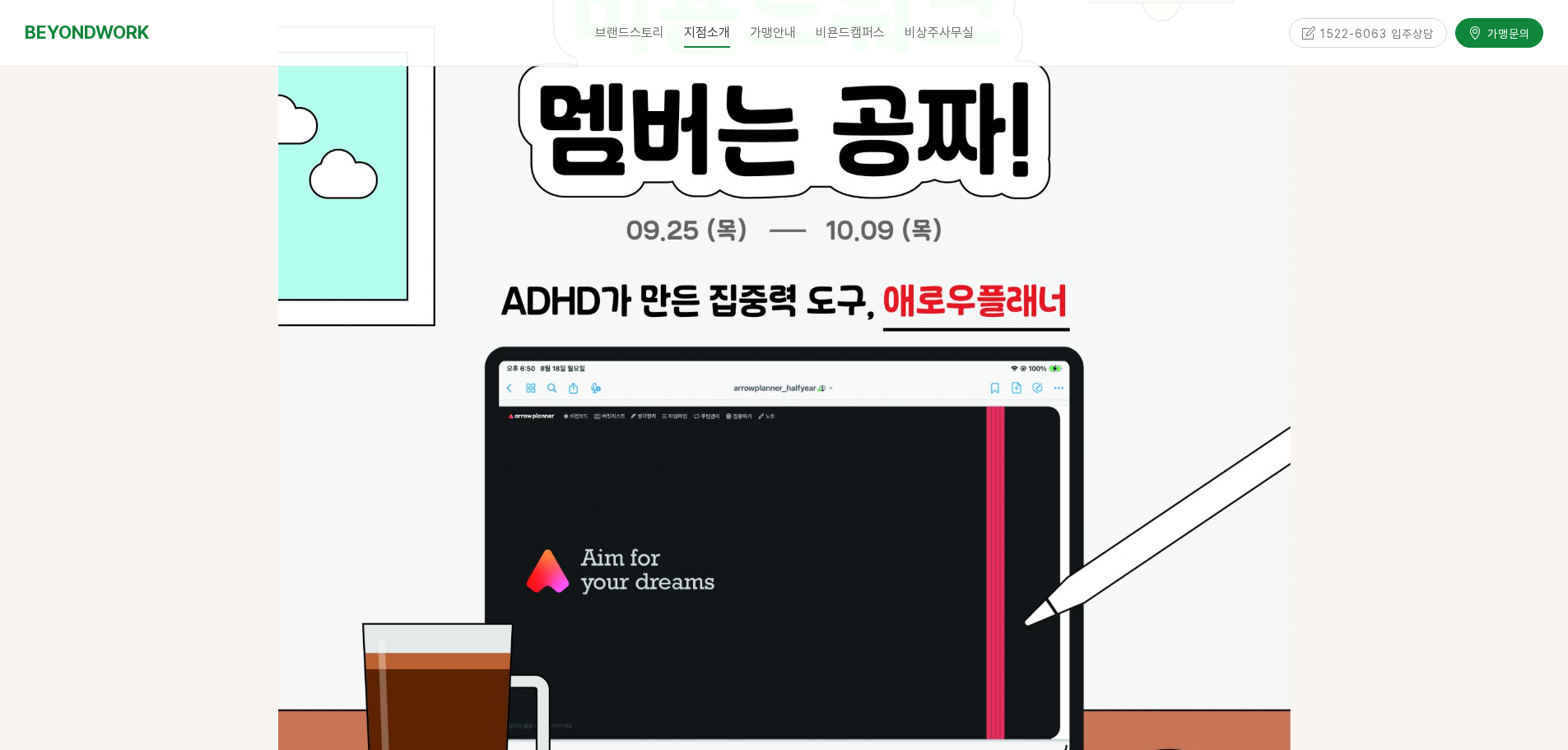
click at [769, 424] on img at bounding box center [784, 496] width 1012 height 1432
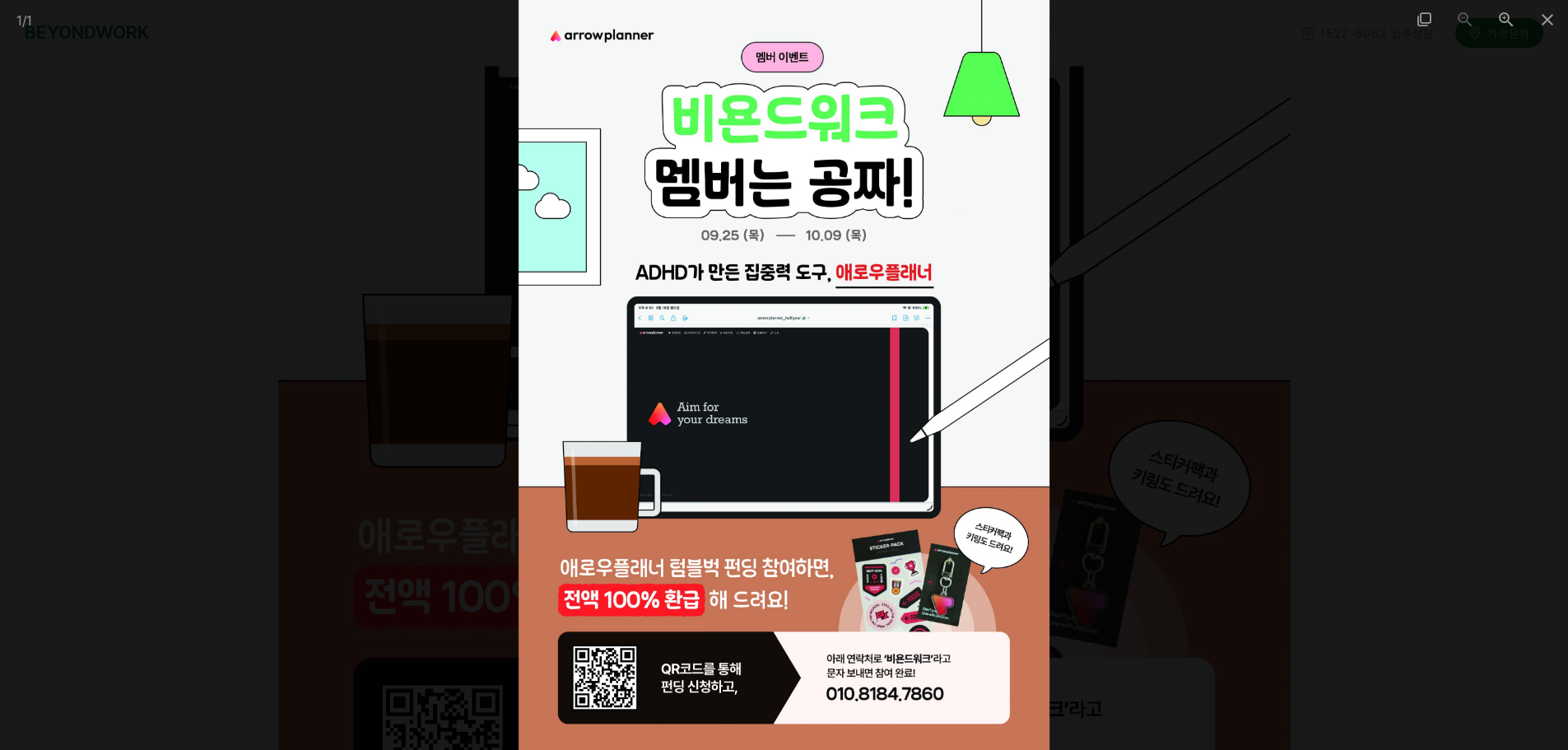
scroll to position [3169, 0]
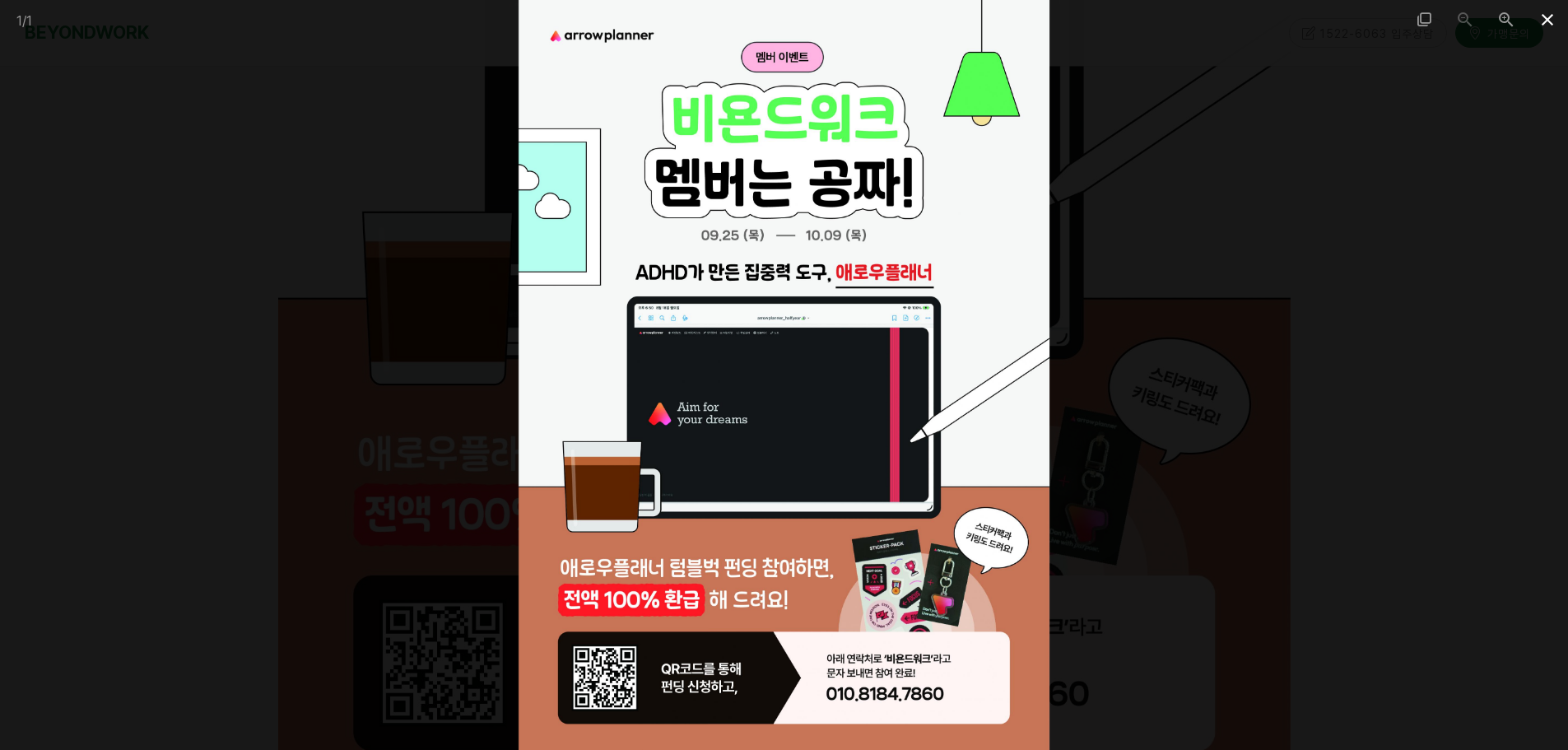
click at [1550, 18] on span at bounding box center [1548, 19] width 42 height 39
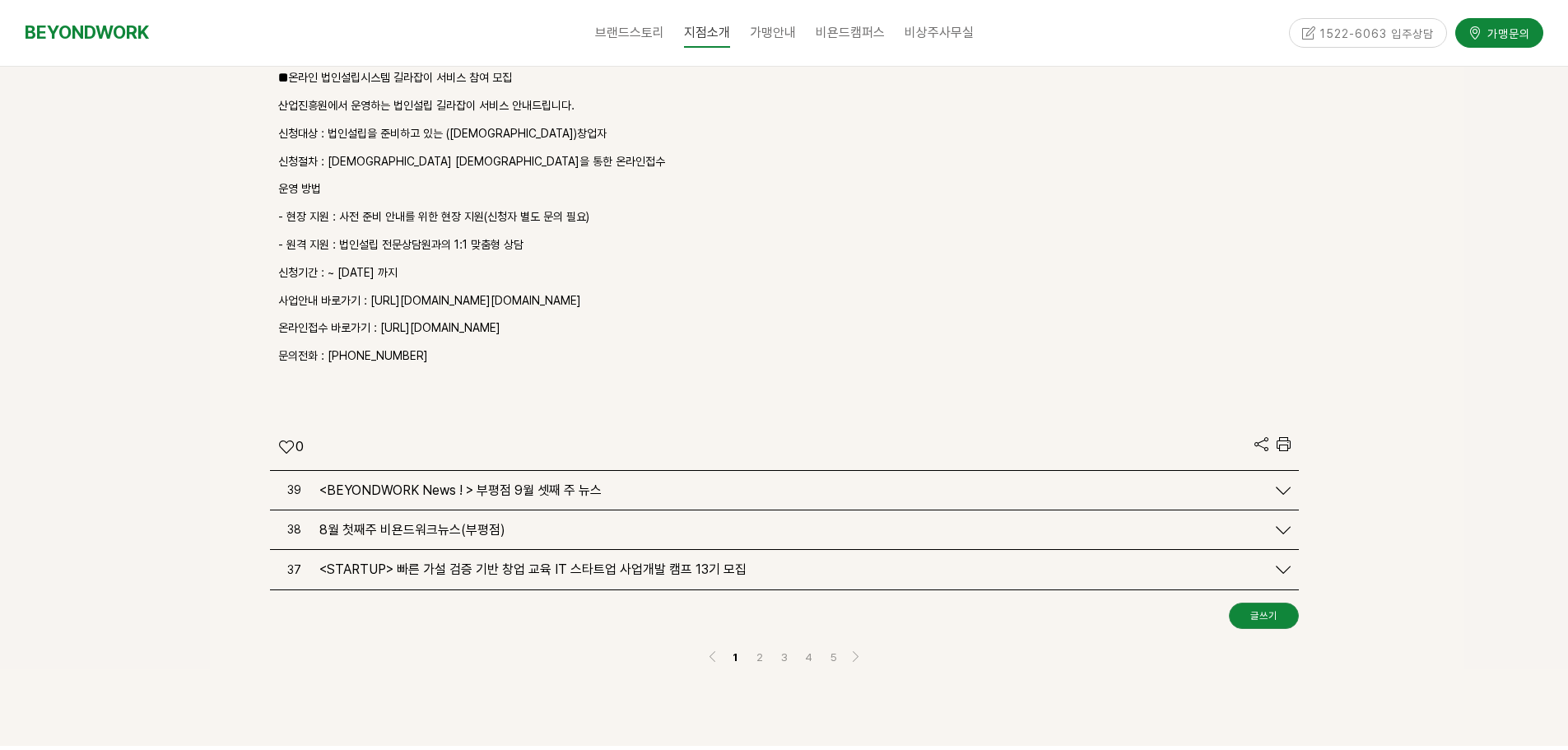
scroll to position [4898, 0]
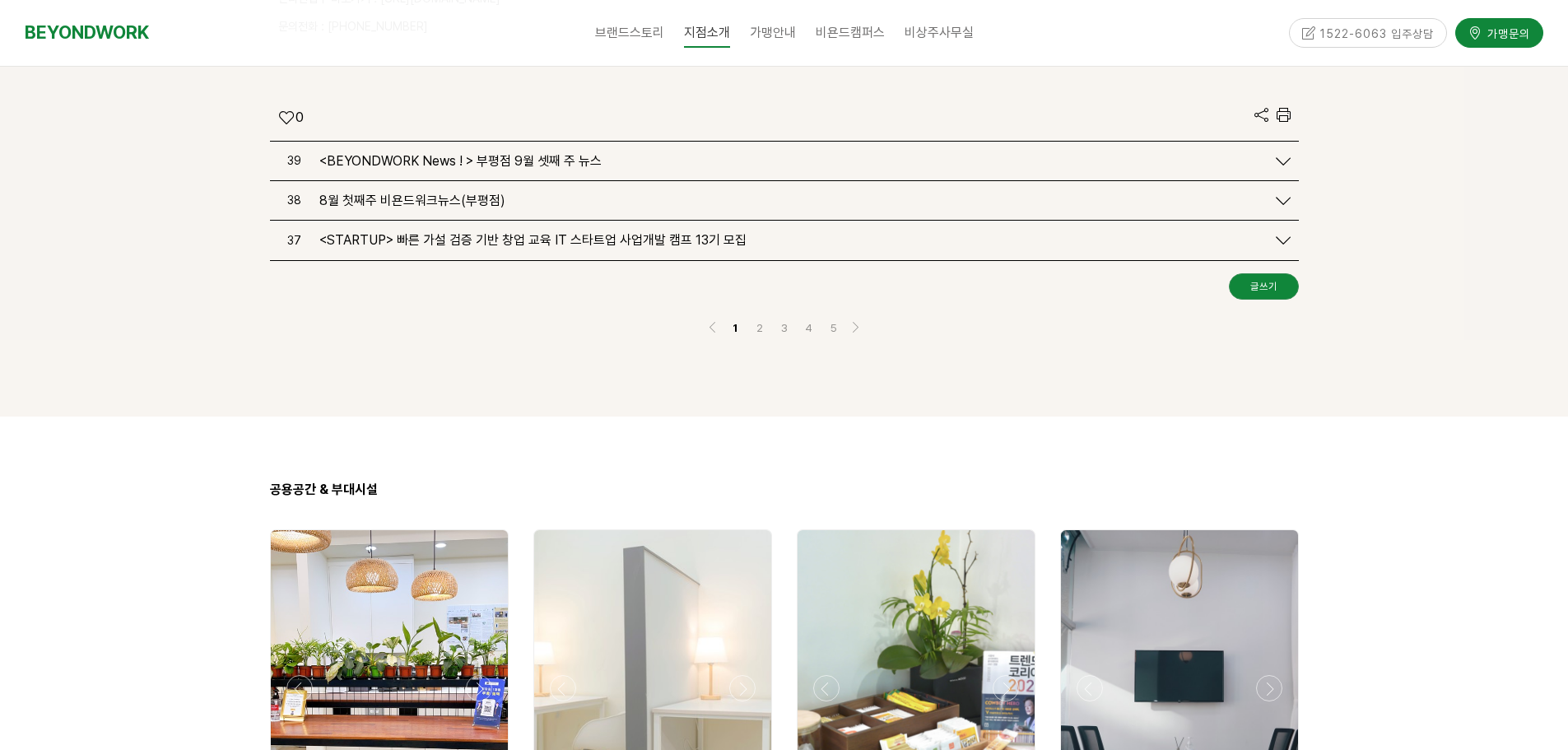
click at [469, 153] on span "<BEYONDWORK News ! > 부평점 9월 셋째 주 뉴스" at bounding box center [461, 161] width 282 height 16
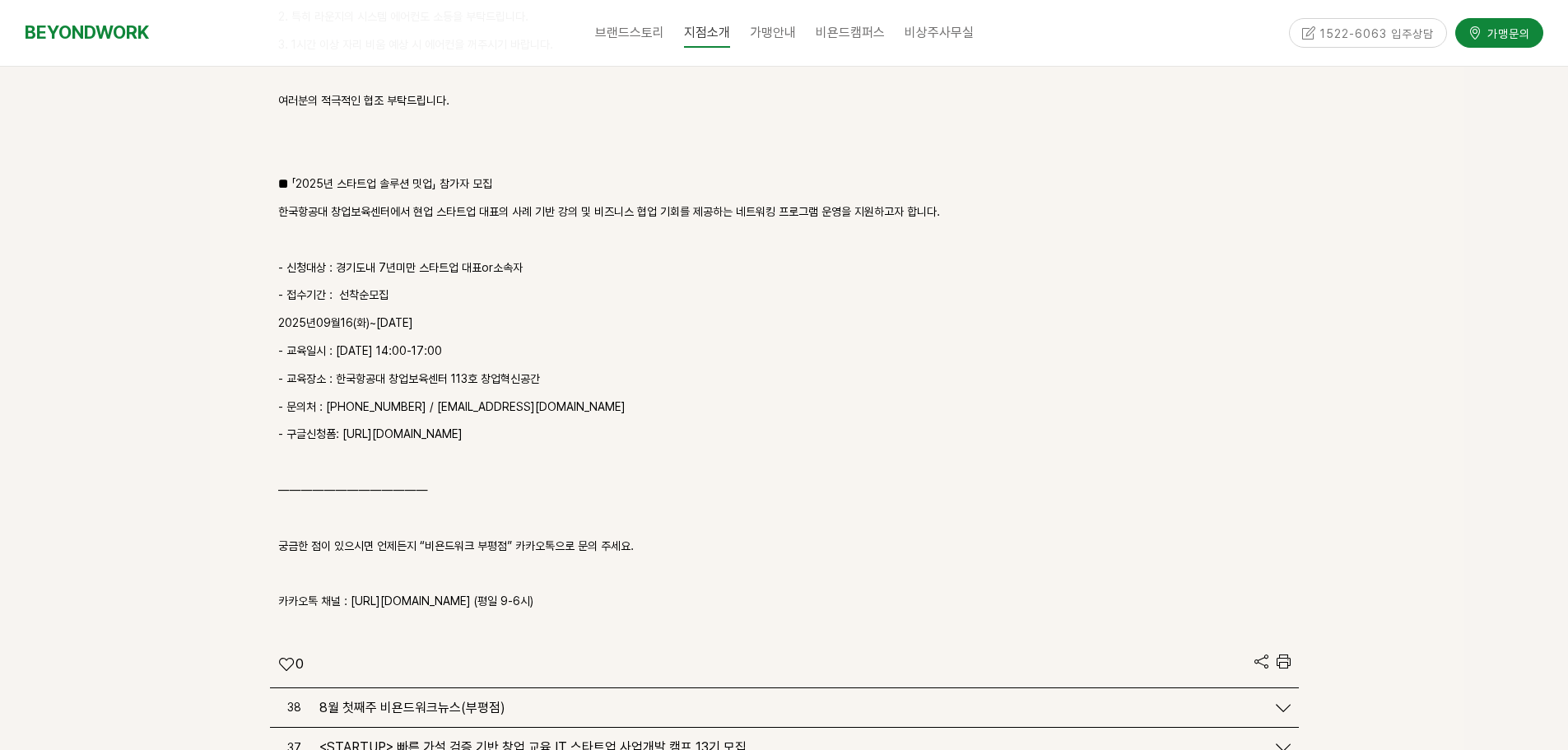
scroll to position [5803, 0]
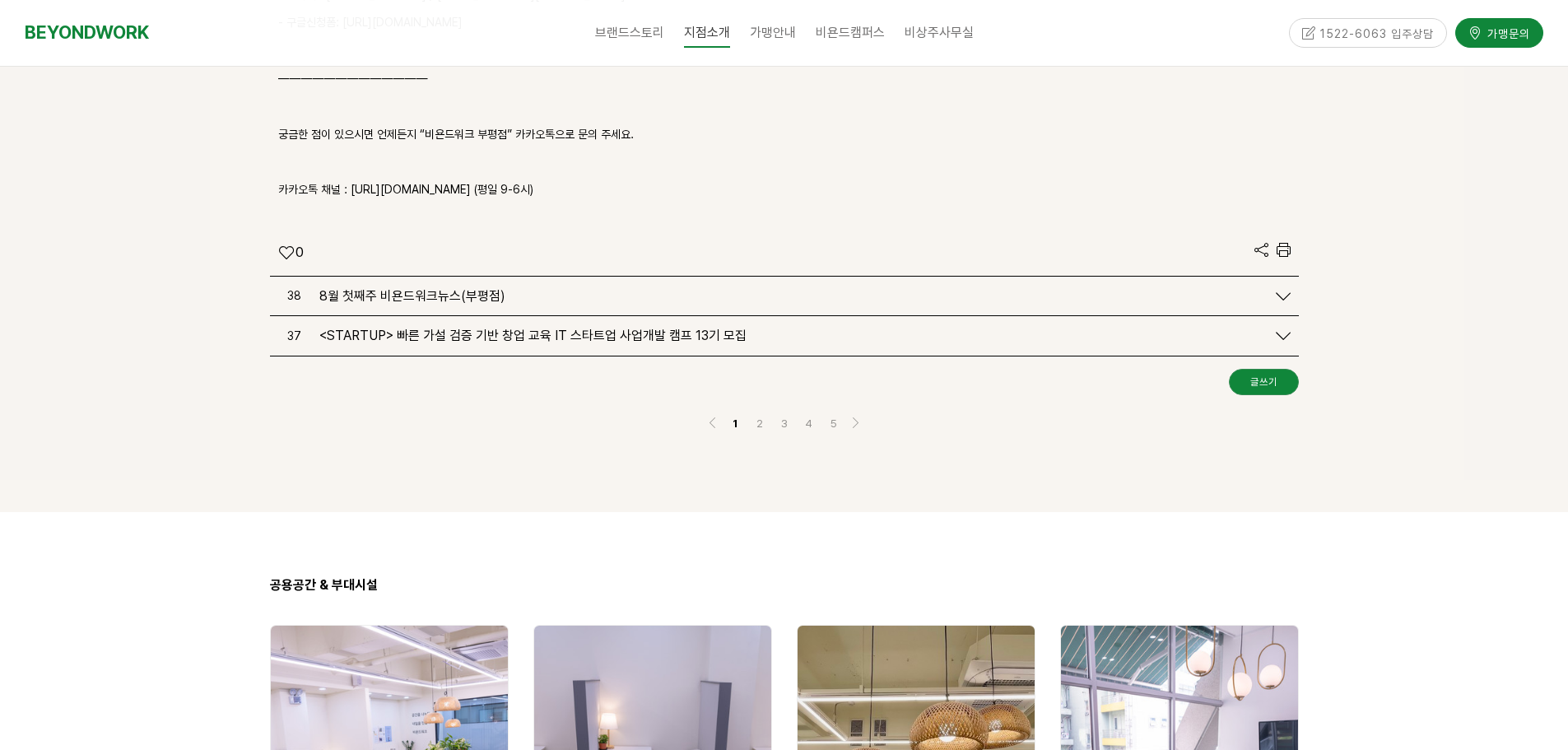
click at [468, 288] on span "8월 첫째주 비욘드워크뉴스(부평점)" at bounding box center [412, 296] width 186 height 16
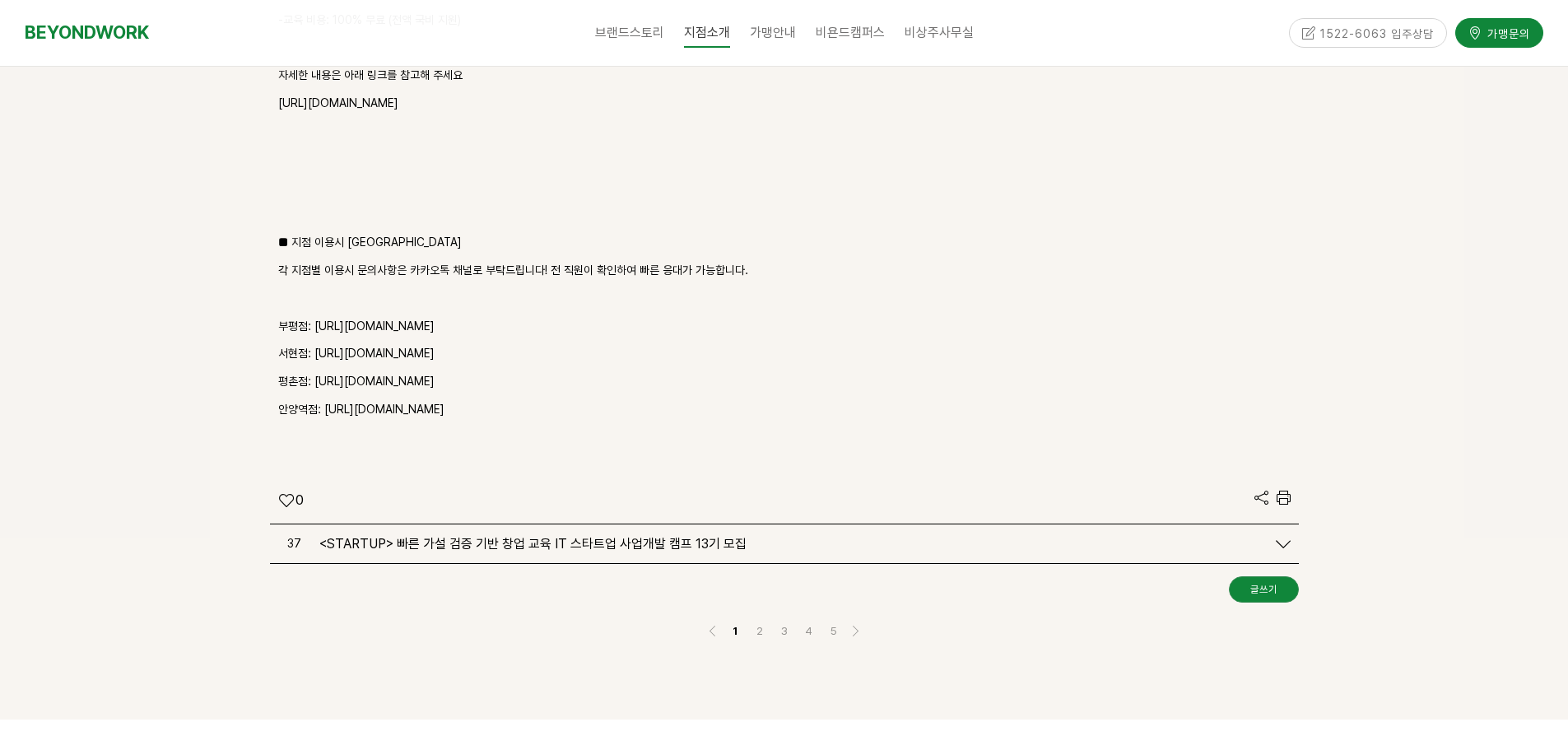
scroll to position [7286, 0]
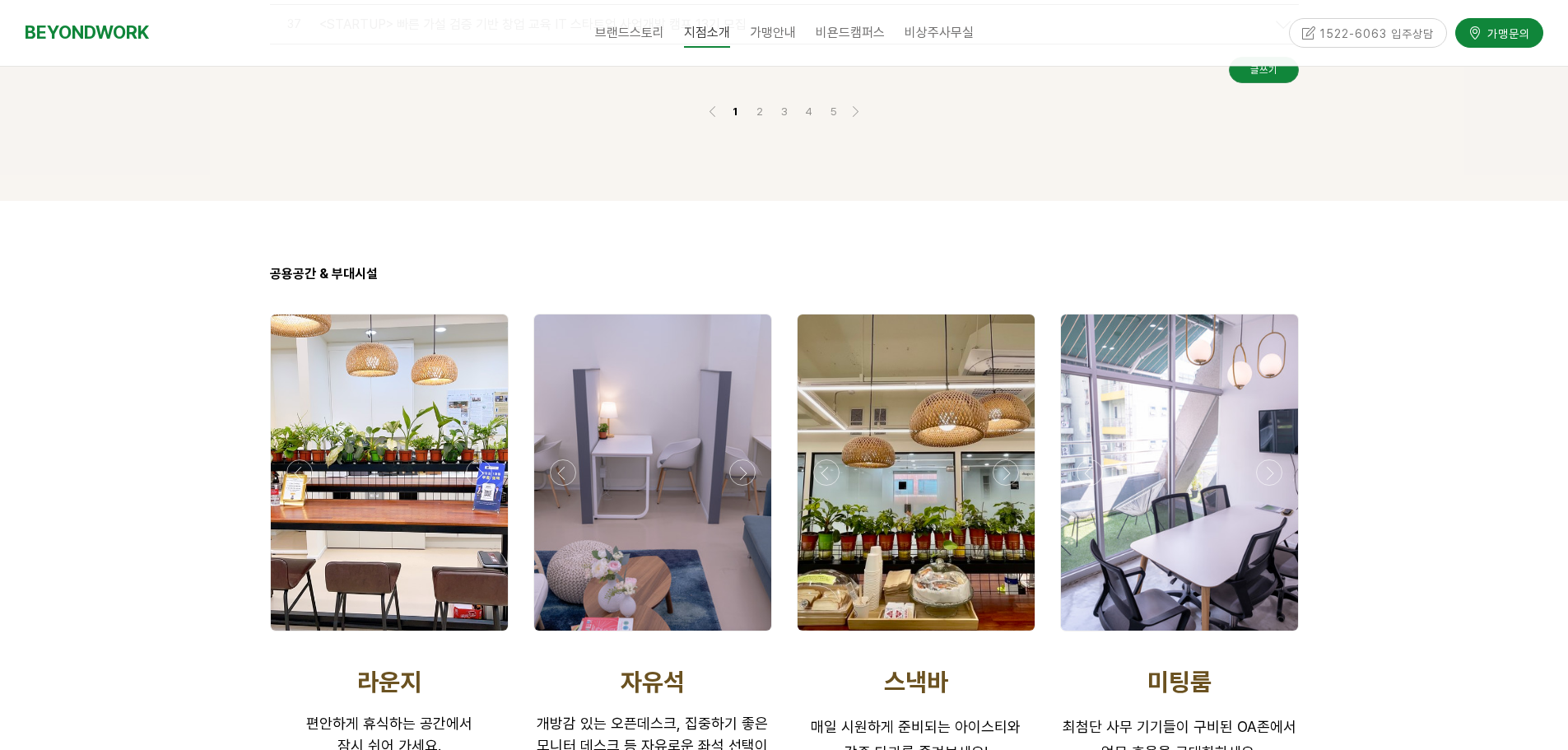
scroll to position [2719, 0]
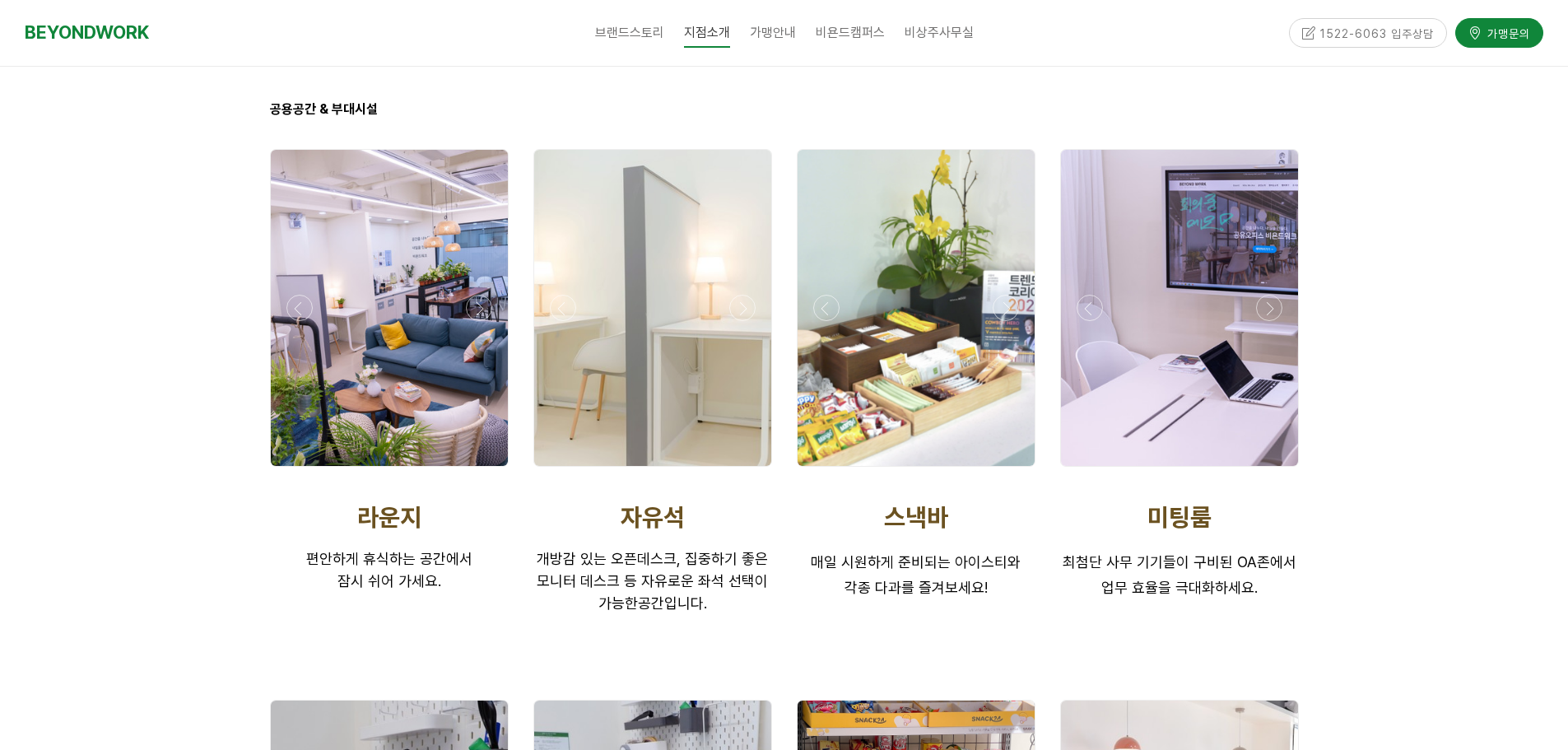
click at [751, 471] on div at bounding box center [652, 471] width 247 height 0
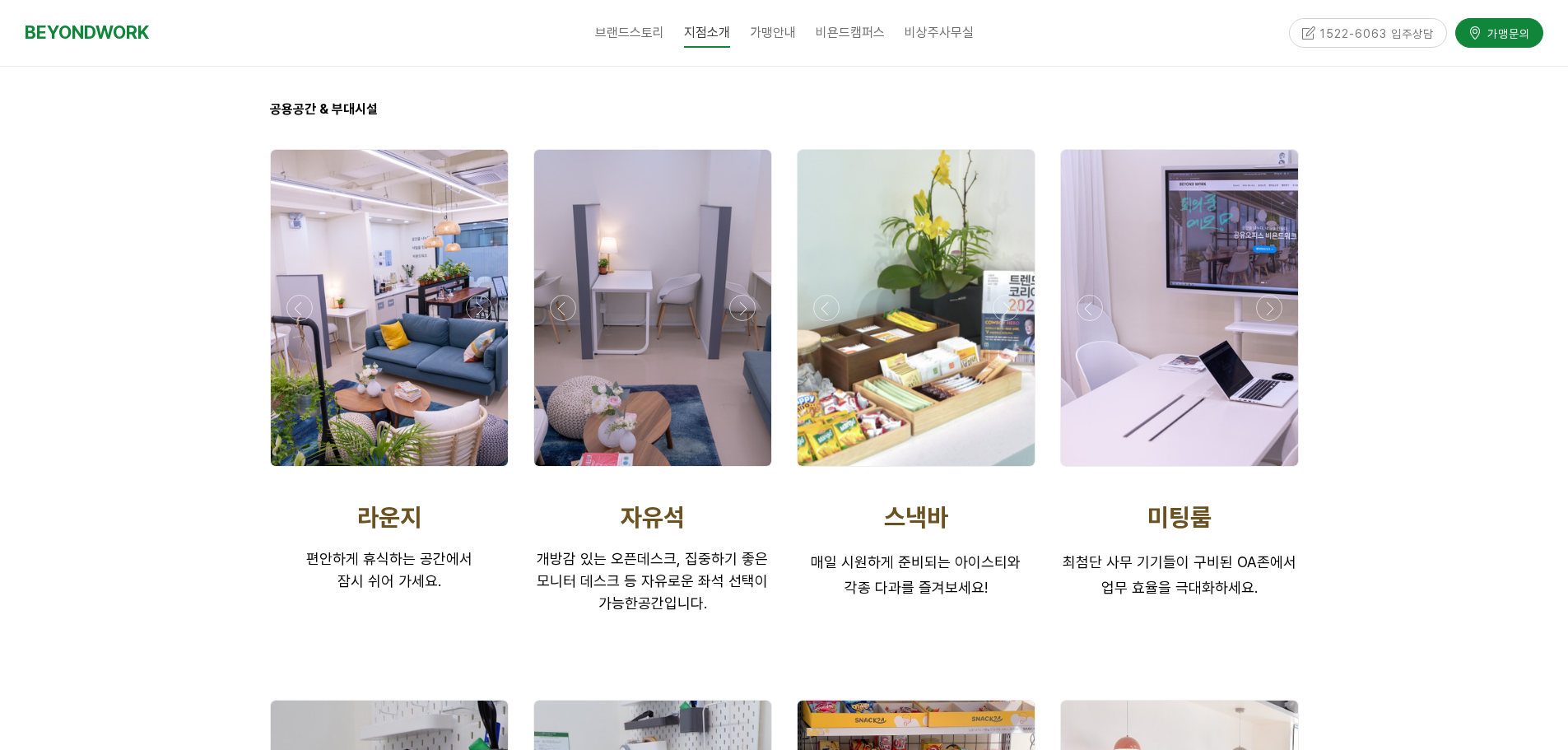
click at [748, 471] on div at bounding box center [652, 471] width 247 height 0
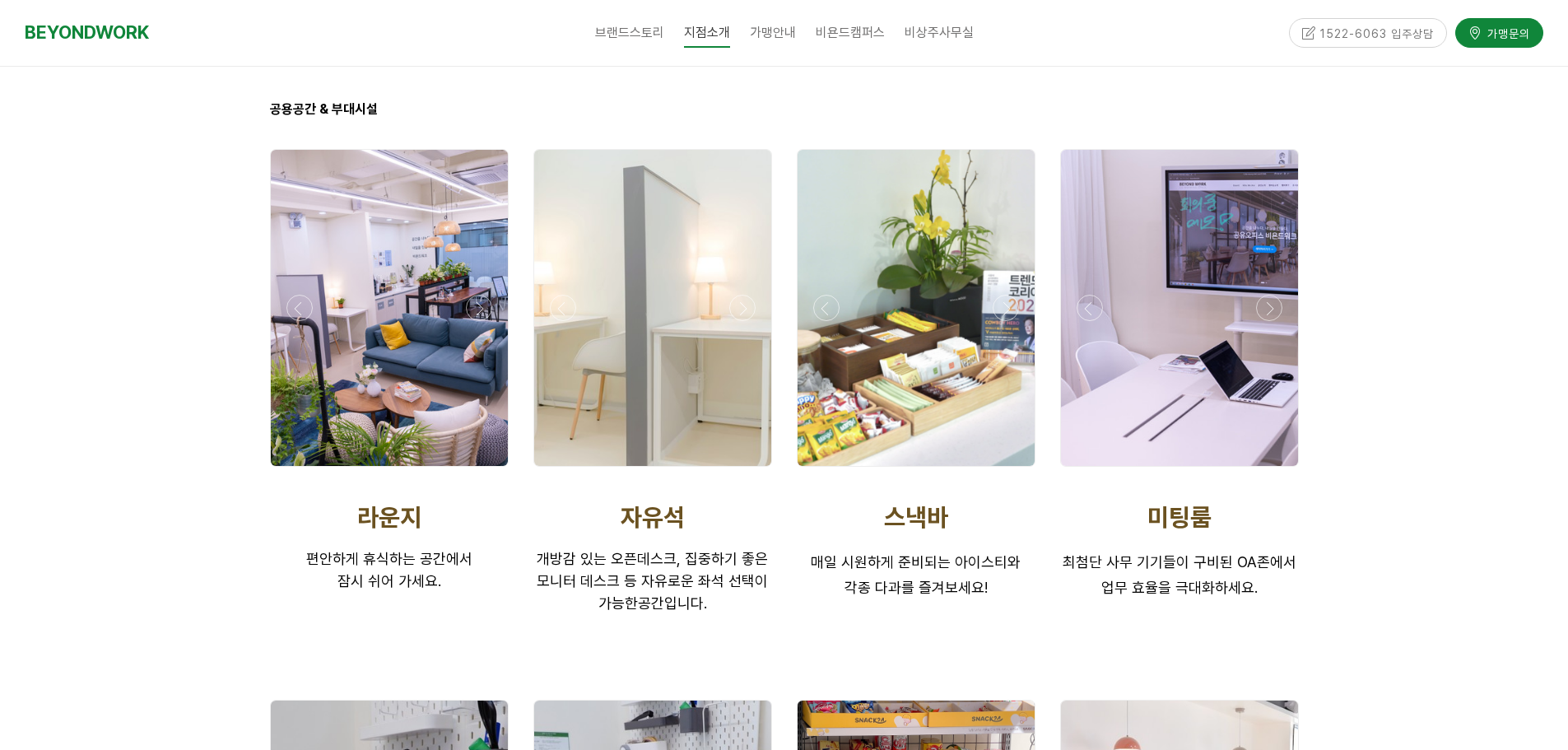
click at [748, 471] on div at bounding box center [652, 471] width 247 height 0
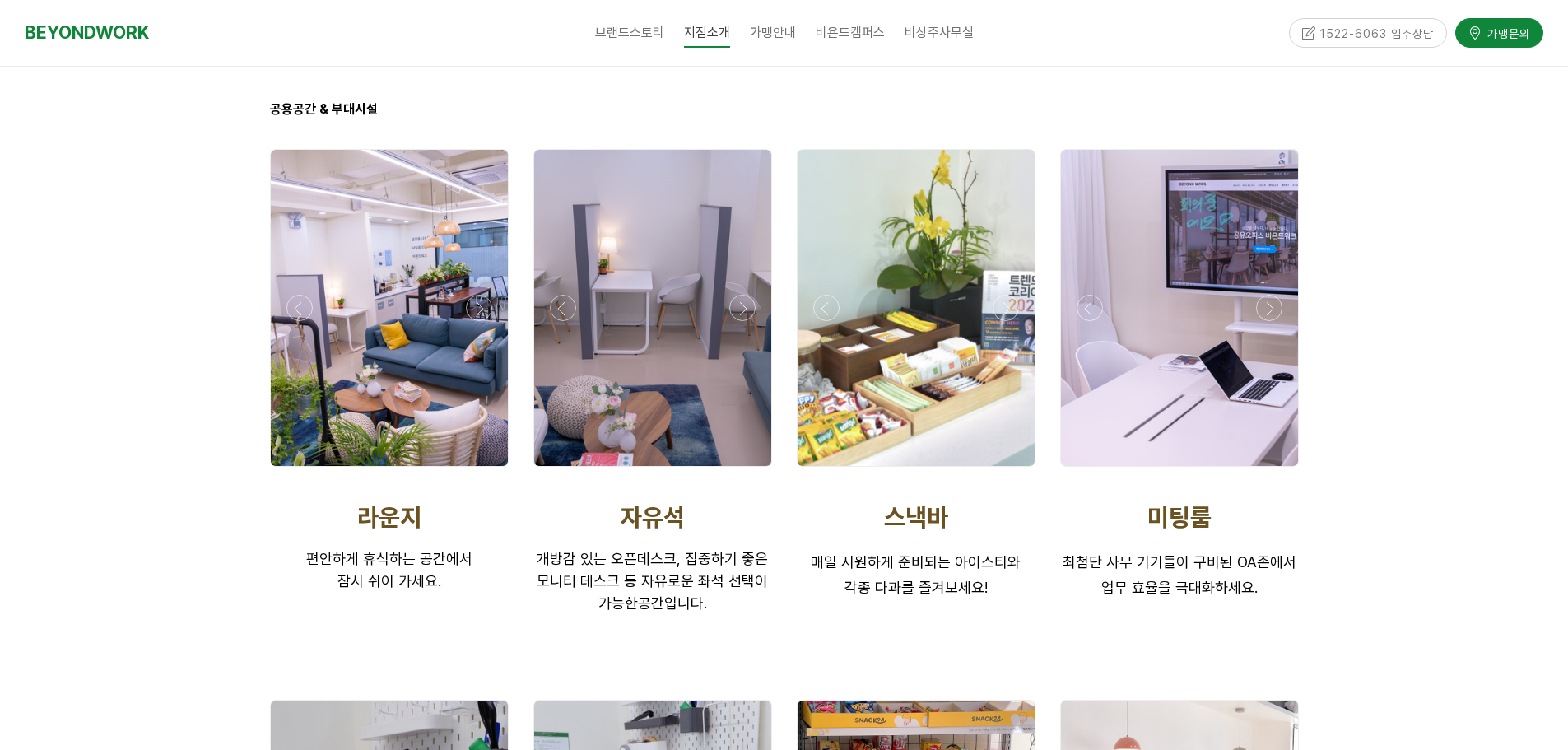
click at [748, 471] on div at bounding box center [652, 471] width 247 height 0
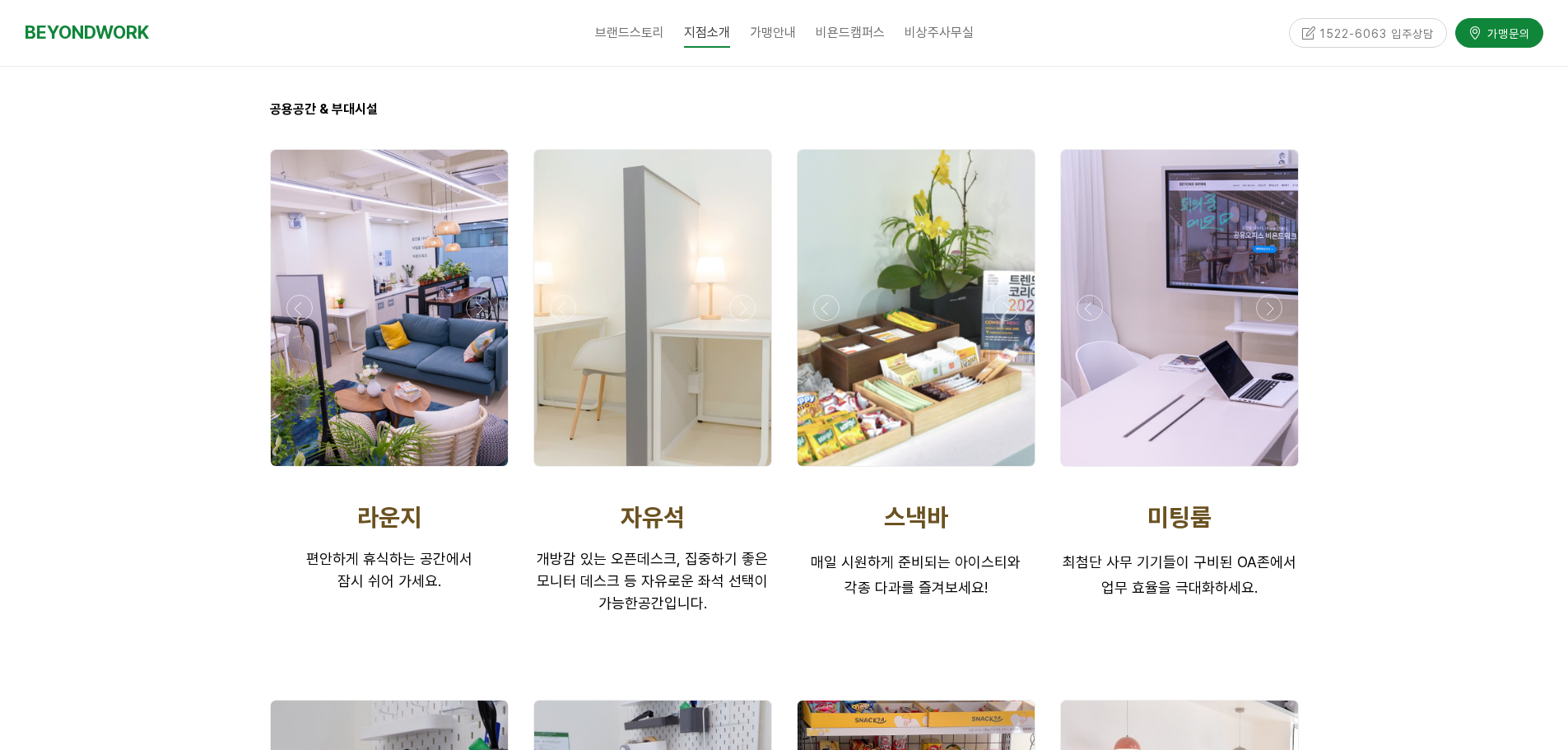
click at [471, 471] on div at bounding box center [389, 471] width 247 height 0
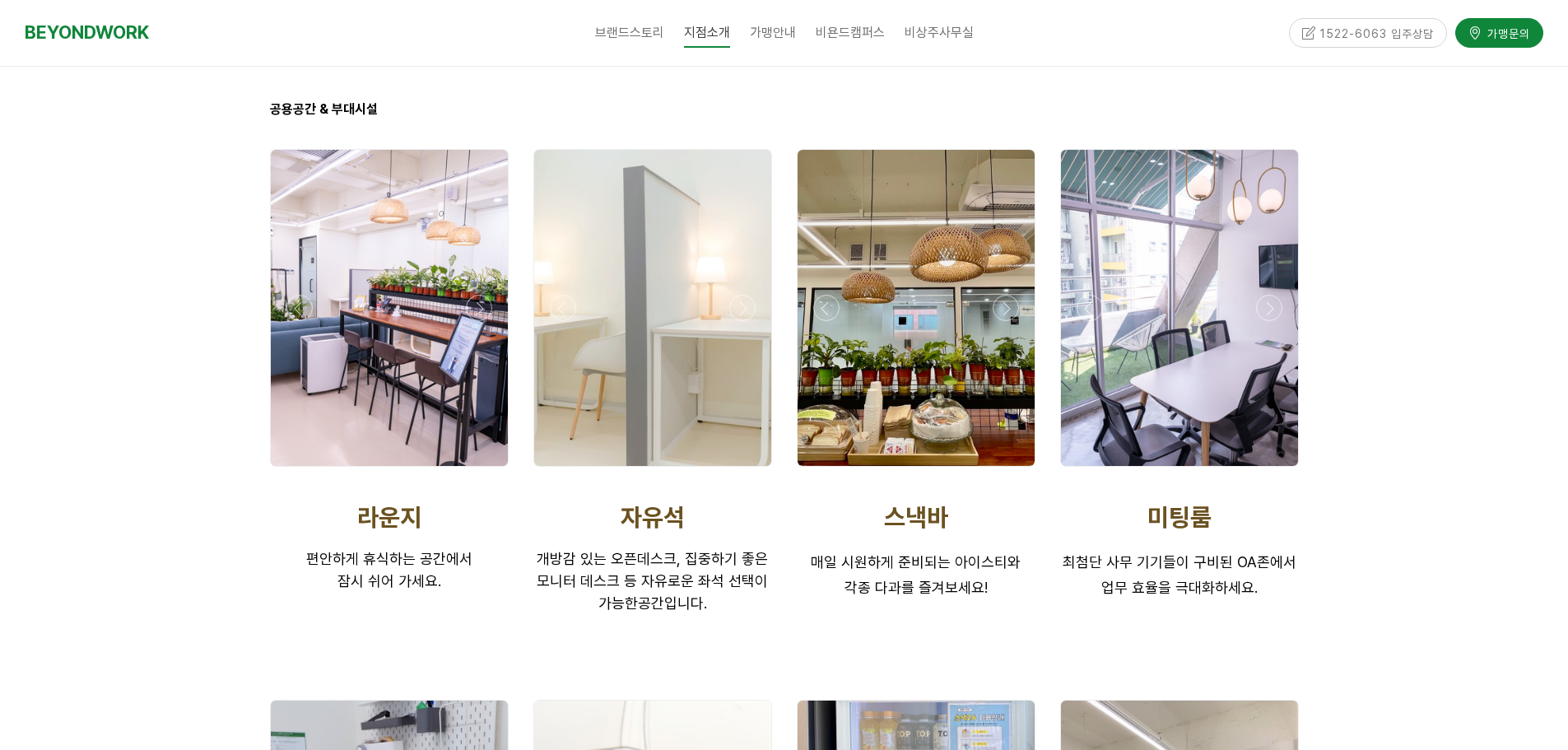
click at [481, 471] on div at bounding box center [389, 471] width 247 height 0
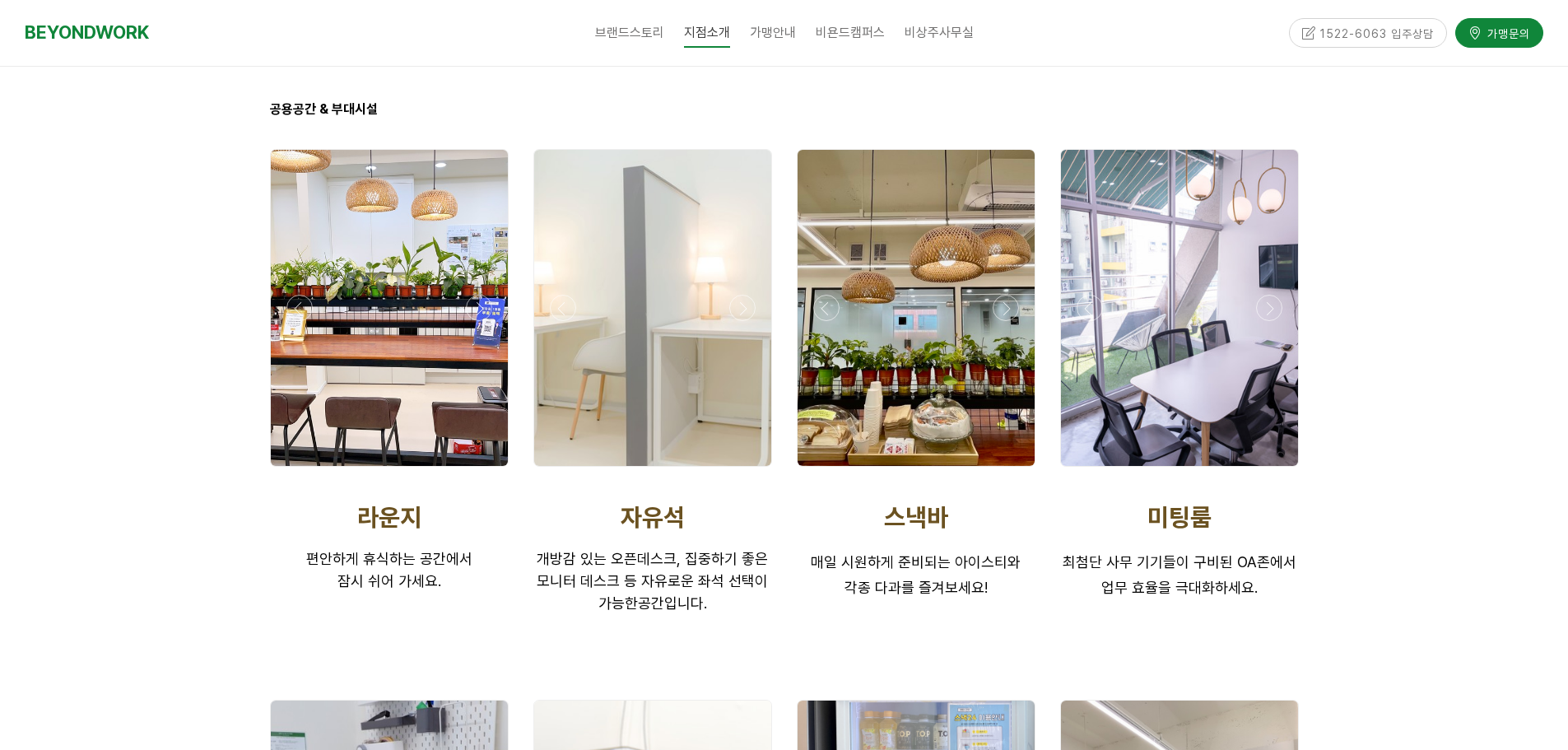
click at [481, 471] on div at bounding box center [389, 471] width 247 height 0
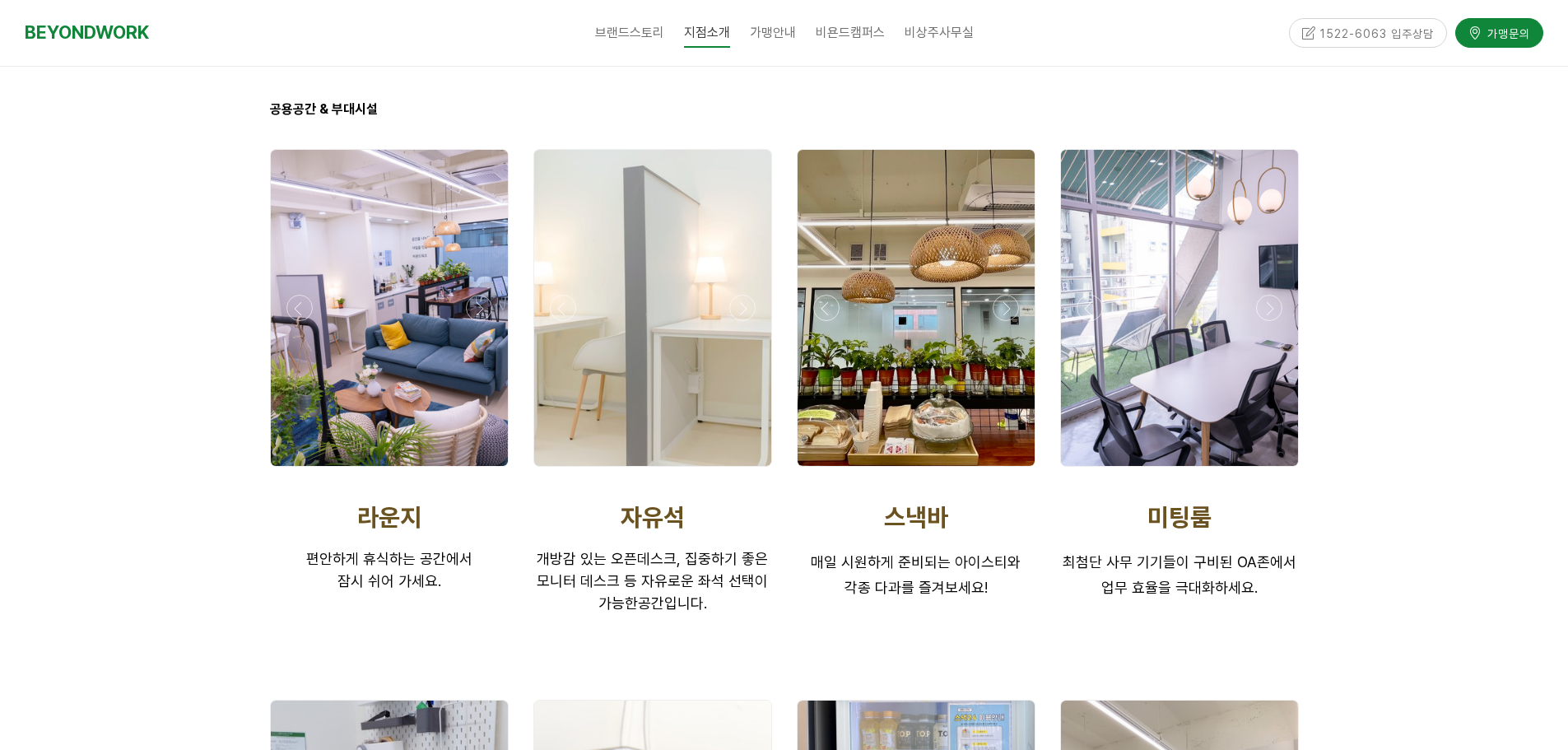
click at [1008, 471] on div at bounding box center [916, 471] width 247 height 0
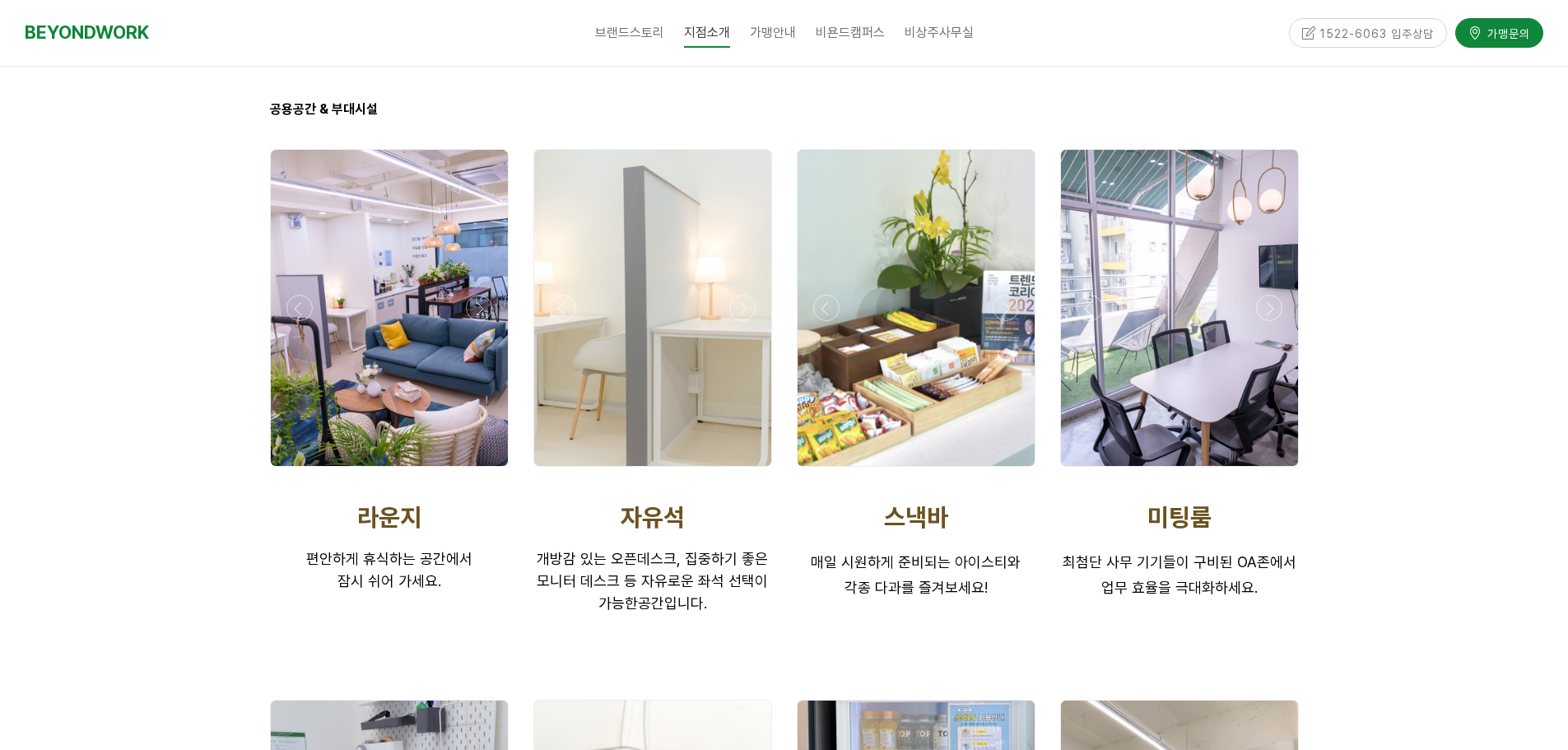
click at [1008, 471] on div at bounding box center [916, 471] width 247 height 0
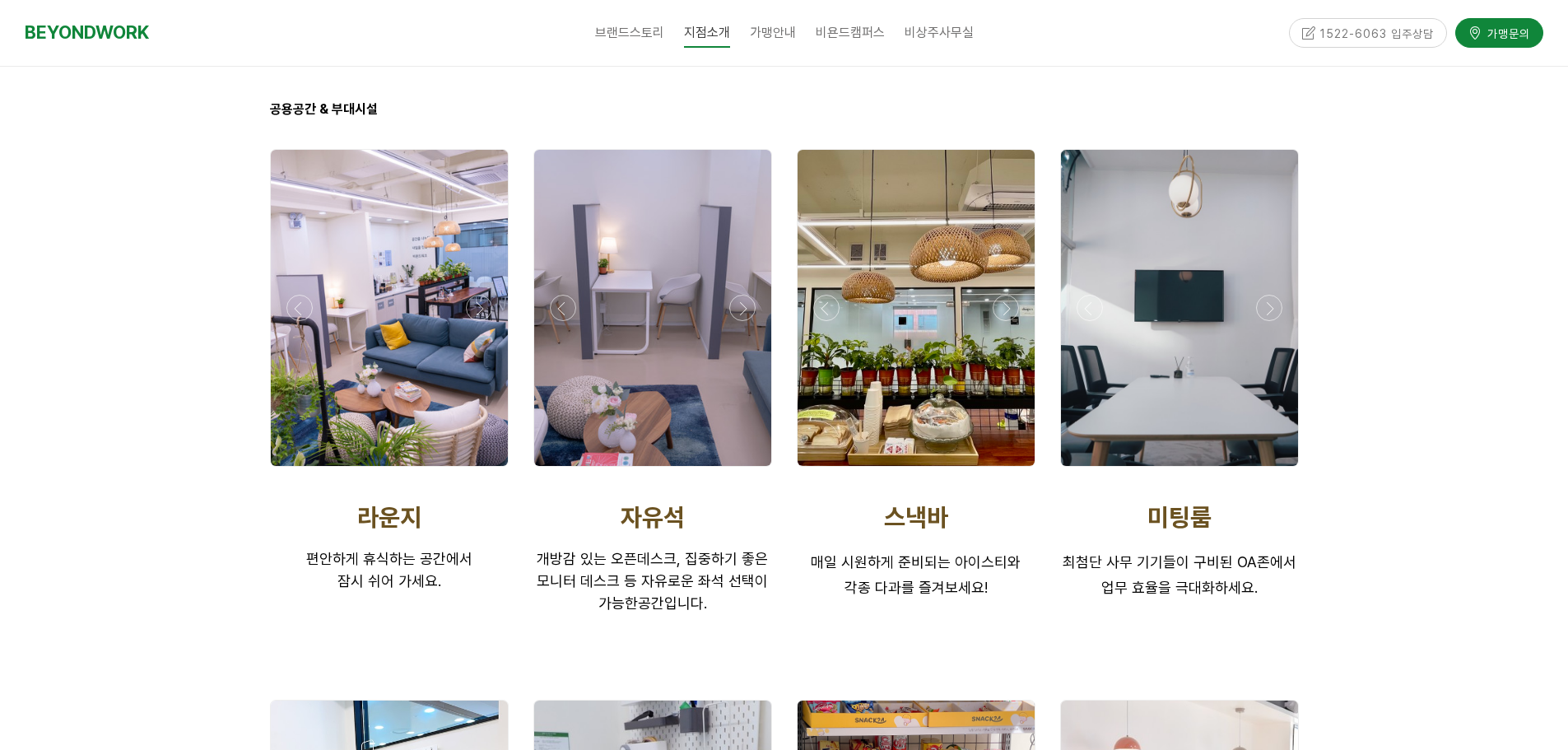
click at [1267, 471] on div at bounding box center [1179, 471] width 247 height 0
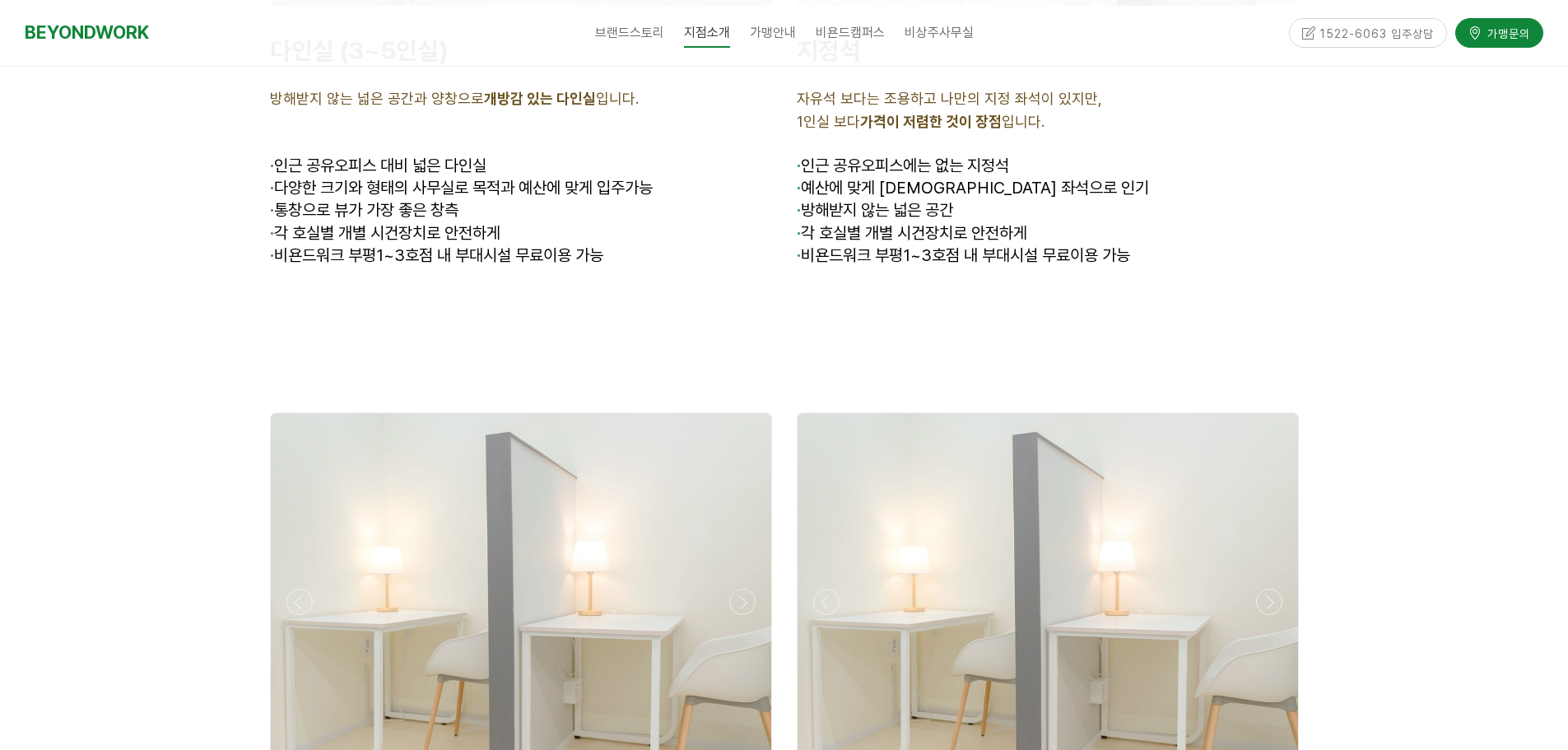
scroll to position [5765, 0]
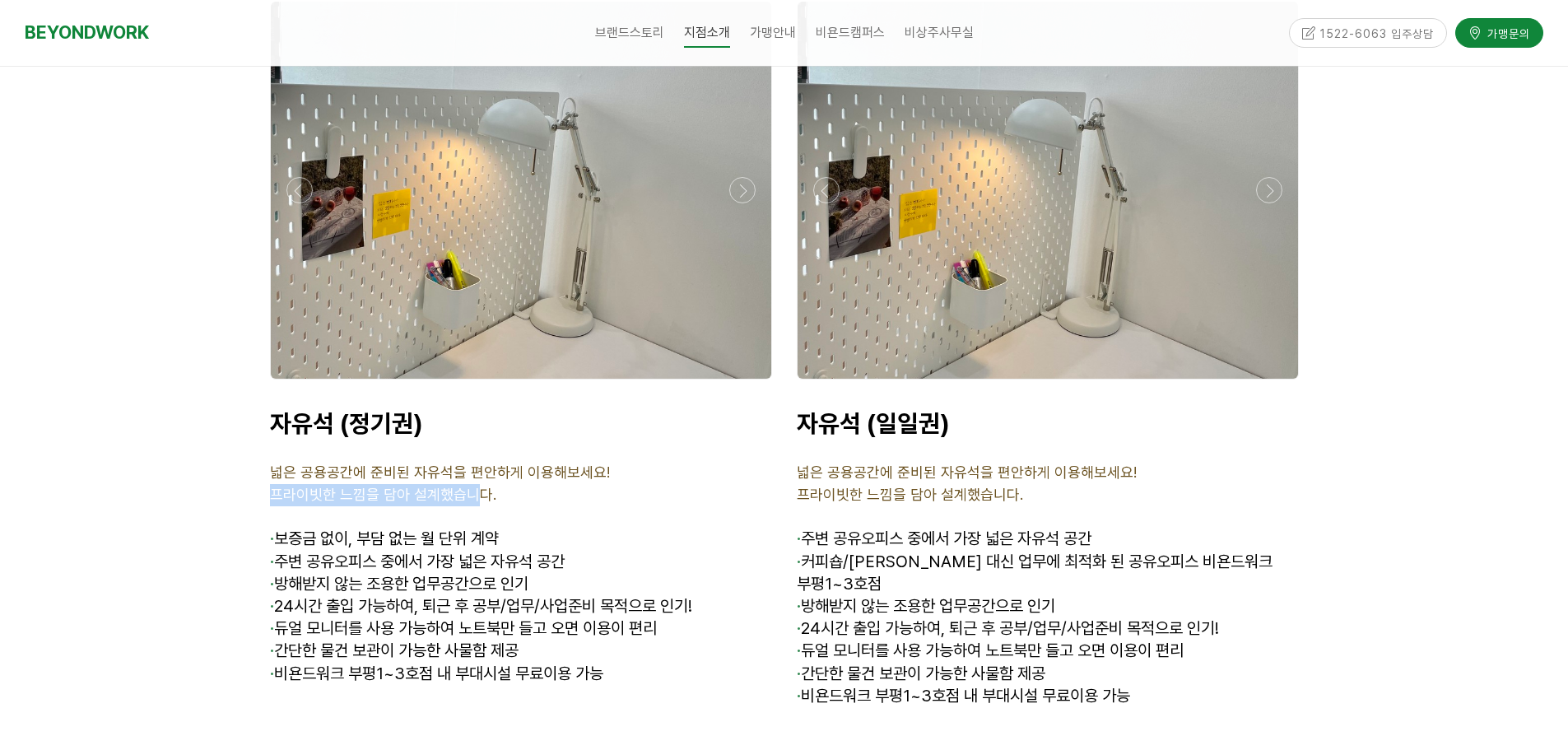
drag, startPoint x: 265, startPoint y: 463, endPoint x: 478, endPoint y: 468, distance: 213.1
click at [477, 468] on div "자유석 (정기권) 넓은 공용공간에 준비된 자유석을 편안하게 이용해보세요! 프라이빗한 느낌을 담아 설계했습니다. · 보증금 없이, 부담 없는 월…" at bounding box center [521, 569] width 526 height 346
click at [478, 486] on span "프라이빗한 느낌을 담아 설계했습니다." at bounding box center [383, 495] width 226 height 17
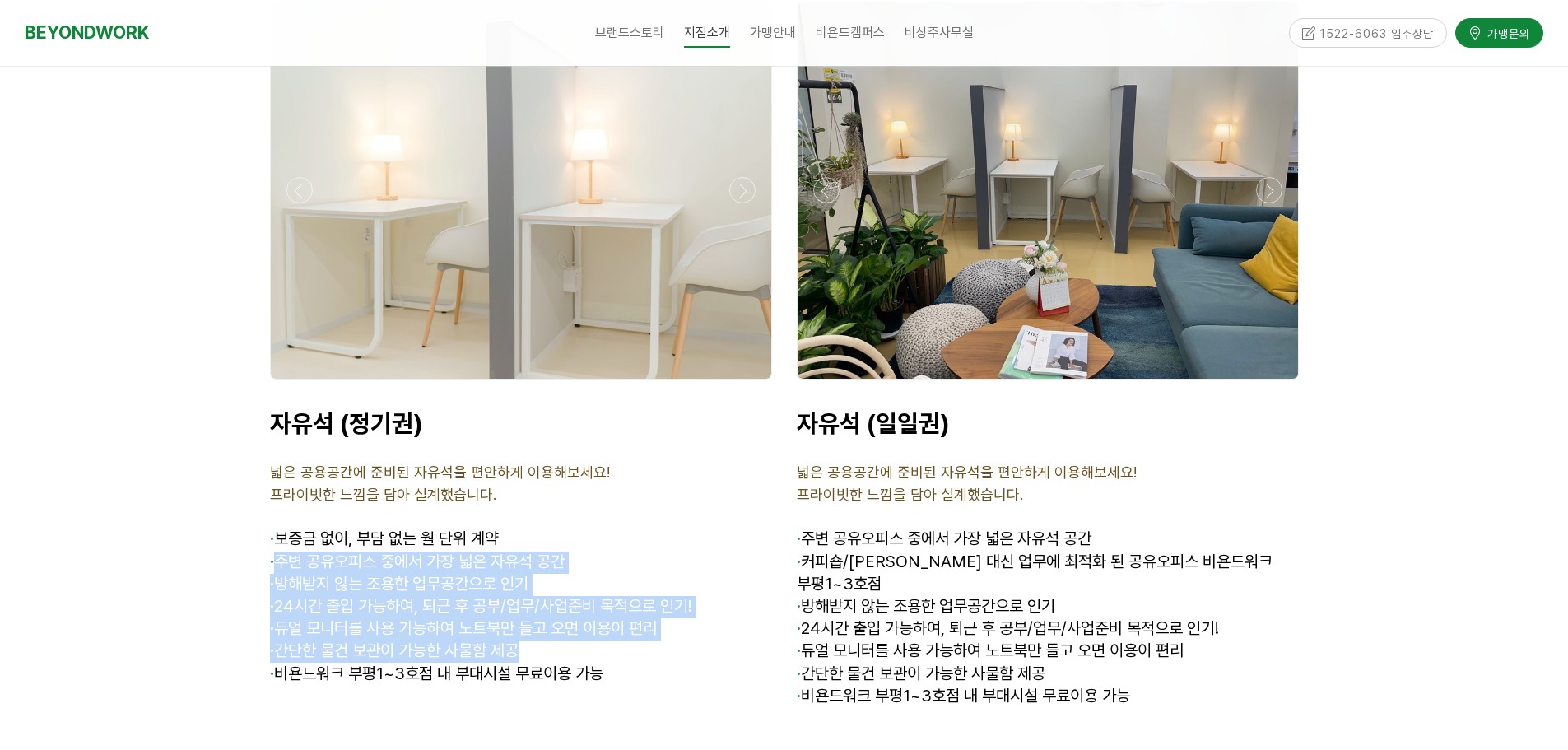
drag, startPoint x: 282, startPoint y: 549, endPoint x: 582, endPoint y: 637, distance: 312.6
click at [582, 637] on div "자유석 (정기권) 넓은 공용공간에 준비된 자유석을 편안하게 이용해보세요! 프라이빗한 느낌을 담아 설계했습니다. · 보증금 없이, 부담 없는 월…" at bounding box center [521, 570] width 502 height 322
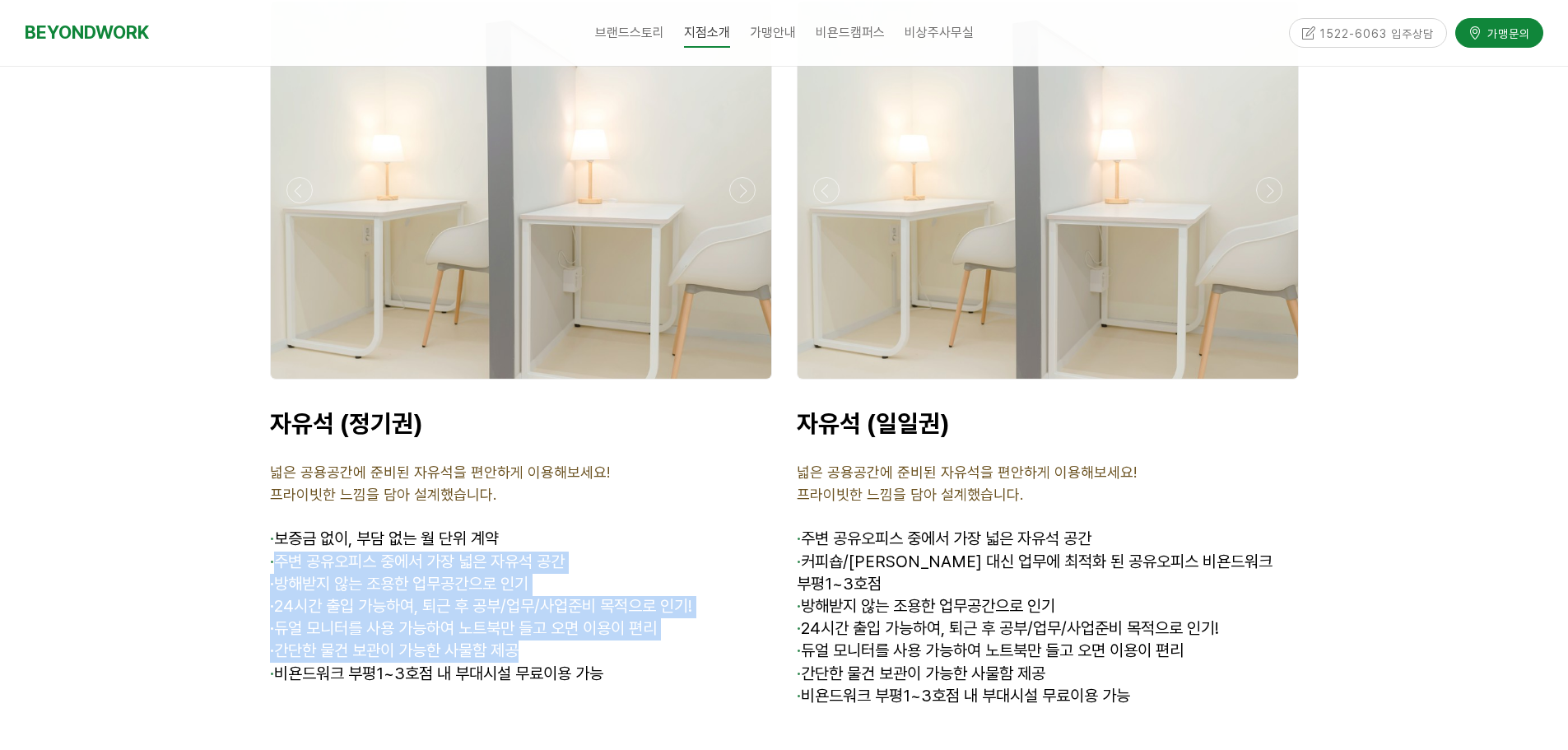
click at [582, 641] on p "· 간단한 물건 보관이 가능한 사물함 제공" at bounding box center [521, 652] width 502 height 23
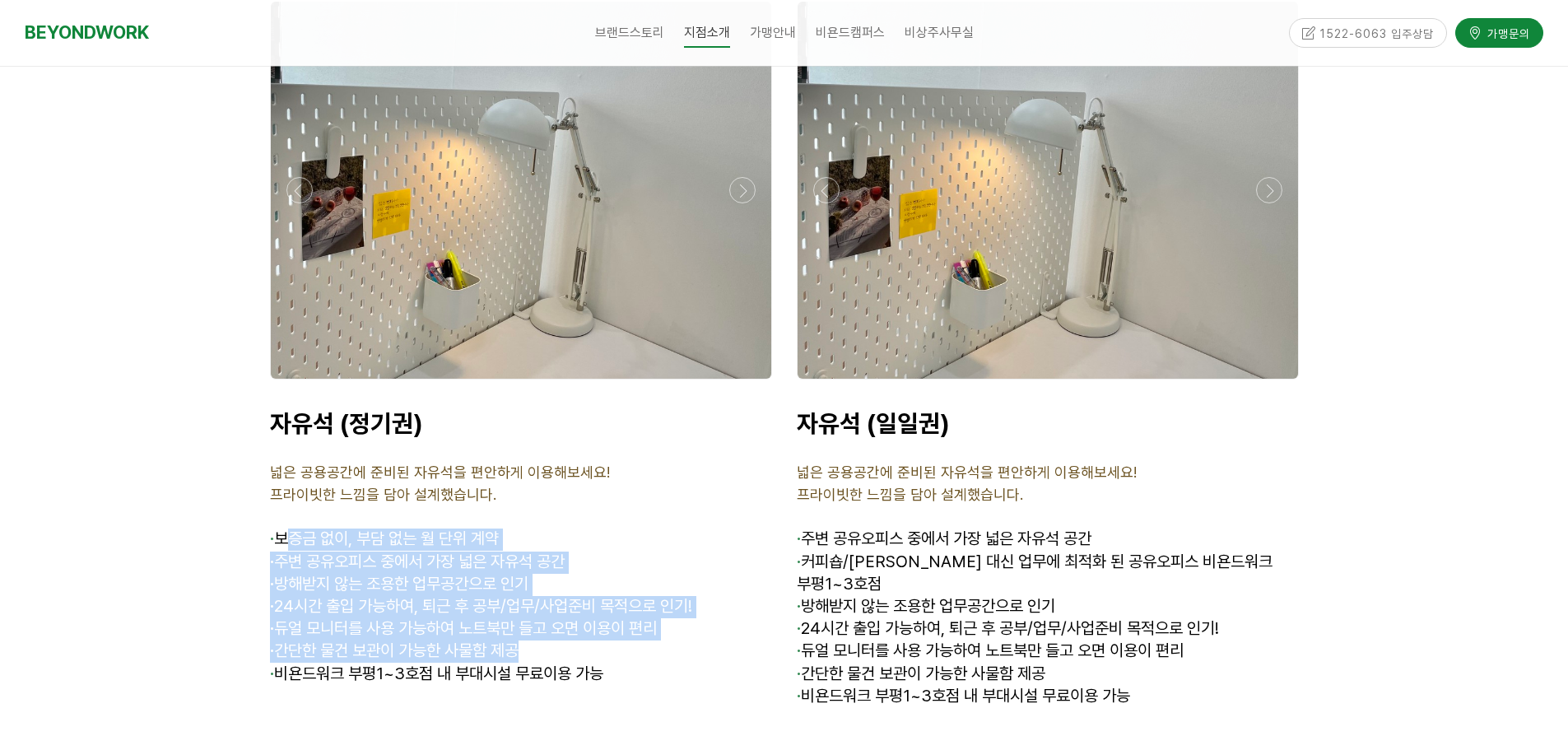
drag, startPoint x: 652, startPoint y: 636, endPoint x: 294, endPoint y: 509, distance: 379.9
click at [294, 509] on div "자유석 (정기권) 넓은 공용공간에 준비된 자유석을 편안하게 이용해보세요! 프라이빗한 느낌을 담아 설계했습니다. · 보증금 없이, 부담 없는 월…" at bounding box center [521, 570] width 502 height 322
click at [296, 528] on span "보증금 없이, 부담 없는 월 단위 계약" at bounding box center [387, 538] width 225 height 20
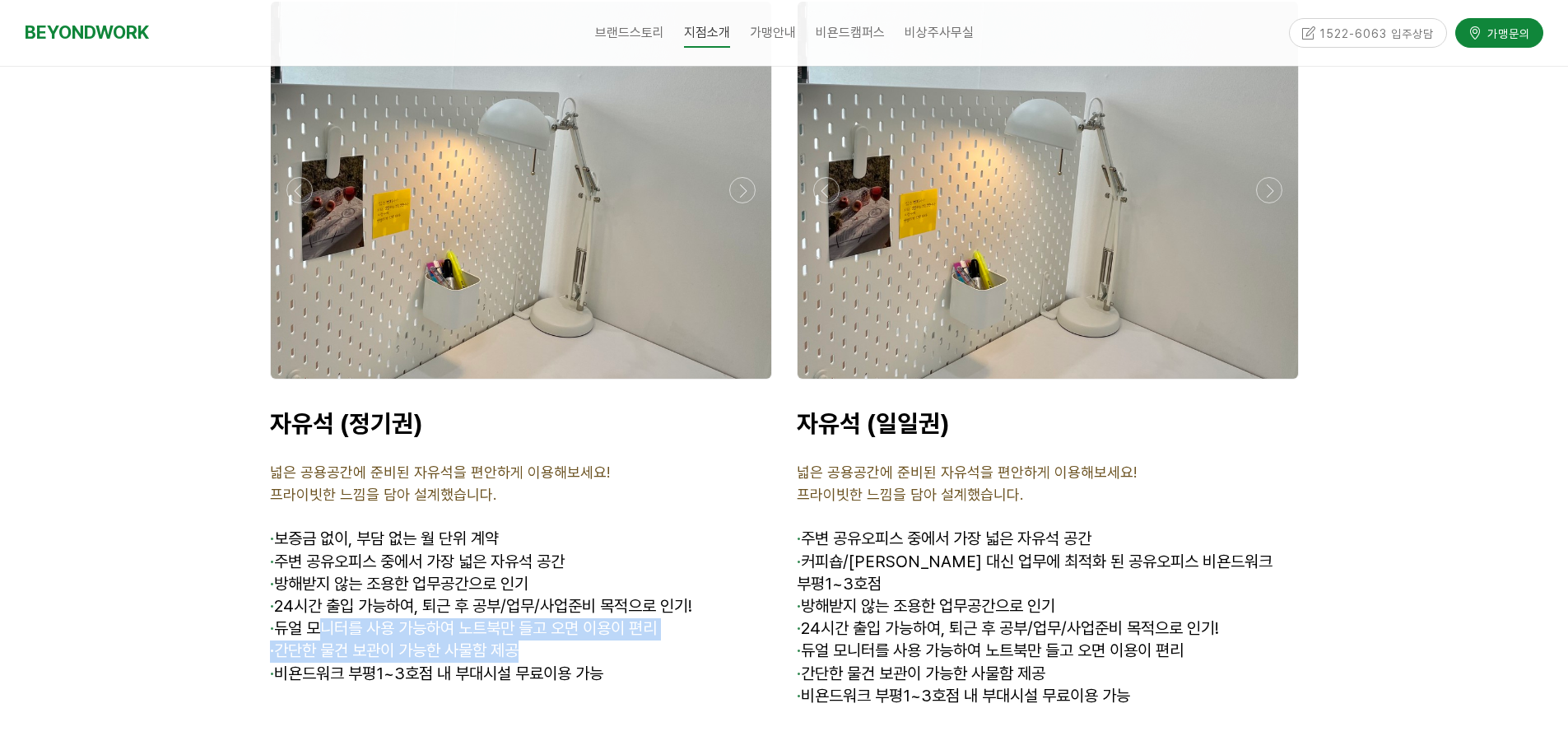
drag, startPoint x: 704, startPoint y: 631, endPoint x: 325, endPoint y: 598, distance: 380.4
click at [325, 598] on div "자유석 (정기권) 넓은 공용공간에 준비된 자유석을 편안하게 이용해보세요! 프라이빗한 느낌을 담아 설계했습니다. · 보증금 없이, 부담 없는 월…" at bounding box center [521, 570] width 502 height 322
click at [325, 618] on span "· 듀얼 모니터를 사용 가능하여 노트북만 들고 오면 이용이 편리" at bounding box center [463, 628] width 387 height 20
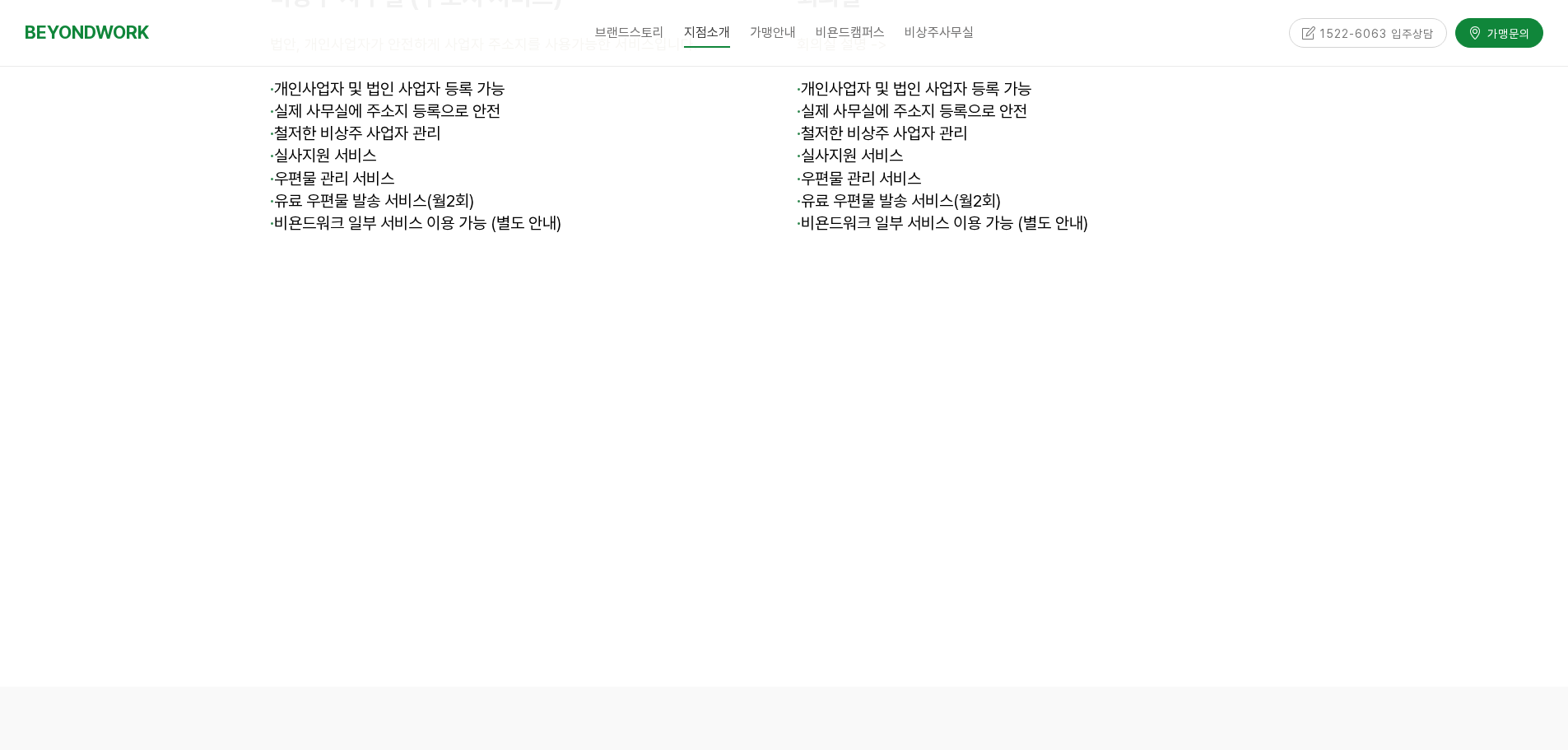
scroll to position [7329, 0]
